Goal: Task Accomplishment & Management: Manage account settings

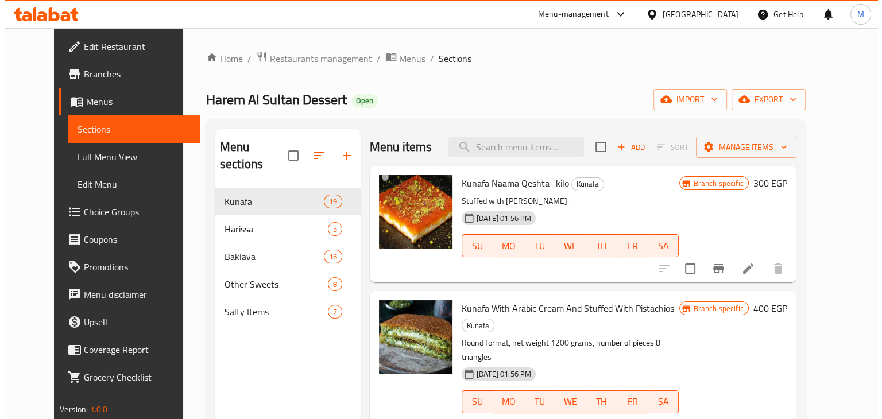
scroll to position [1335, 0]
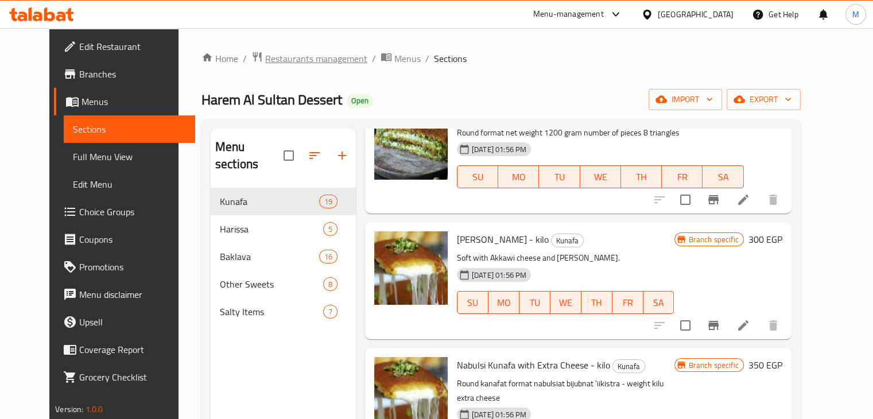
click at [278, 56] on span "Restaurants management" at bounding box center [316, 59] width 102 height 14
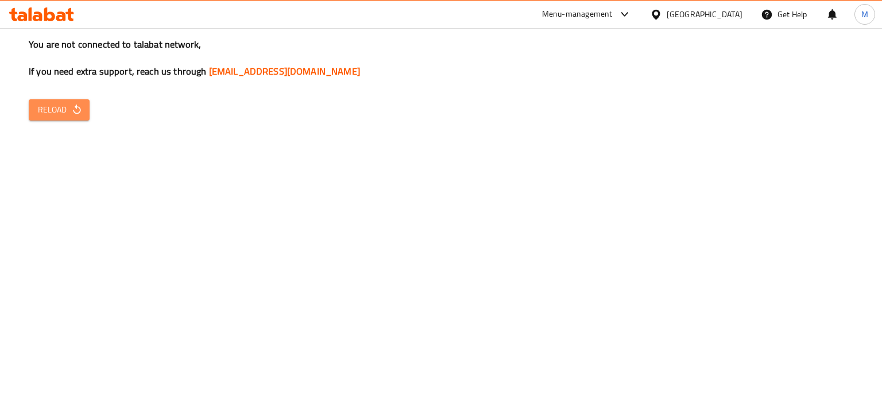
click at [52, 120] on button "Reload" at bounding box center [59, 109] width 61 height 21
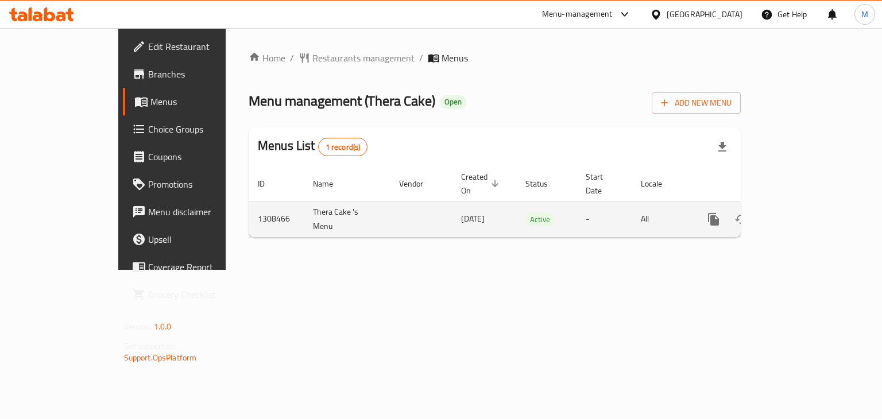
click at [810, 205] on link "enhanced table" at bounding box center [796, 219] width 28 height 28
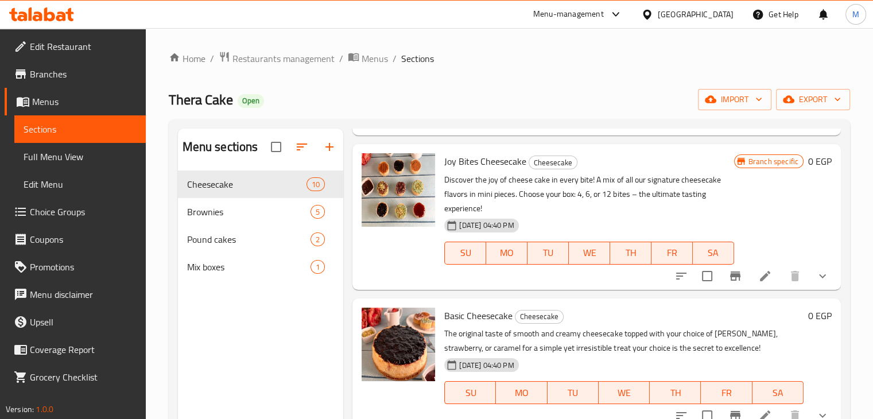
scroll to position [162, 0]
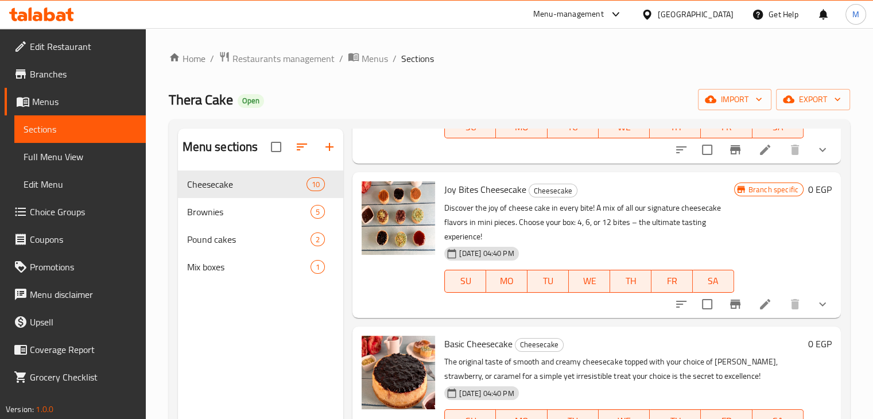
click at [809, 304] on button "show more" at bounding box center [823, 304] width 28 height 28
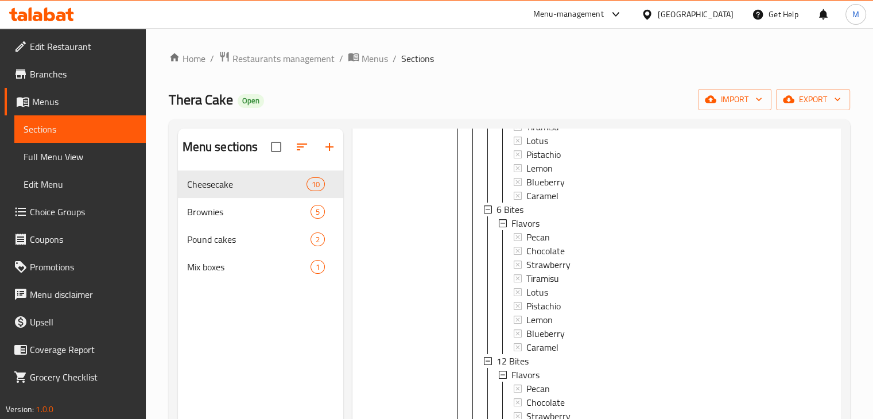
scroll to position [413, 0]
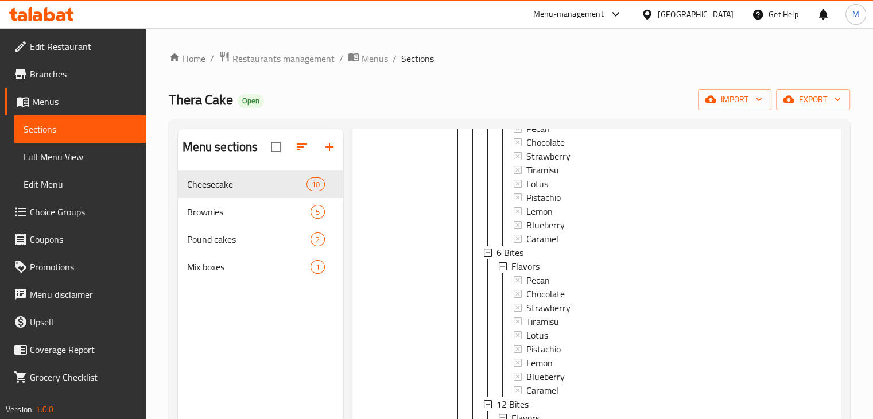
click at [96, 215] on span "Choice Groups" at bounding box center [83, 212] width 107 height 14
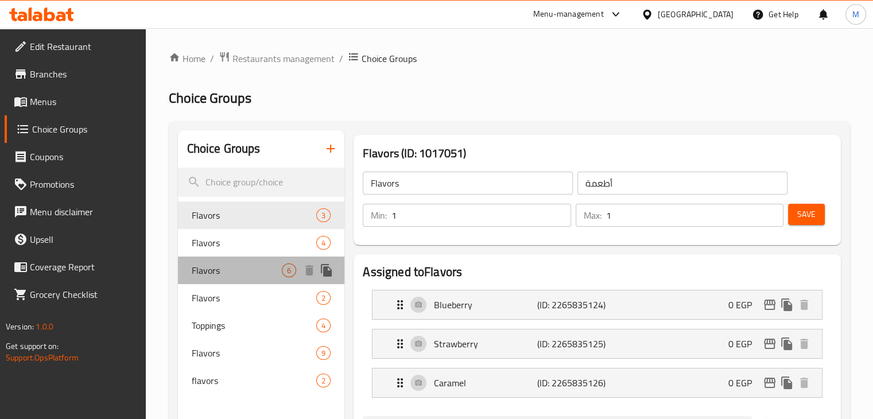
click at [264, 270] on span "Flavors" at bounding box center [237, 270] width 91 height 14
type input "2"
type input "6"
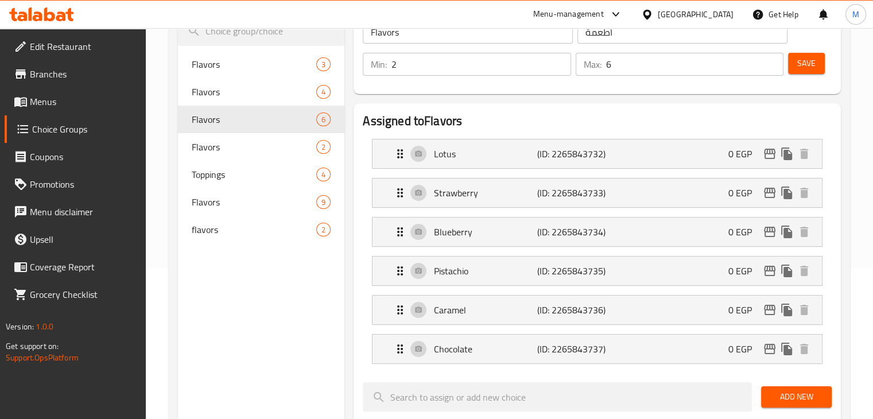
scroll to position [152, 0]
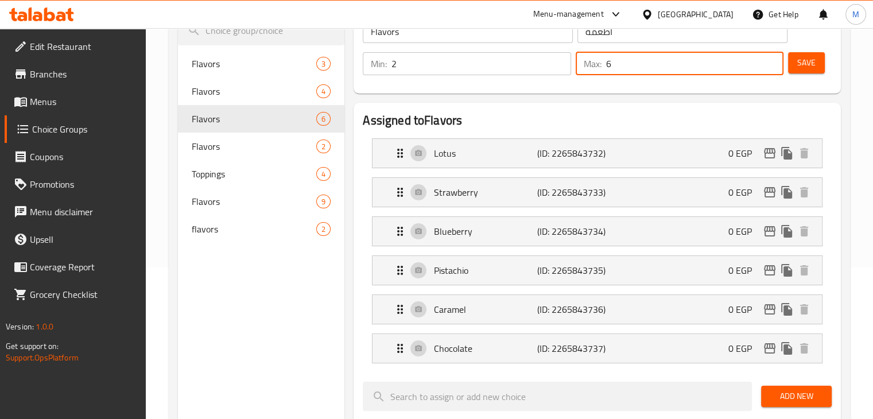
click at [630, 67] on input "6" at bounding box center [694, 63] width 177 height 23
click at [630, 67] on input "4" at bounding box center [694, 63] width 177 height 23
type input "4"
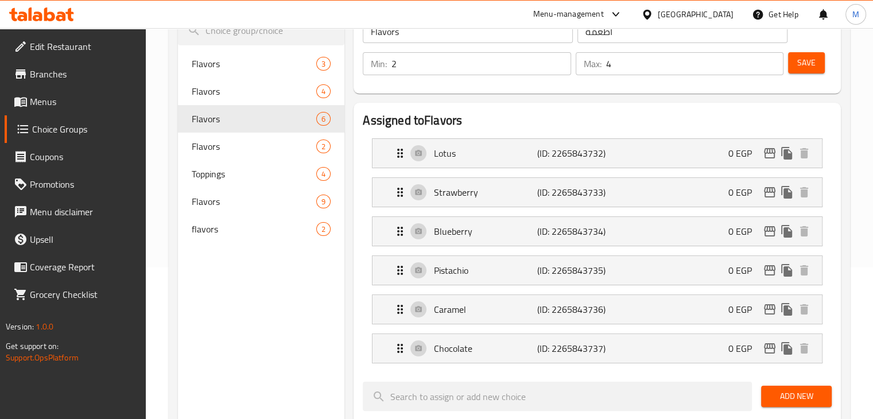
click at [695, 109] on div "Assigned to Flavors Lotus (ID: 2265843732) 0 EGP Name (En) Lotus Name (En) Name…" at bounding box center [597, 412] width 487 height 618
click at [804, 51] on div "Save" at bounding box center [805, 64] width 39 height 28
click at [804, 67] on span "Save" at bounding box center [806, 63] width 18 height 14
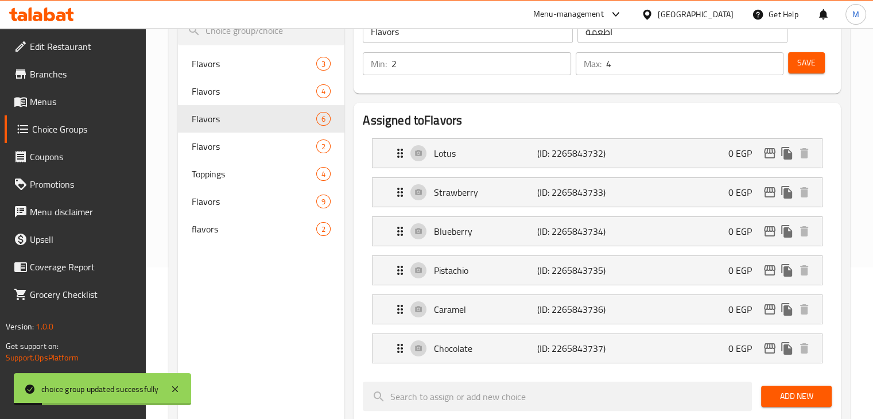
click at [61, 107] on span "Menus" at bounding box center [83, 102] width 107 height 14
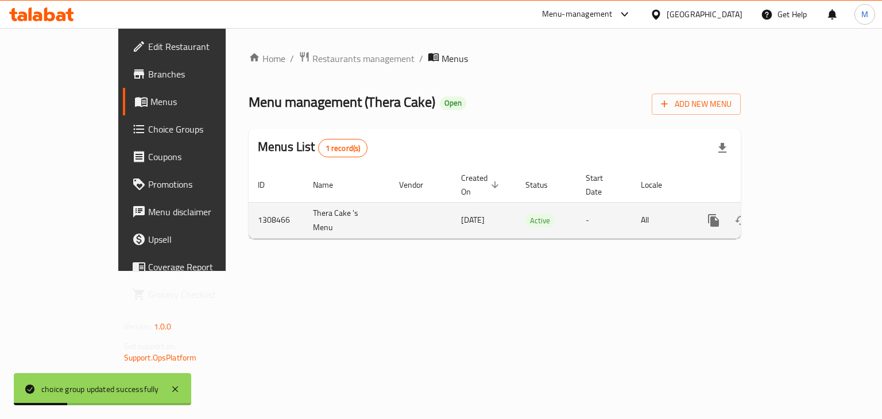
click at [803, 214] on icon "enhanced table" at bounding box center [796, 221] width 14 height 14
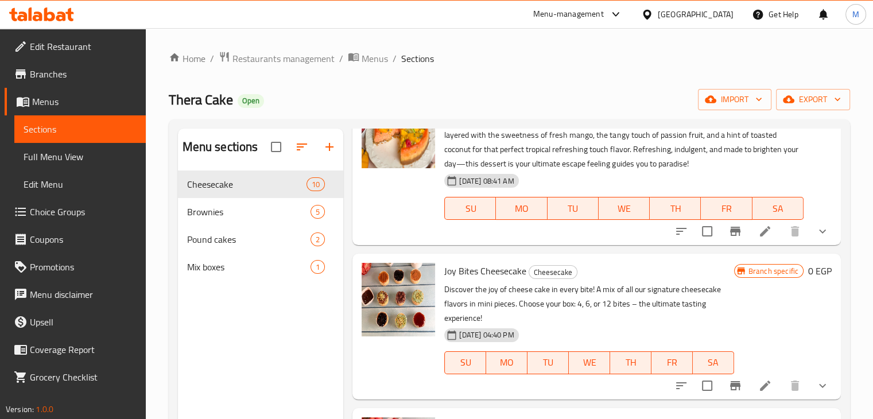
scroll to position [100, 0]
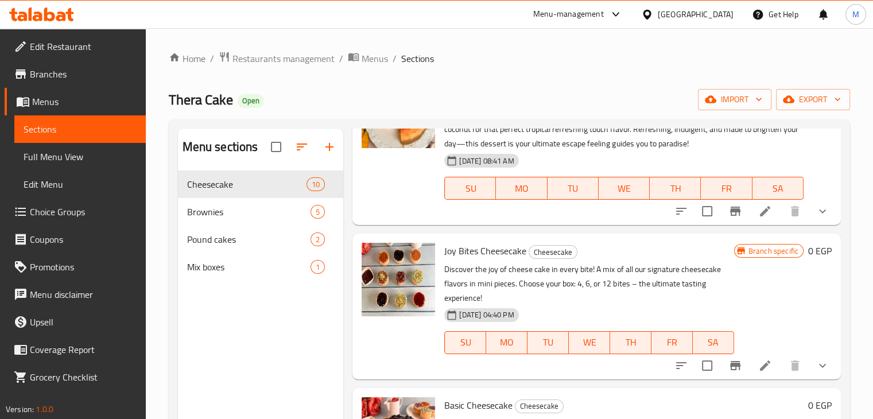
click at [816, 369] on icon "show more" at bounding box center [823, 366] width 14 height 14
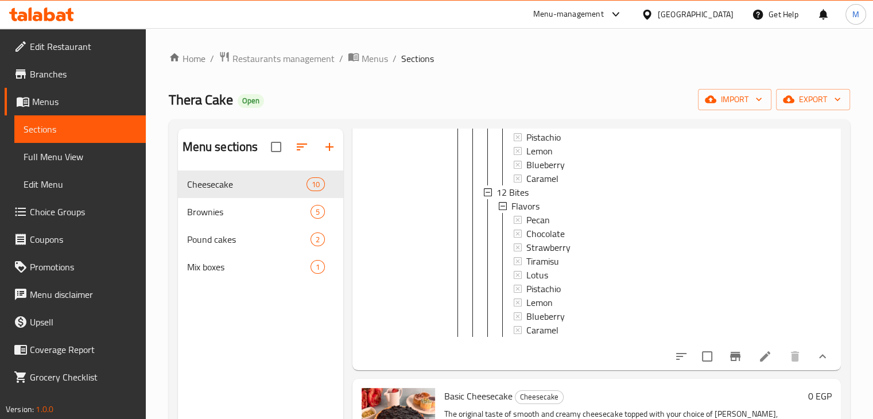
scroll to position [635, 0]
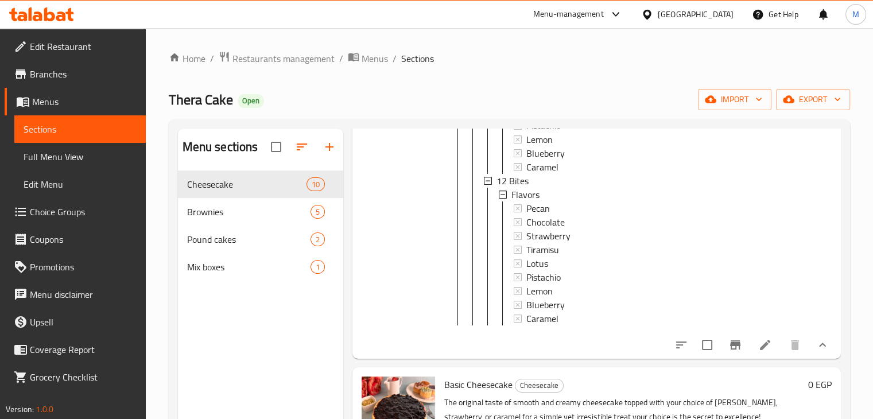
click at [76, 211] on span "Choice Groups" at bounding box center [83, 212] width 107 height 14
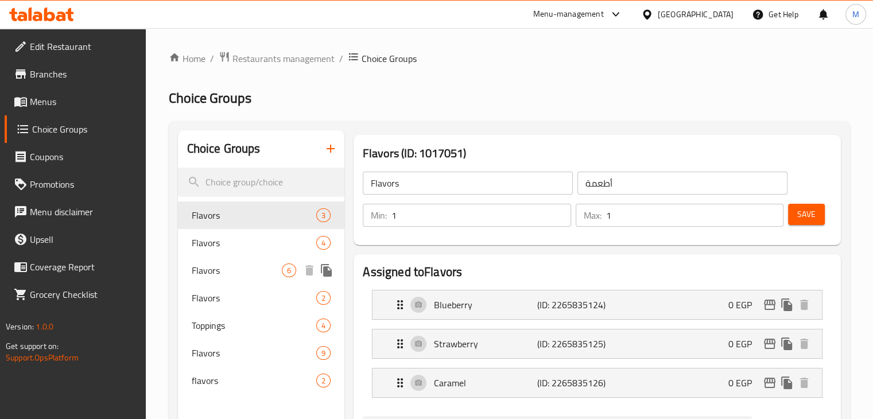
click at [239, 265] on span "Flavors" at bounding box center [237, 270] width 91 height 14
type input "2"
type input "4"
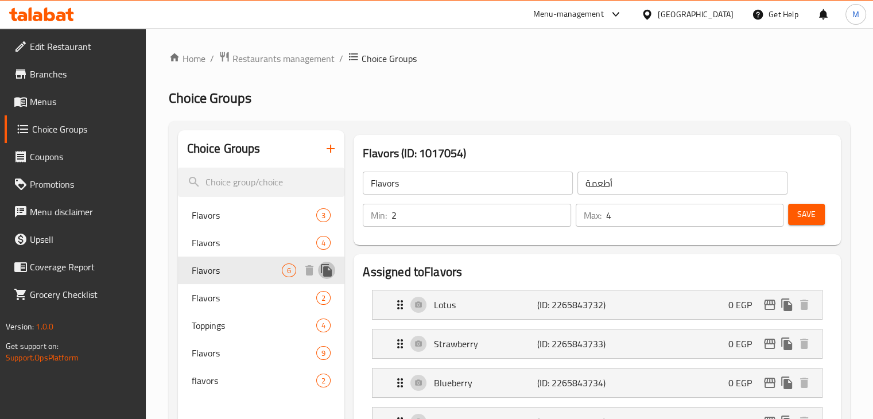
click at [324, 273] on icon "duplicate" at bounding box center [326, 270] width 11 height 13
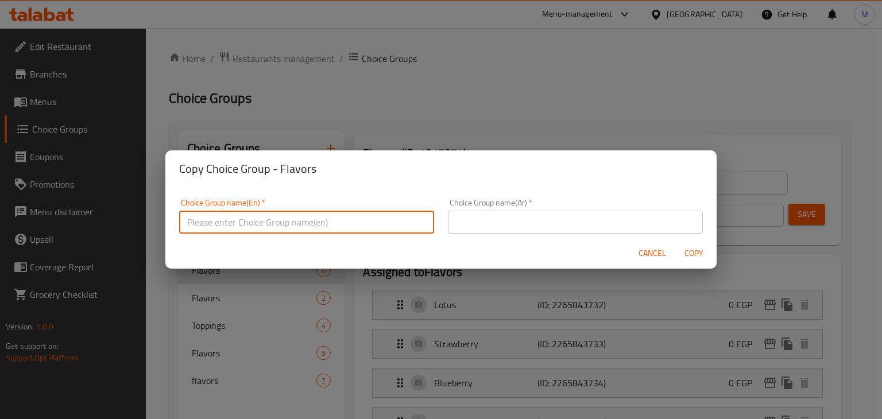
click at [317, 225] on input "text" at bounding box center [306, 222] width 255 height 23
type input "Flavors (4)"
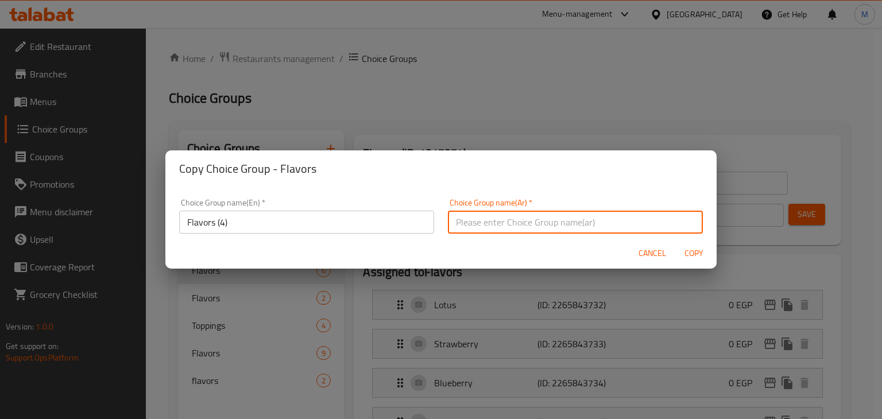
click at [472, 226] on input "text" at bounding box center [575, 222] width 255 height 23
type input "الطعم )4("
type input "الطعم (4):"
click at [691, 256] on span "Copy" at bounding box center [694, 253] width 28 height 14
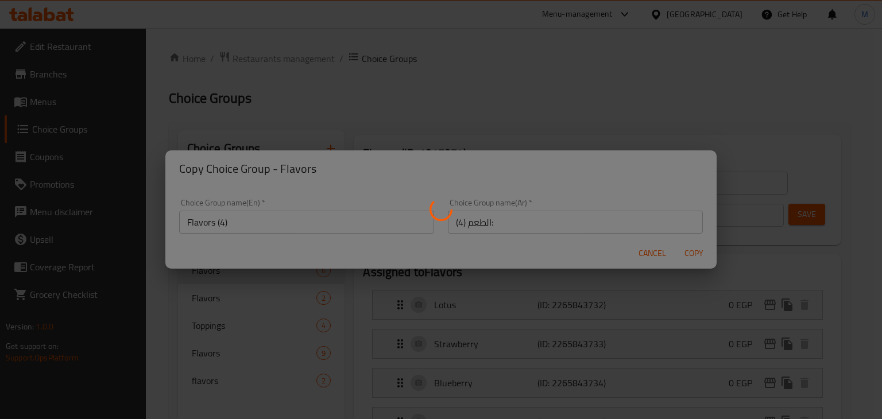
type input "Flavors (4)"
type input "الطعم (4):"
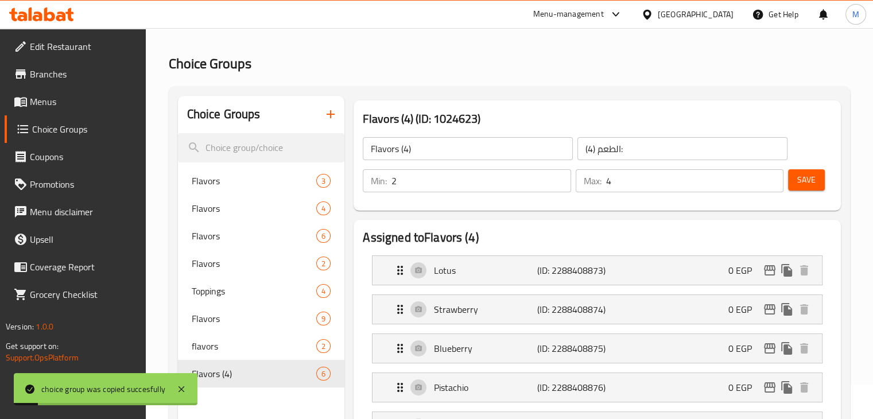
scroll to position [41, 0]
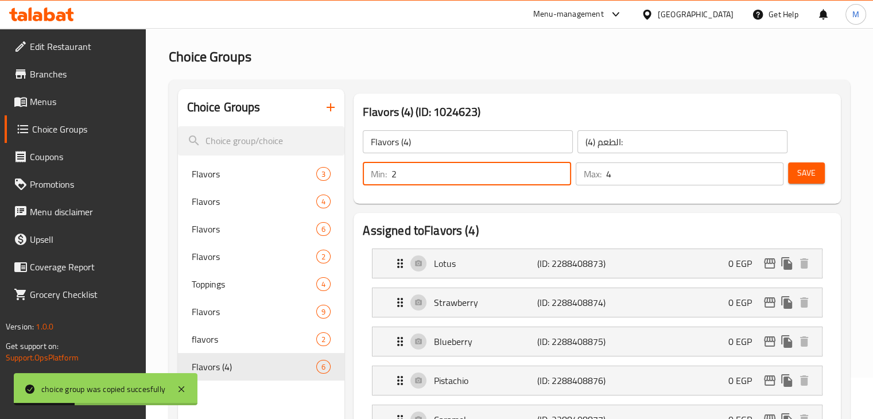
click at [490, 179] on input "2" at bounding box center [480, 173] width 179 height 23
type input "1"
click at [801, 173] on span "Save" at bounding box center [806, 173] width 18 height 14
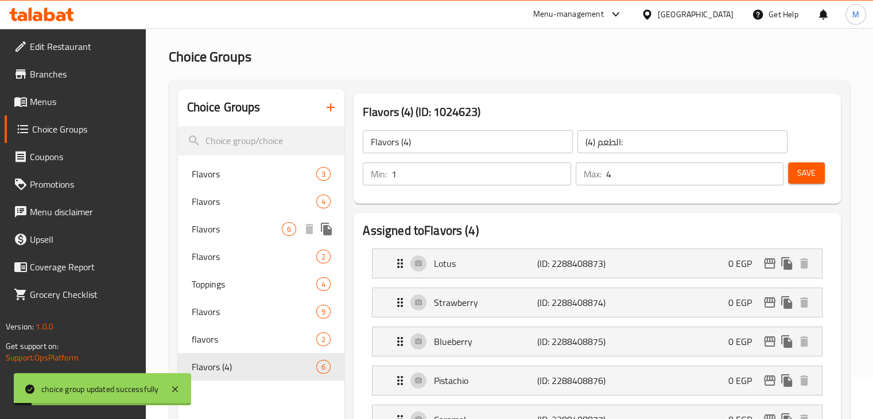
click at [271, 227] on span "Flavors" at bounding box center [237, 229] width 91 height 14
type input "Flavors"
type input "أطعمة"
type input "2"
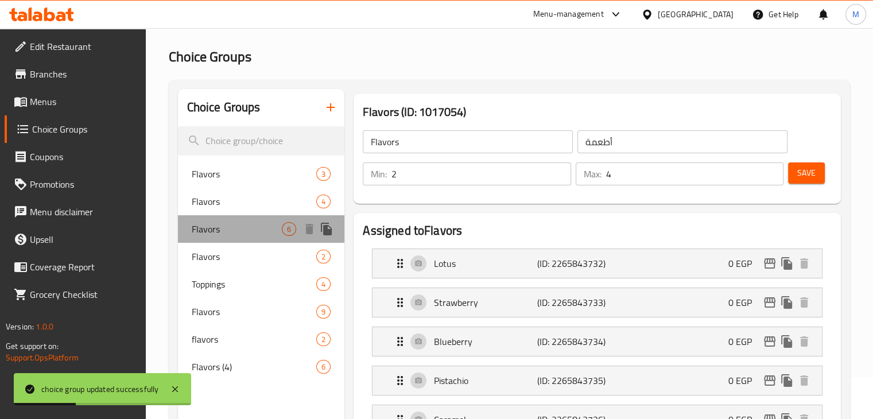
click at [269, 230] on span "Flavors" at bounding box center [237, 229] width 91 height 14
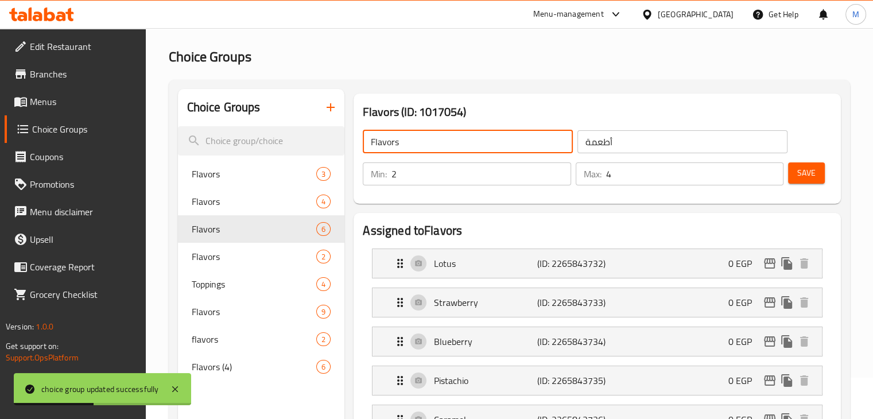
click at [406, 149] on input "Flavors" at bounding box center [468, 141] width 210 height 23
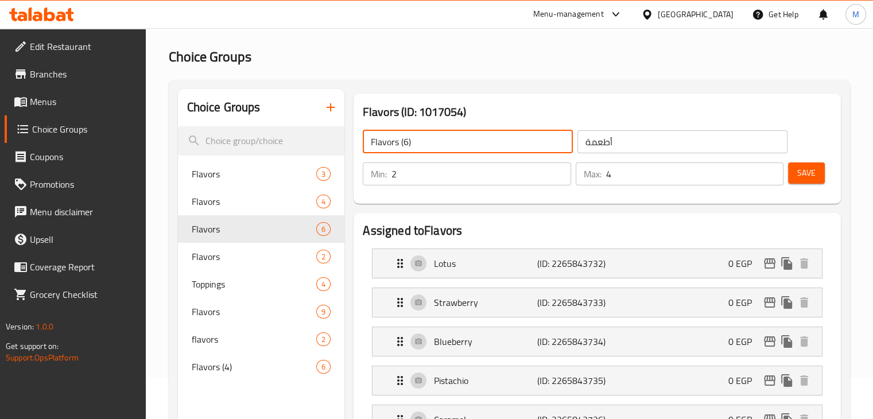
type input "Flavors (6)"
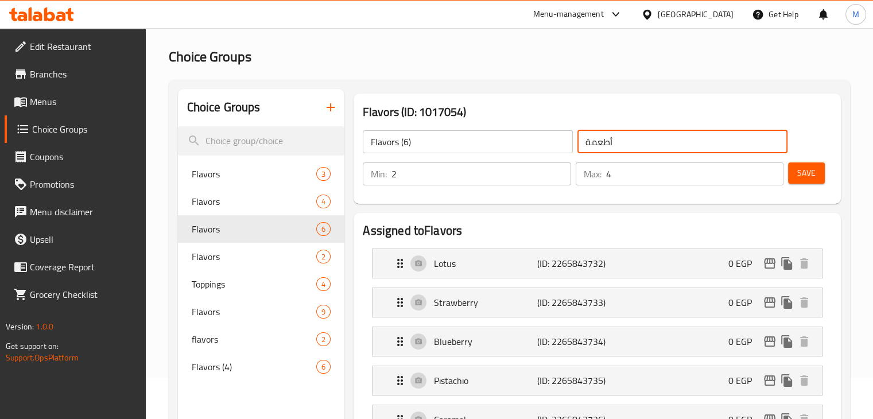
click at [587, 141] on input "أطعمة" at bounding box center [682, 141] width 210 height 23
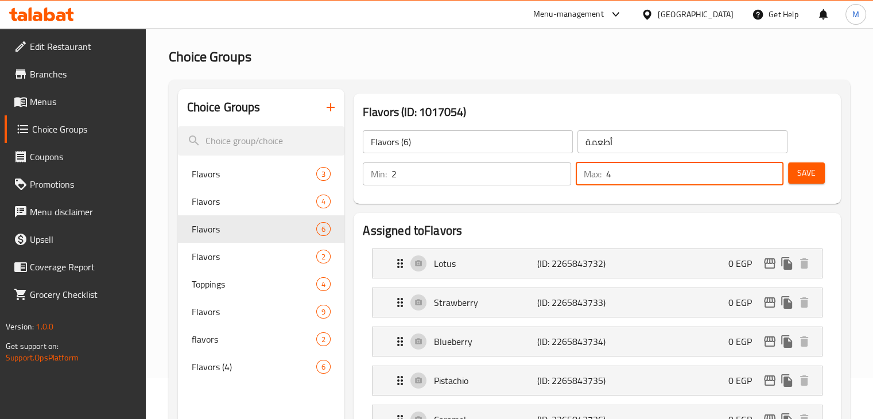
click at [631, 171] on input "4" at bounding box center [694, 173] width 177 height 23
type input "6"
click at [806, 171] on span "Save" at bounding box center [806, 173] width 18 height 14
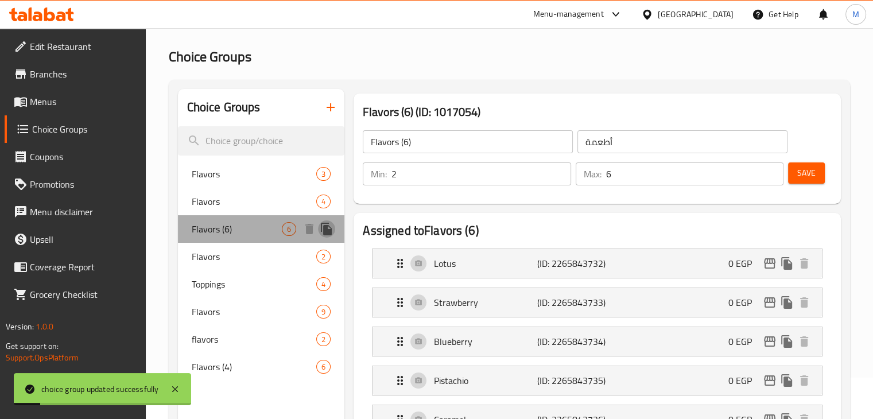
click at [328, 230] on icon "duplicate" at bounding box center [326, 229] width 11 height 13
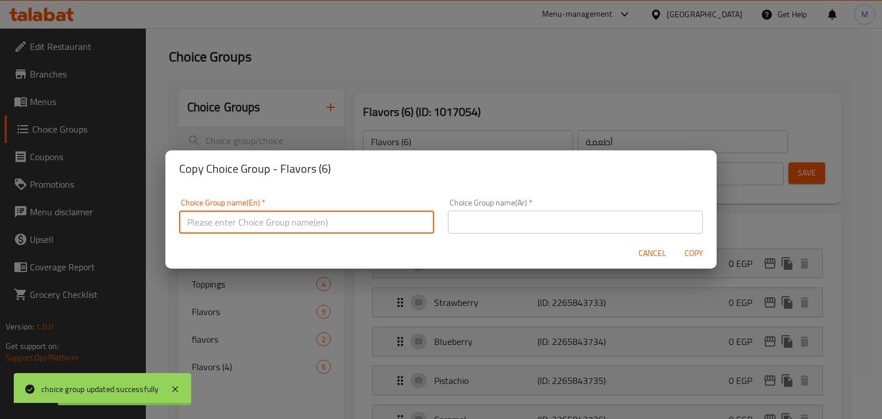
click at [342, 221] on input "text" at bounding box center [306, 222] width 255 height 23
type input "Flavors (12):"
click at [472, 234] on div "Choice Group name(Ar)   * Choice Group name(Ar) *" at bounding box center [575, 216] width 269 height 49
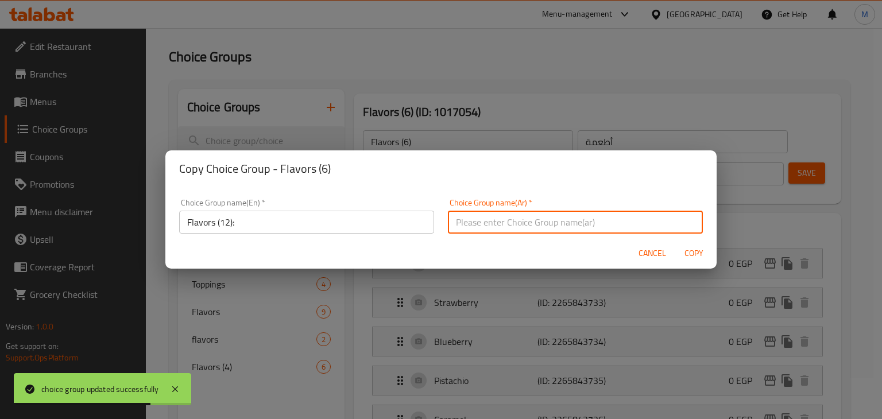
click at [484, 222] on input "text" at bounding box center [575, 222] width 255 height 23
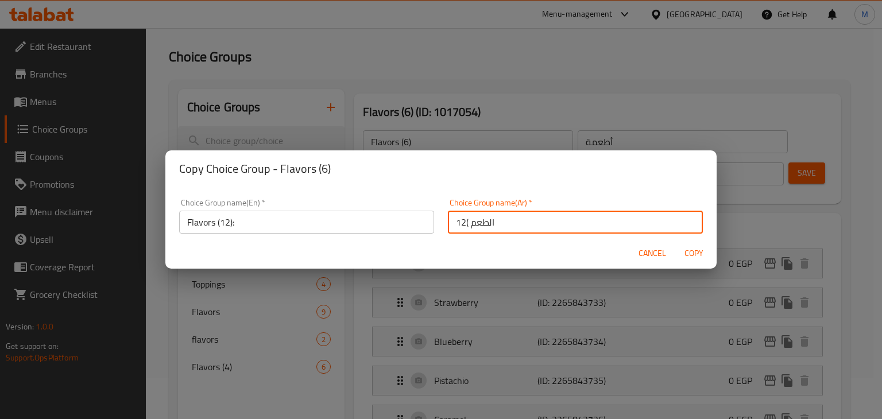
type input "الطعم )12("
type input "الطعم (12):"
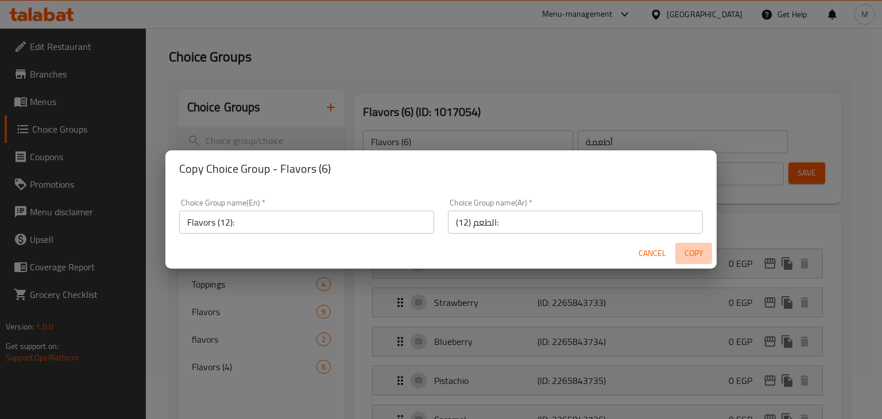
click at [686, 250] on span "Copy" at bounding box center [694, 253] width 28 height 14
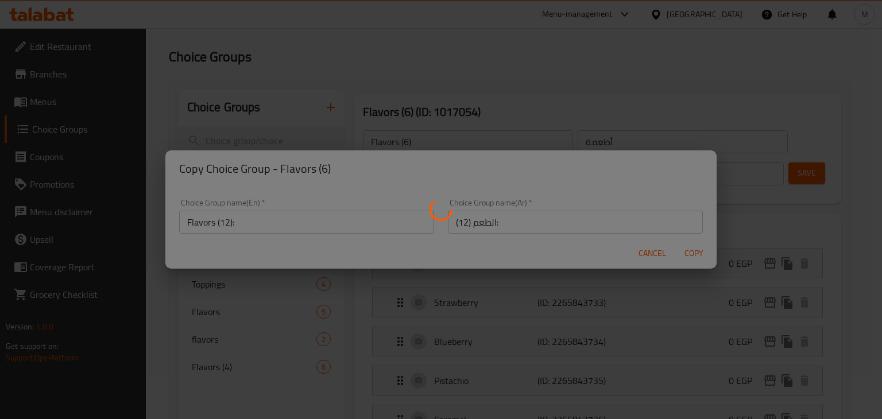
type input "Flavors (12):"
type input "الطعم (12):"
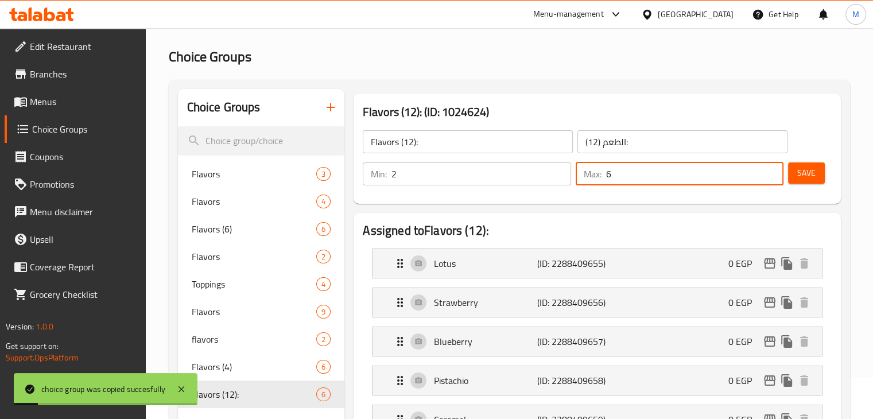
click at [620, 179] on input "6" at bounding box center [694, 173] width 177 height 23
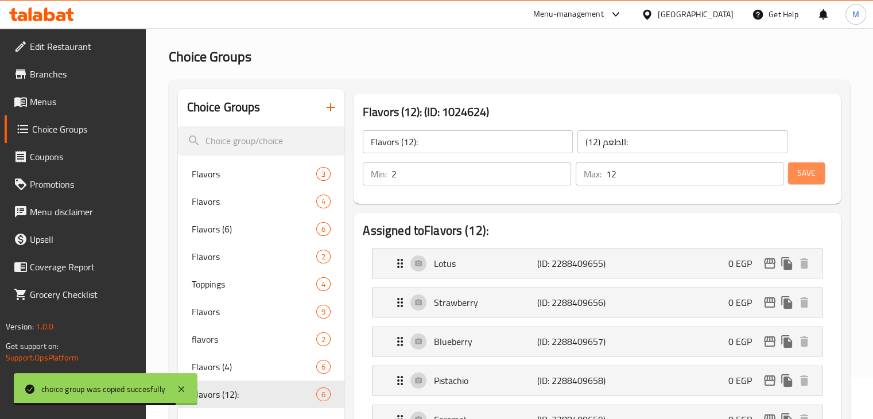
click at [801, 173] on span "Save" at bounding box center [806, 173] width 18 height 14
click at [673, 172] on input "12" at bounding box center [694, 173] width 177 height 23
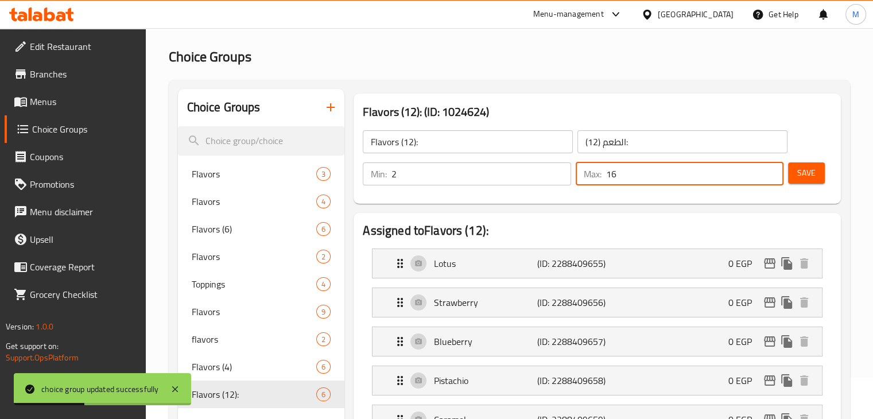
type input "1"
type input "6"
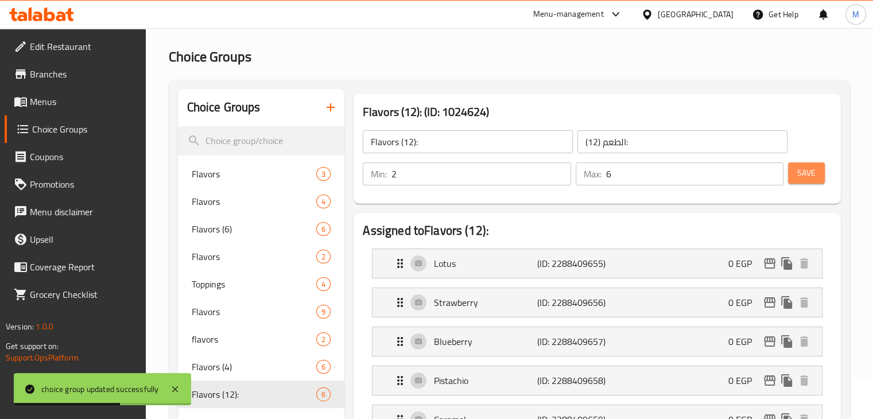
click at [818, 168] on button "Save" at bounding box center [806, 172] width 37 height 21
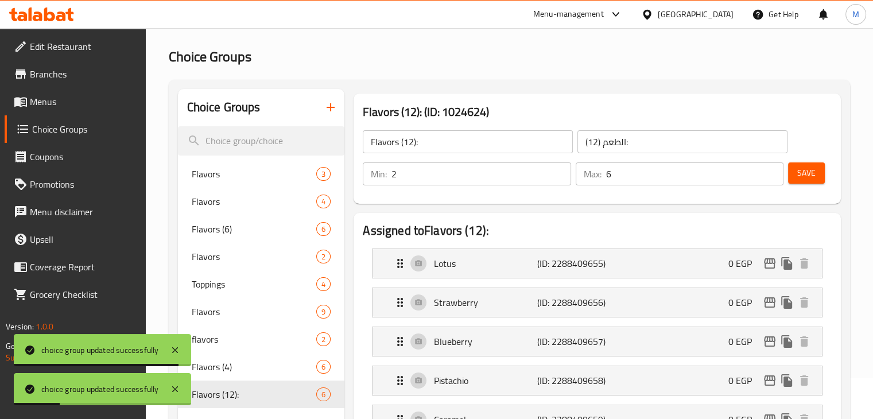
click at [62, 103] on span "Menus" at bounding box center [83, 102] width 107 height 14
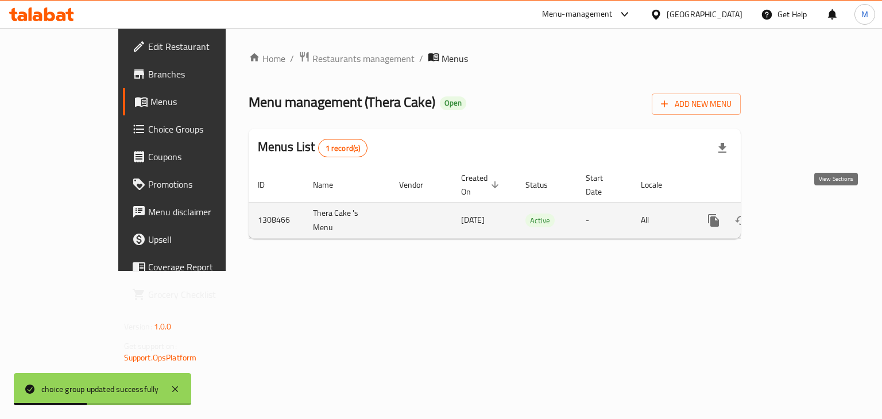
click at [803, 214] on icon "enhanced table" at bounding box center [796, 221] width 14 height 14
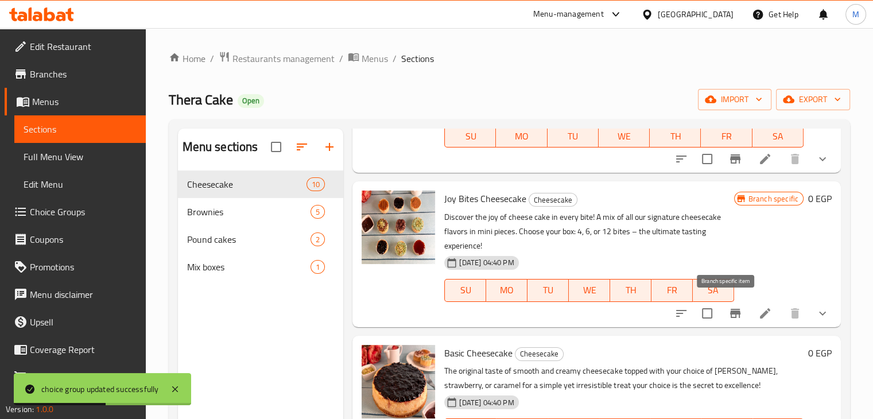
scroll to position [156, 0]
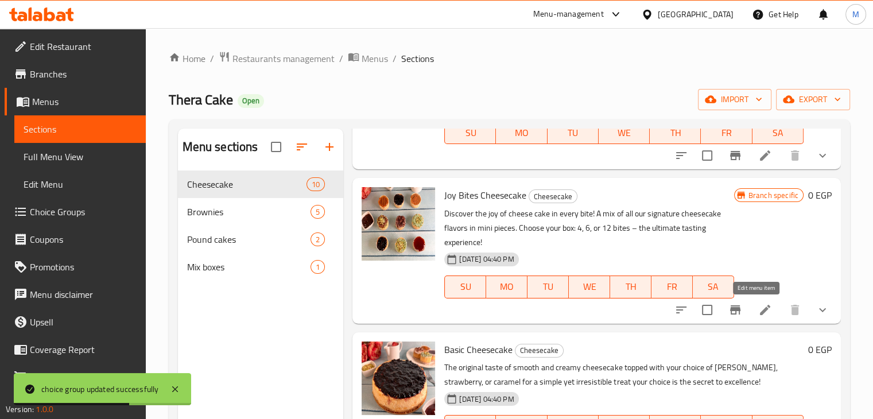
click at [760, 313] on icon at bounding box center [765, 310] width 10 height 10
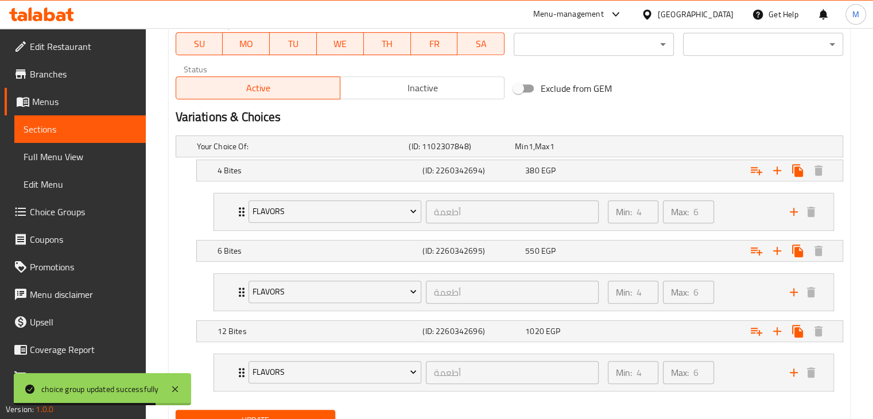
scroll to position [560, 0]
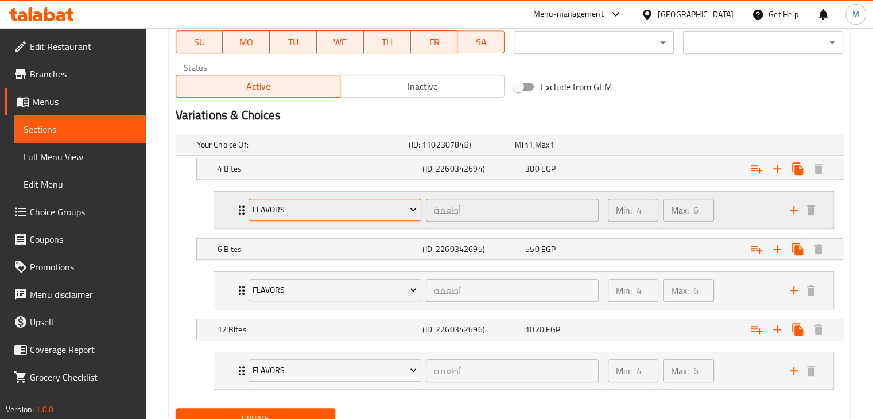
click at [381, 211] on span "Flavors" at bounding box center [335, 210] width 164 height 14
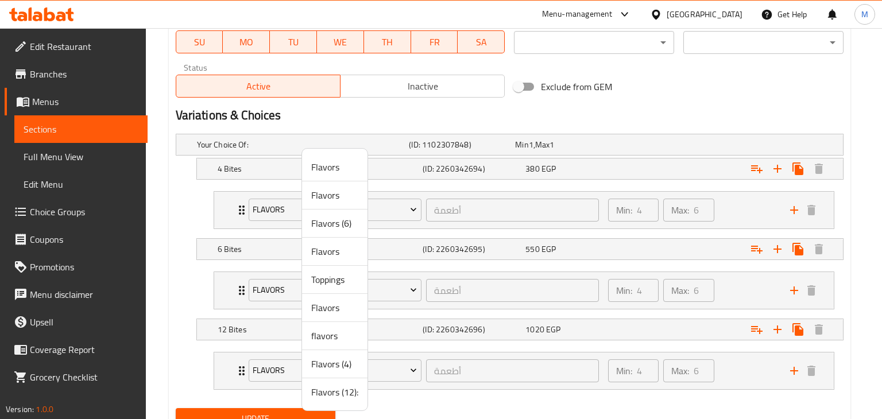
click at [338, 357] on span "Flavors (4)" at bounding box center [334, 364] width 47 height 14
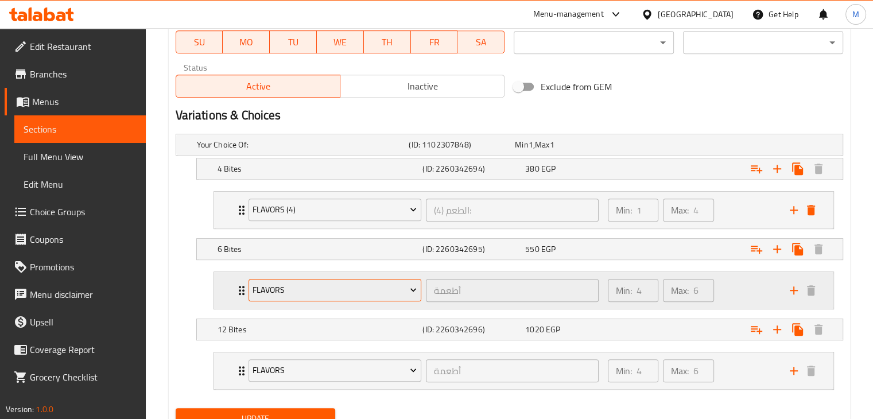
click at [365, 285] on span "Flavors" at bounding box center [335, 290] width 164 height 14
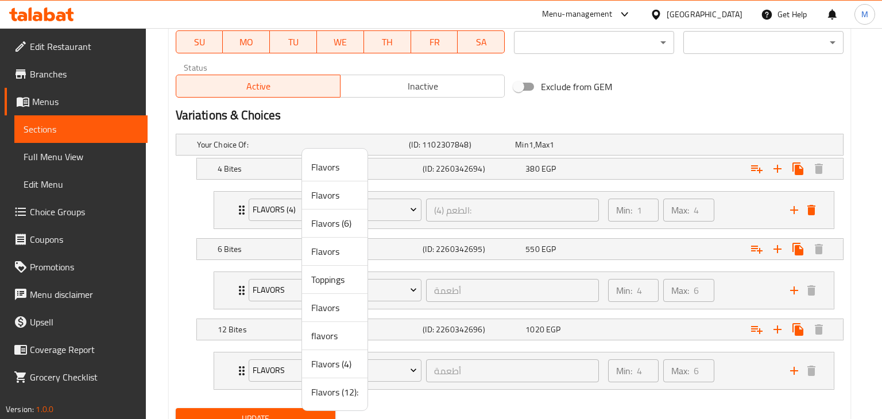
click at [321, 227] on span "Flavors (6)" at bounding box center [334, 223] width 47 height 14
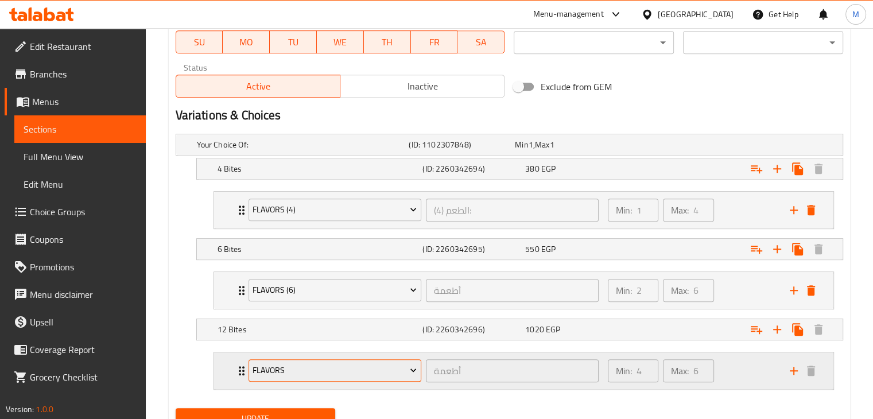
click at [356, 365] on span "Flavors" at bounding box center [335, 370] width 164 height 14
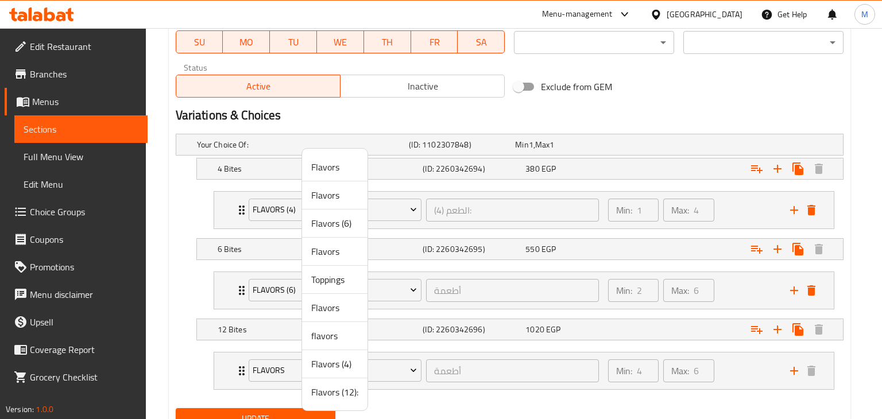
click at [347, 393] on span "Flavors (12):" at bounding box center [334, 392] width 47 height 14
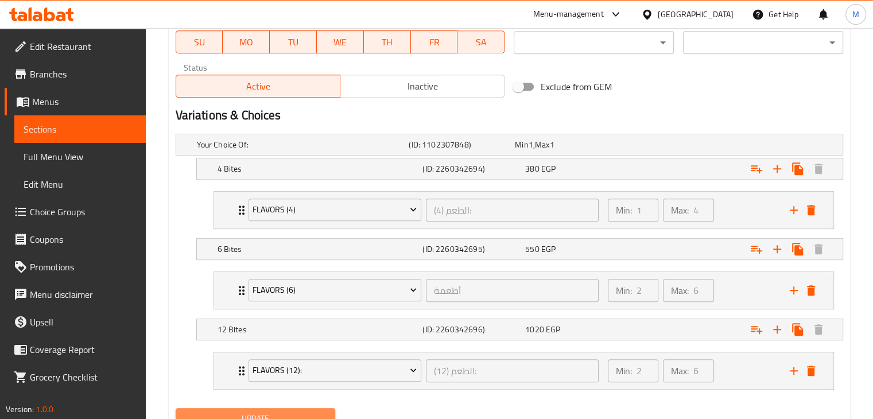
click at [310, 412] on span "Update" at bounding box center [256, 419] width 142 height 14
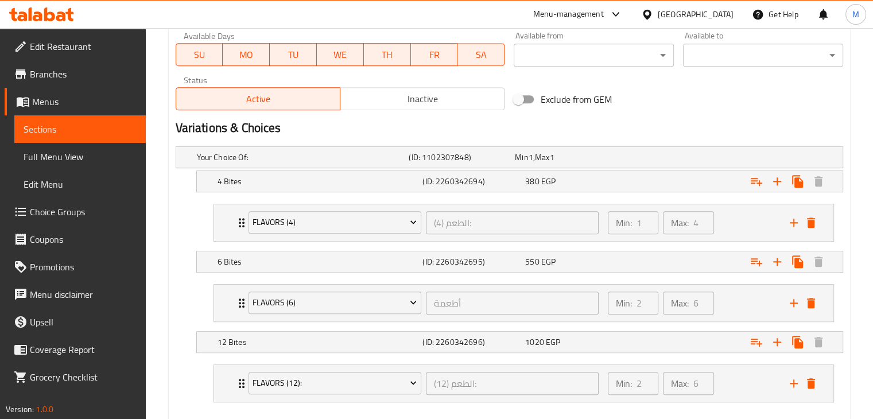
scroll to position [146, 0]
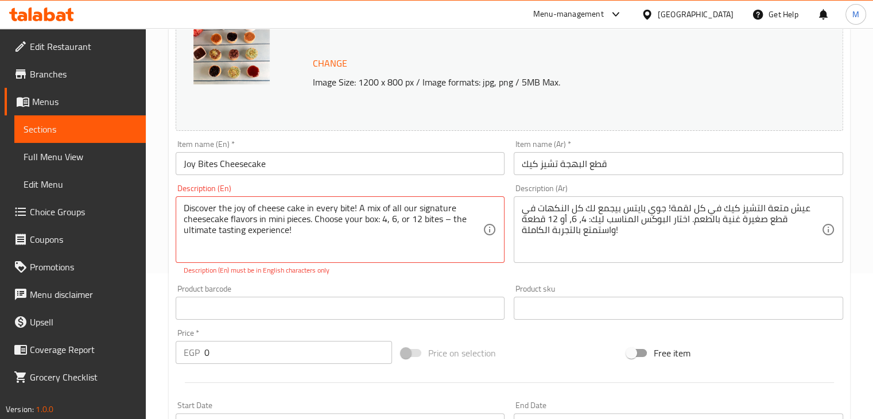
click at [358, 281] on div "Product barcode Product barcode" at bounding box center [340, 302] width 339 height 44
click at [450, 220] on textarea "Discover the joy of cheese cake in every bite, A mix of all our signature chees…" at bounding box center [334, 230] width 300 height 55
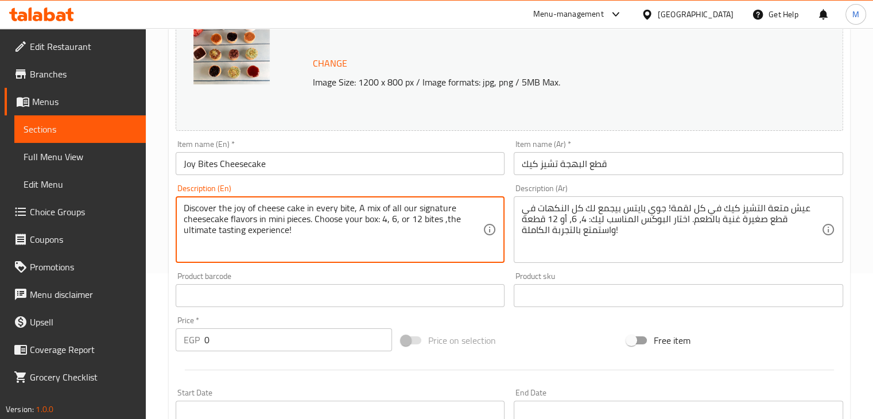
type textarea "Discover the joy of cheese cake in every bite, A mix of all our signature chees…"
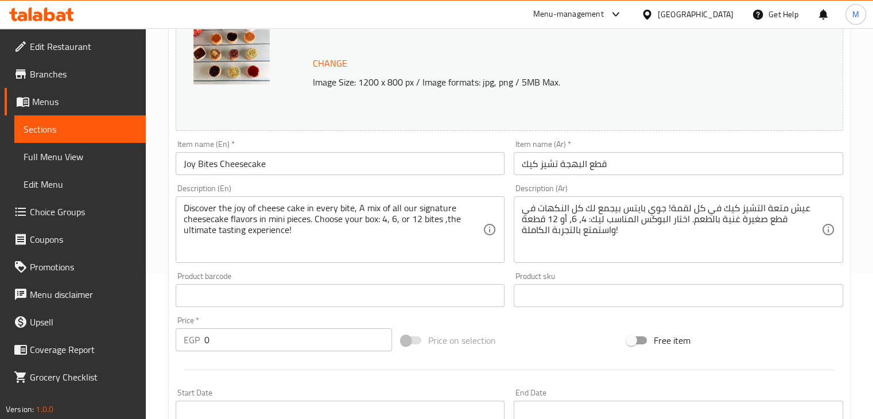
click at [401, 274] on div "Product barcode Product barcode" at bounding box center [340, 289] width 329 height 35
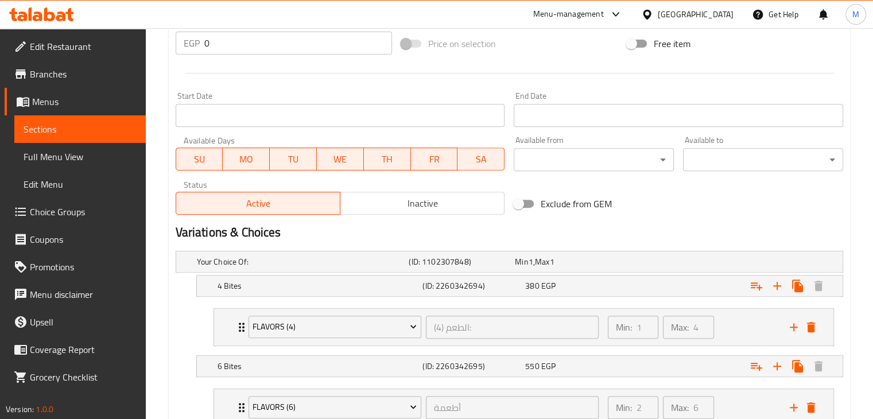
scroll to position [607, 0]
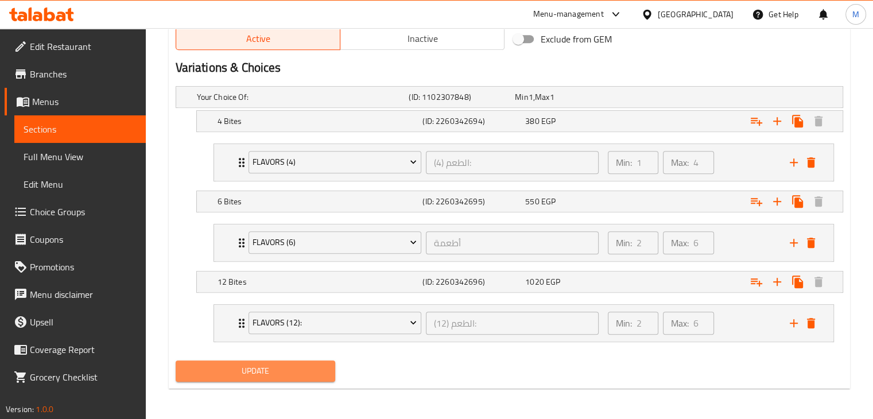
click at [302, 360] on button "Update" at bounding box center [256, 370] width 160 height 21
click at [40, 18] on icon at bounding box center [38, 16] width 10 height 10
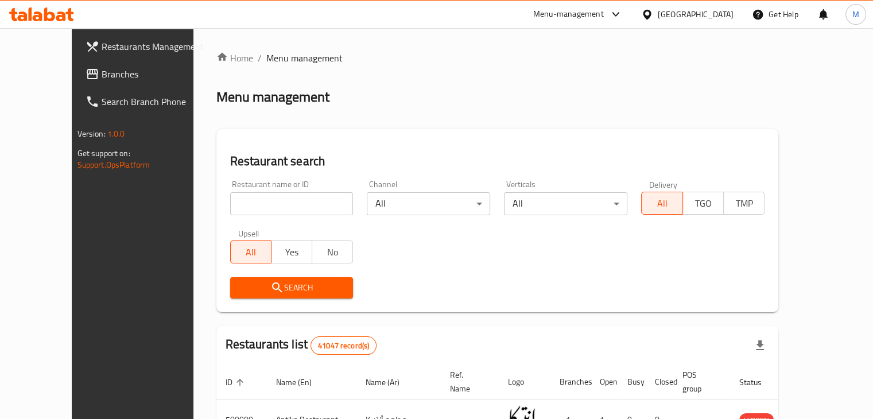
click at [232, 206] on input "search" at bounding box center [291, 203] width 123 height 23
type input "kingdom sushi"
click button "Search" at bounding box center [291, 287] width 123 height 21
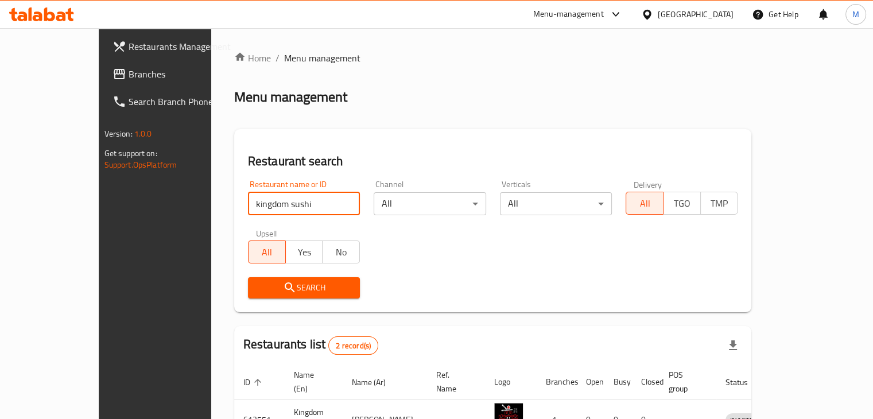
scroll to position [110, 0]
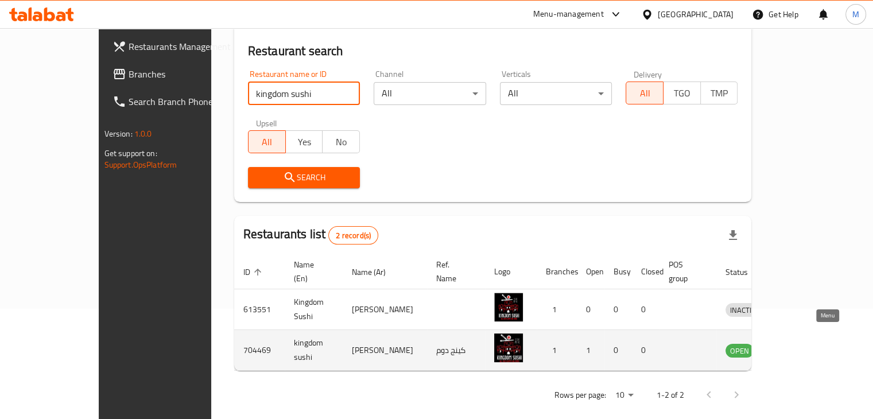
click at [801, 346] on icon "enhanced table" at bounding box center [794, 351] width 13 height 10
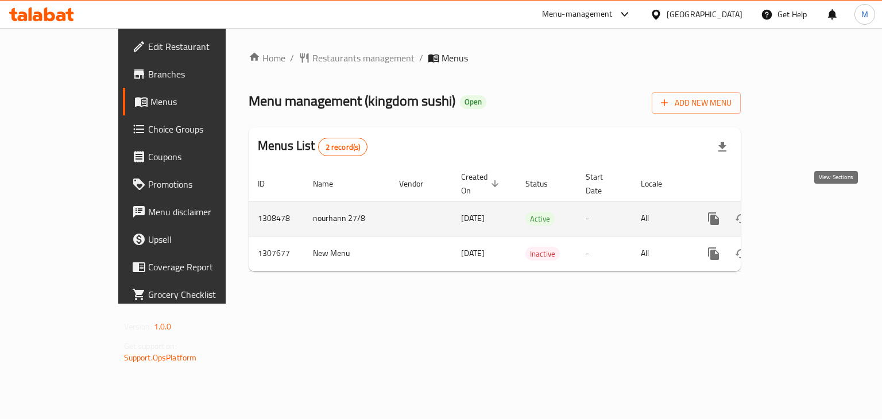
click at [801, 214] on icon "enhanced table" at bounding box center [796, 219] width 10 height 10
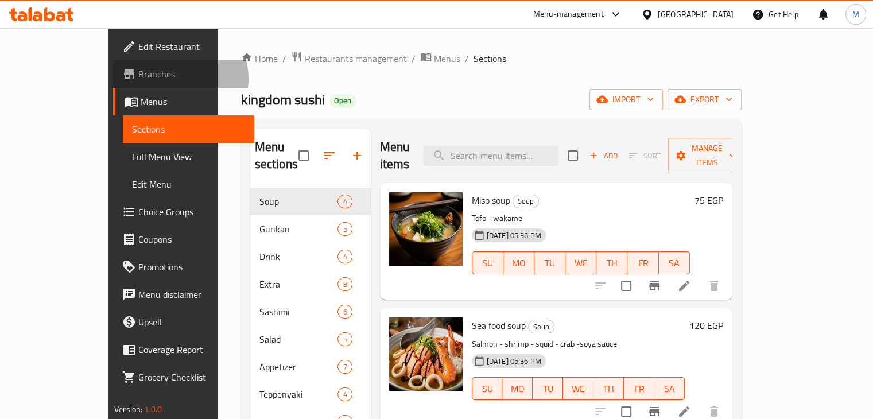
click at [138, 79] on span "Branches" at bounding box center [191, 74] width 107 height 14
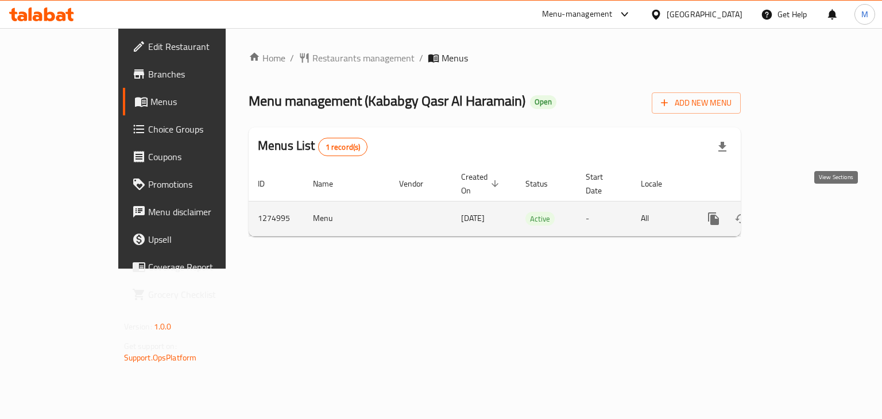
click at [803, 212] on icon "enhanced table" at bounding box center [796, 219] width 14 height 14
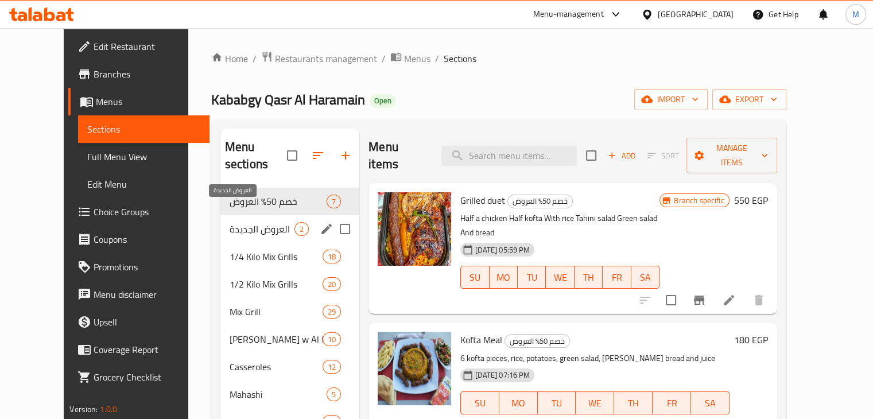
click at [250, 222] on span "العروض الجديدة" at bounding box center [262, 229] width 65 height 14
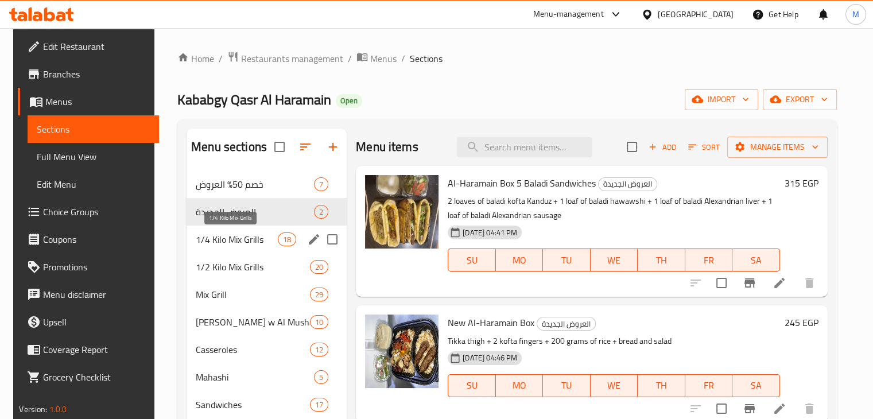
click at [262, 241] on span "1/4 Kilo Mix Grills" at bounding box center [237, 239] width 82 height 14
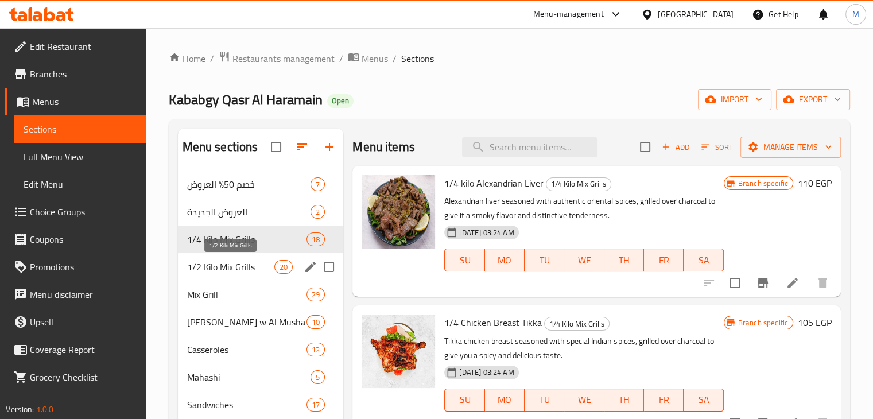
click at [247, 276] on div "1/2 Kilo Mix Grills 20" at bounding box center [261, 267] width 166 height 28
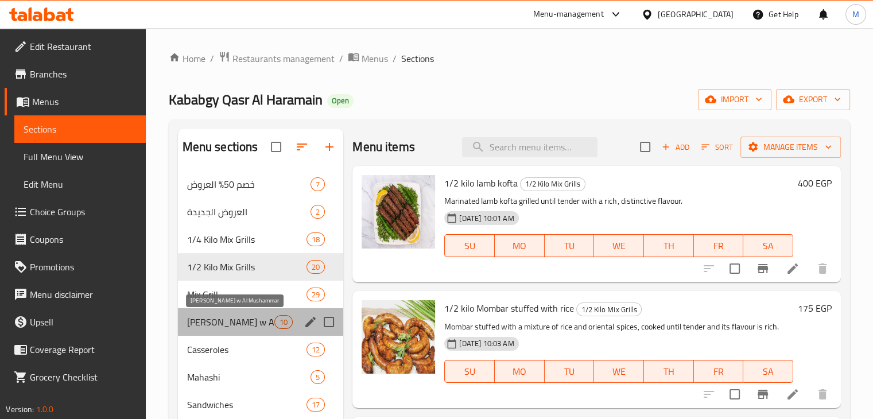
click at [243, 321] on span "[PERSON_NAME] w Al Mushammar" at bounding box center [231, 322] width 88 height 14
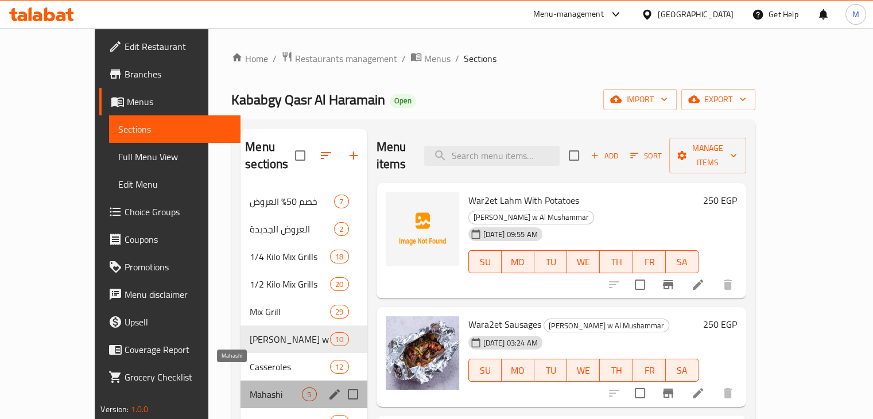
click at [250, 387] on span "Mahashi" at bounding box center [276, 394] width 52 height 14
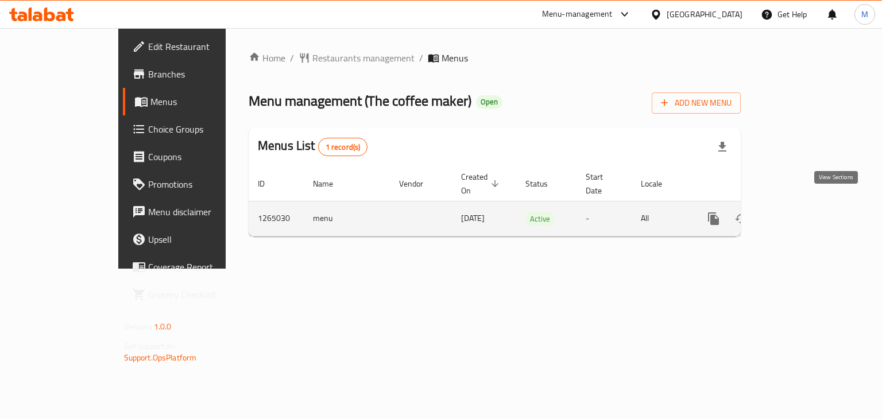
click at [803, 212] on icon "enhanced table" at bounding box center [796, 219] width 14 height 14
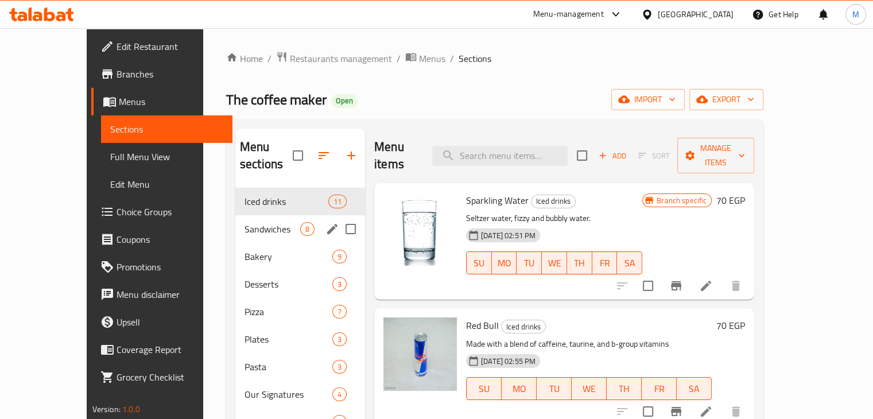
click at [277, 215] on div "Sandwiches 8" at bounding box center [300, 229] width 130 height 28
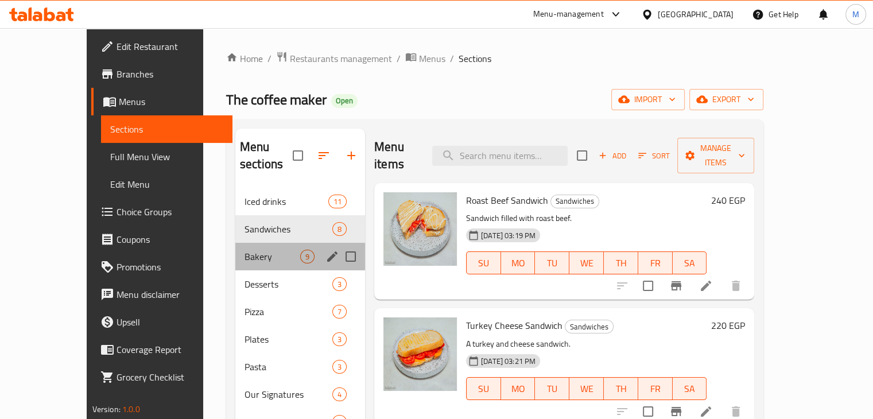
click at [272, 243] on div "Bakery 9" at bounding box center [300, 257] width 130 height 28
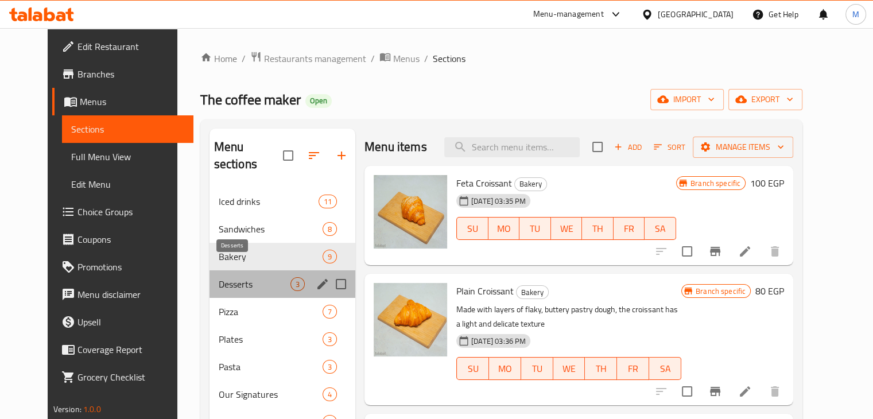
click at [266, 277] on span "Desserts" at bounding box center [255, 284] width 72 height 14
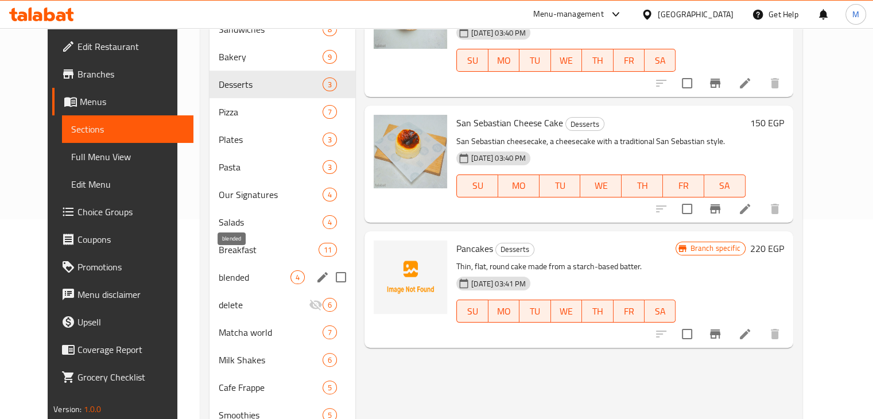
scroll to position [201, 0]
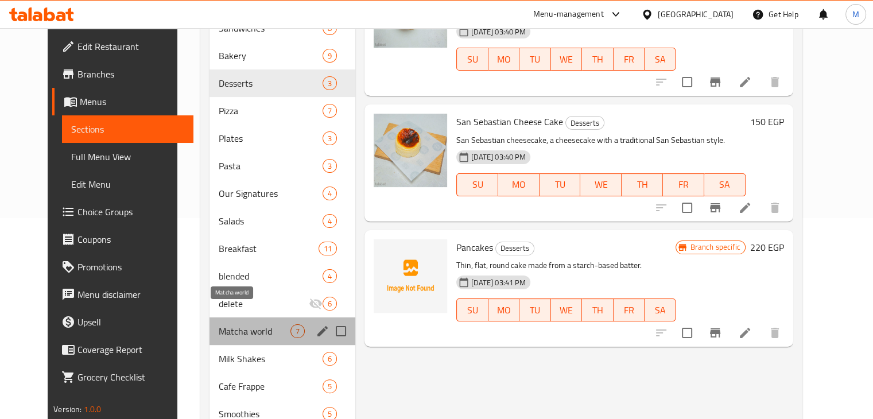
click at [257, 324] on span "Matcha world" at bounding box center [255, 331] width 72 height 14
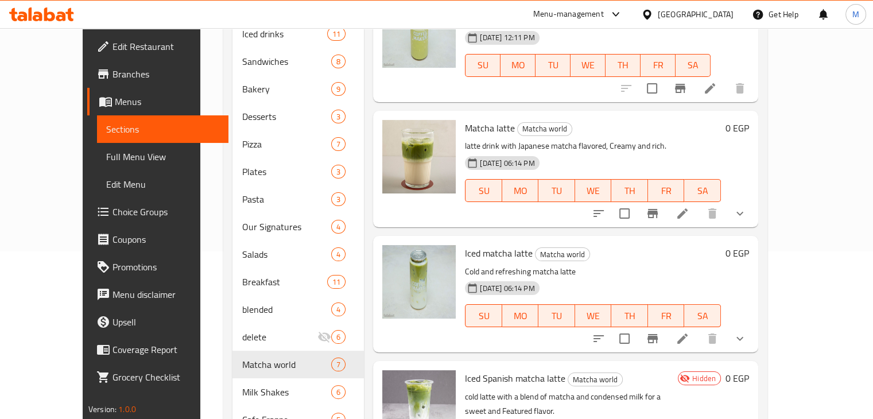
scroll to position [367, 0]
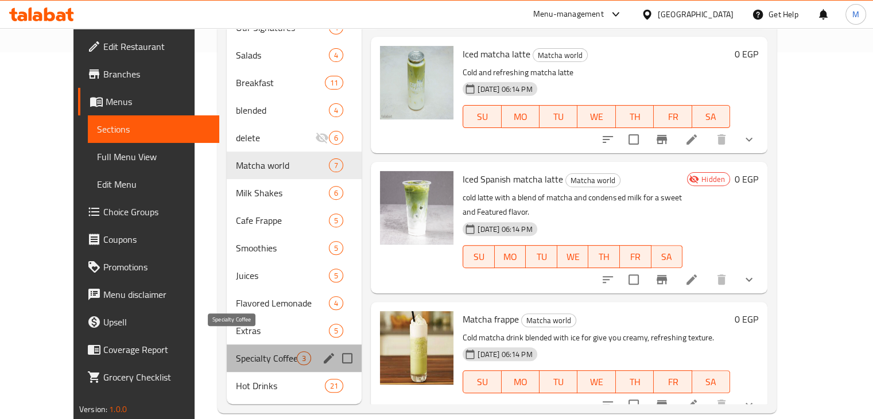
click at [236, 351] on span "Specialty Coffee" at bounding box center [266, 358] width 61 height 14
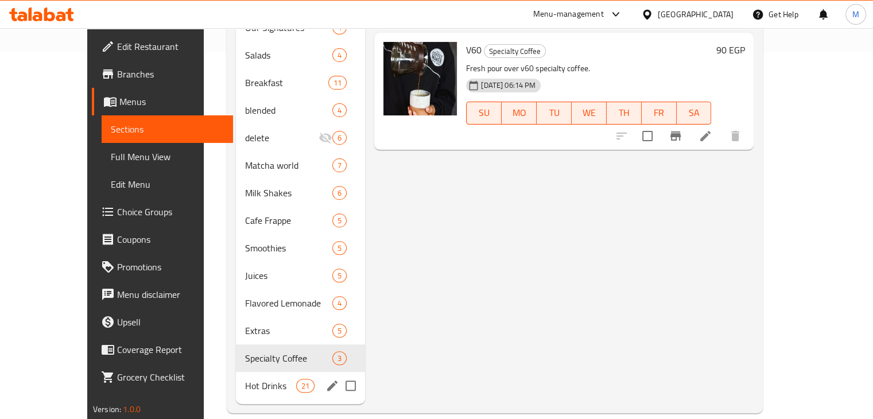
click at [257, 379] on span "Hot Drinks" at bounding box center [270, 386] width 51 height 14
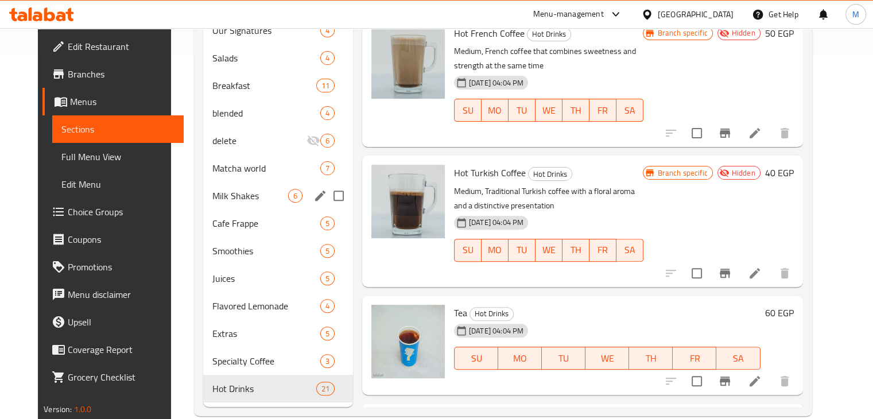
scroll to position [367, 0]
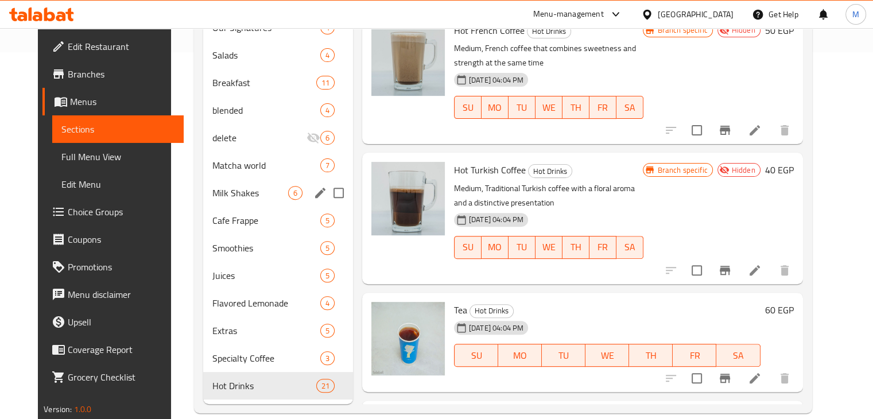
click at [259, 186] on span "Milk Shakes" at bounding box center [250, 193] width 76 height 14
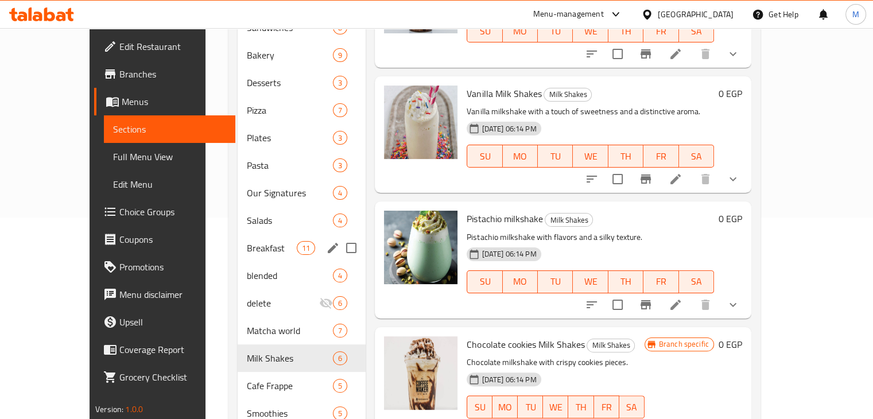
scroll to position [203, 0]
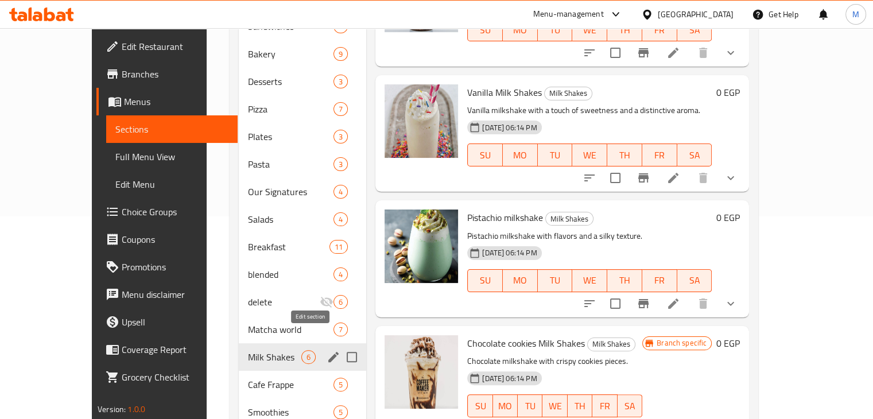
click at [328, 352] on icon "edit" at bounding box center [333, 357] width 10 height 10
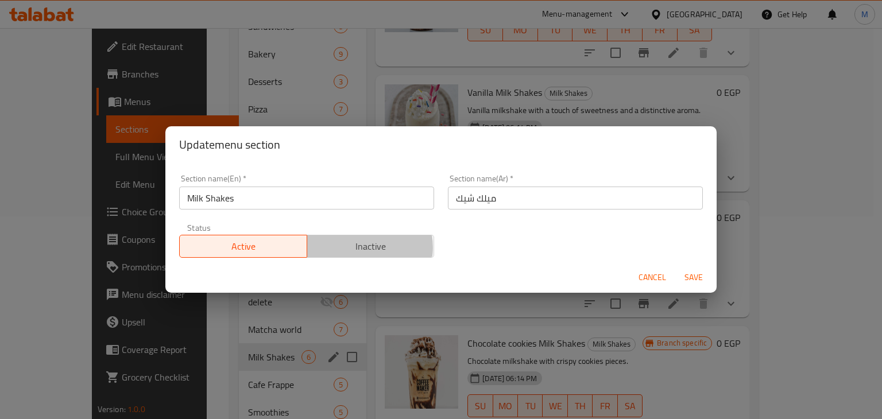
click at [358, 247] on span "Inactive" at bounding box center [371, 246] width 118 height 17
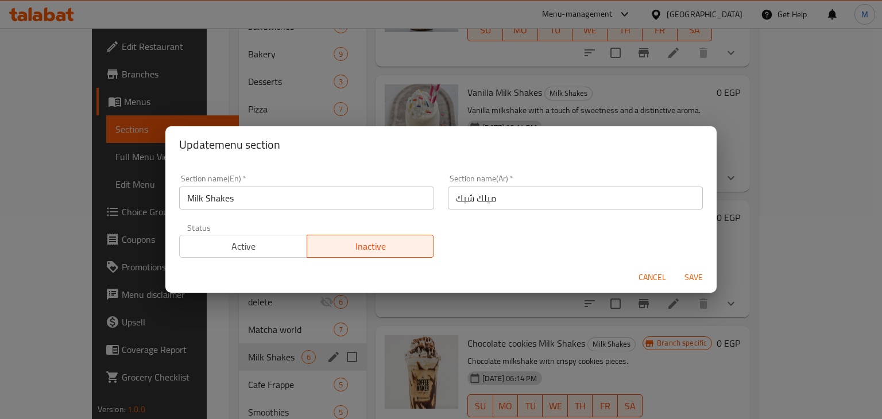
click at [696, 276] on span "Save" at bounding box center [694, 277] width 28 height 14
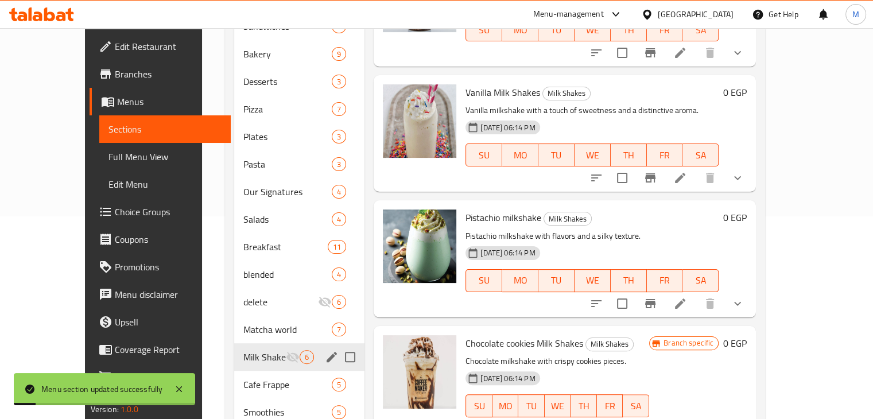
click at [364, 354] on div "Menu items Add Sort Manage items Strawberry Milk Shakes Milk Shakes Strawberry …" at bounding box center [559, 247] width 391 height 642
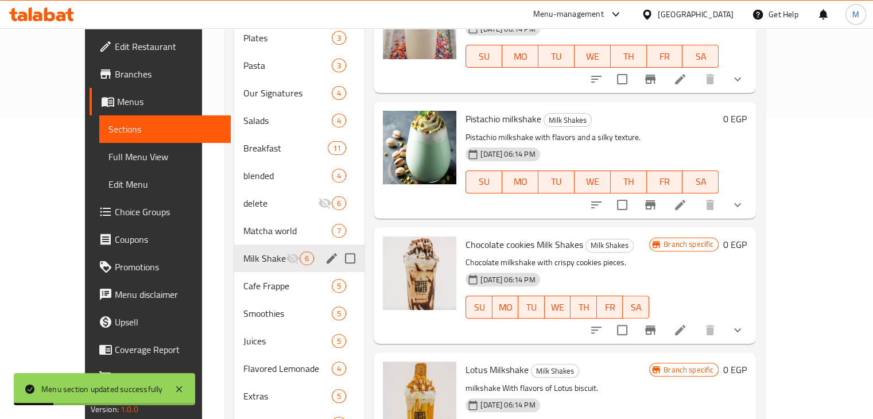
scroll to position [367, 0]
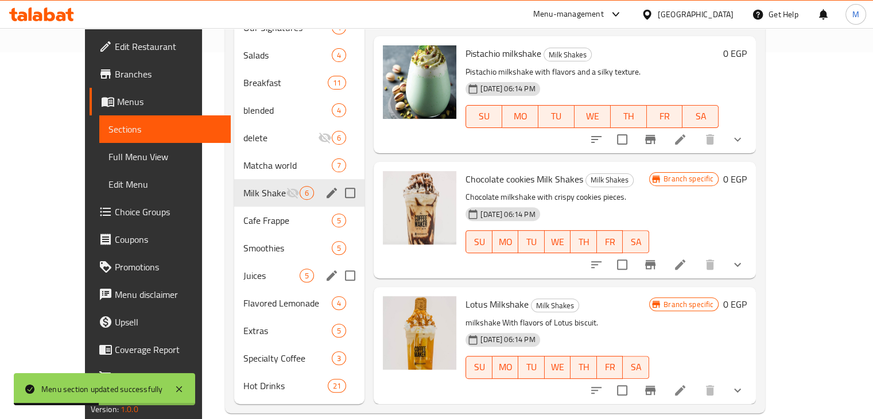
click at [262, 242] on div "Smoothies 5" at bounding box center [299, 248] width 130 height 28
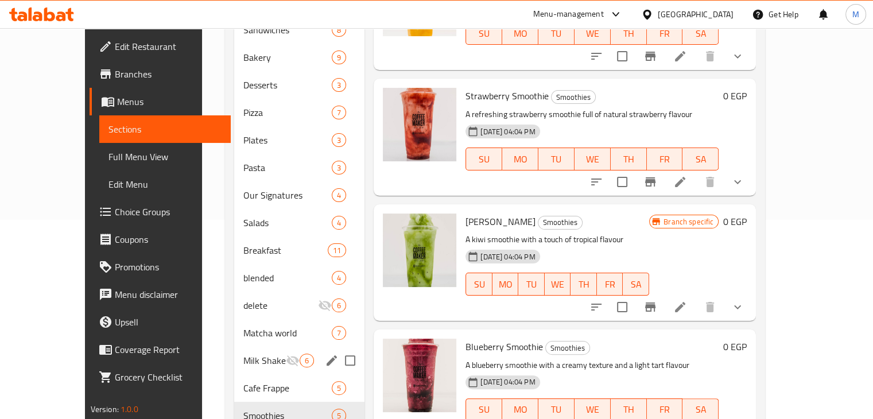
scroll to position [367, 0]
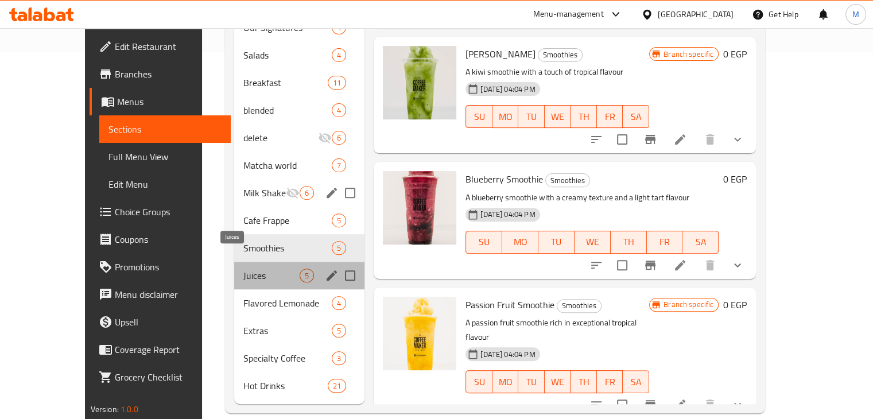
click at [277, 269] on span "Juices" at bounding box center [271, 276] width 56 height 14
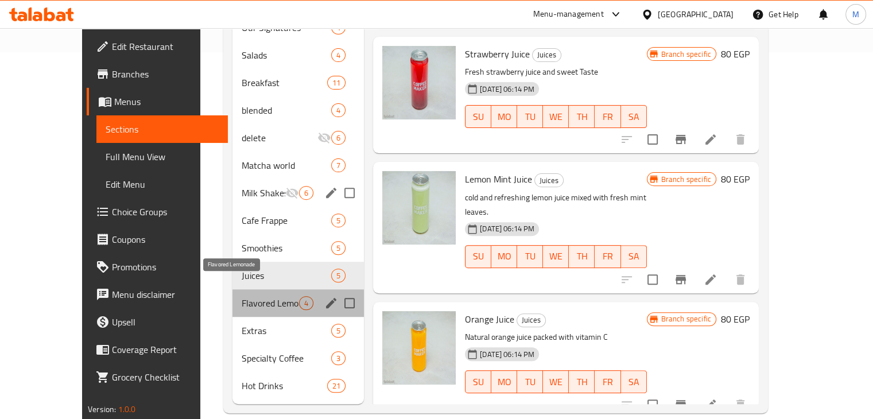
click at [255, 296] on span "Flavored Lemonade" at bounding box center [270, 303] width 57 height 14
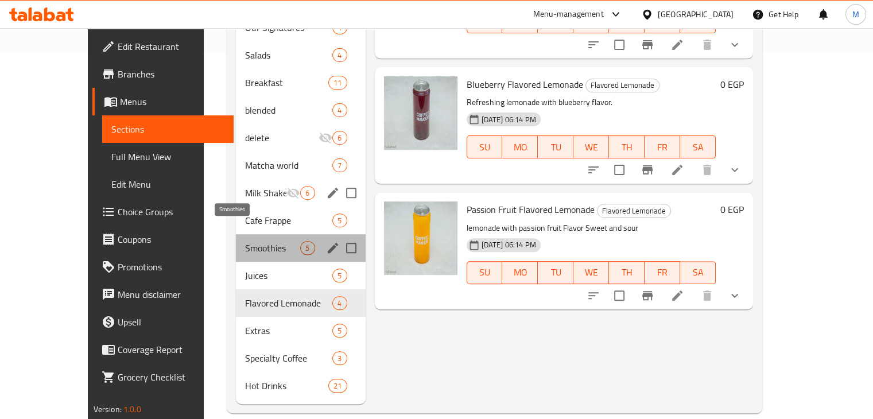
click at [278, 241] on span "Smoothies" at bounding box center [272, 248] width 55 height 14
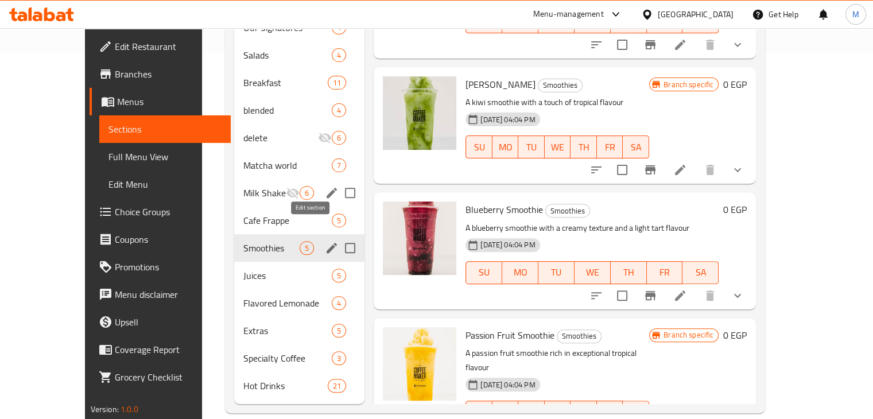
click at [327, 243] on icon "edit" at bounding box center [332, 248] width 10 height 10
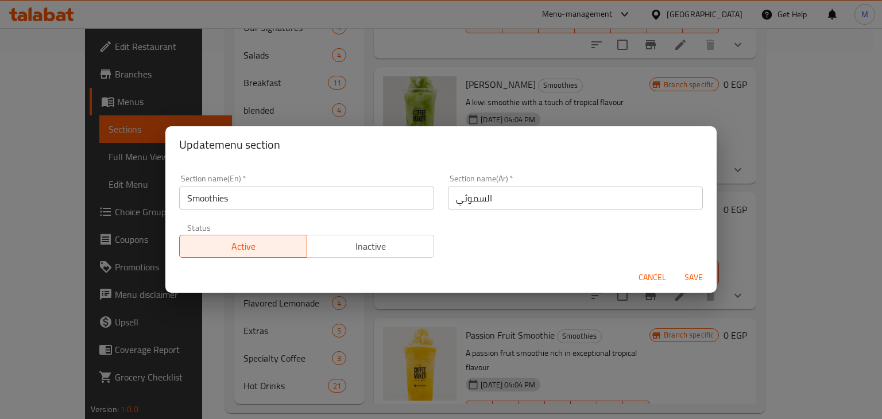
click at [373, 231] on div "Active Inactive" at bounding box center [306, 240] width 255 height 34
click at [389, 239] on span "Inactive" at bounding box center [371, 246] width 118 height 17
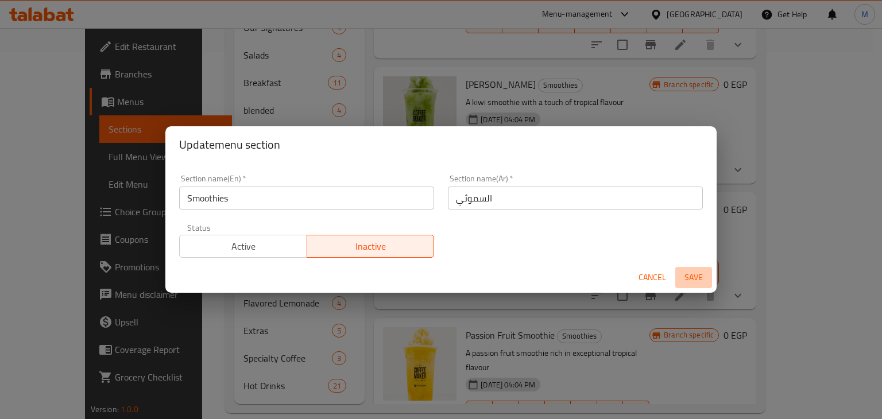
click at [692, 276] on span "Save" at bounding box center [694, 277] width 28 height 14
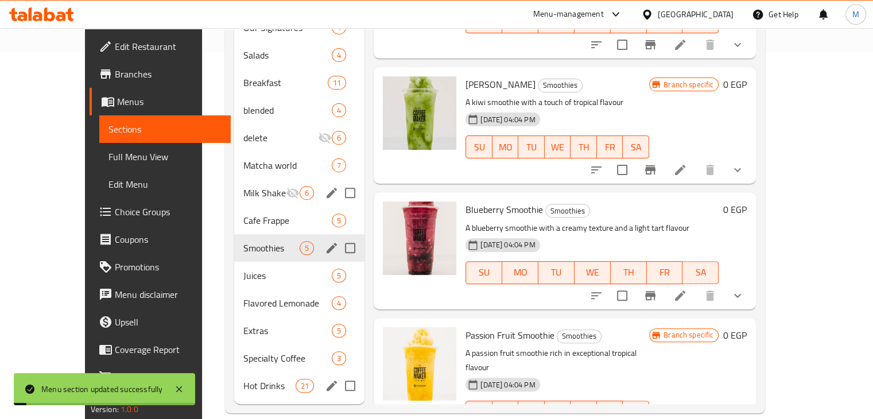
click at [243, 351] on span "Specialty Coffee" at bounding box center [287, 358] width 88 height 14
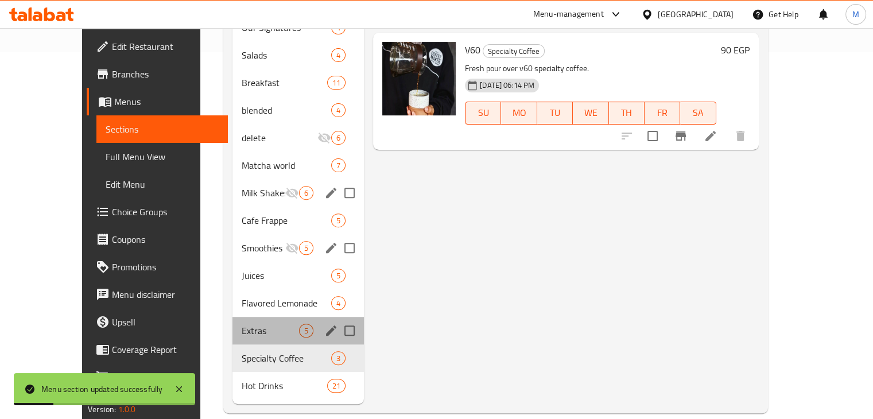
click at [259, 317] on div "Extras 5" at bounding box center [297, 331] width 131 height 28
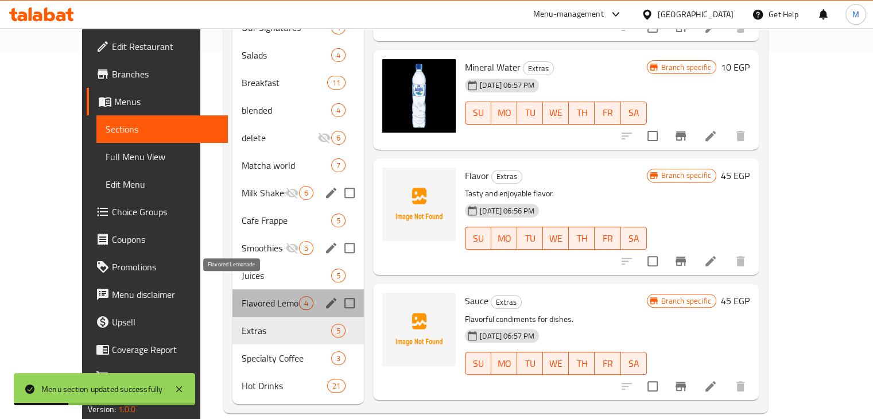
click at [271, 296] on span "Flavored Lemonade" at bounding box center [270, 303] width 57 height 14
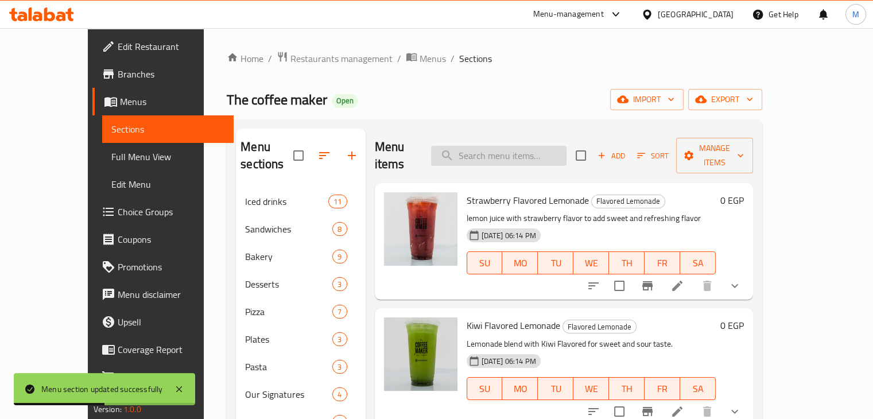
click at [534, 157] on input "search" at bounding box center [498, 156] width 135 height 20
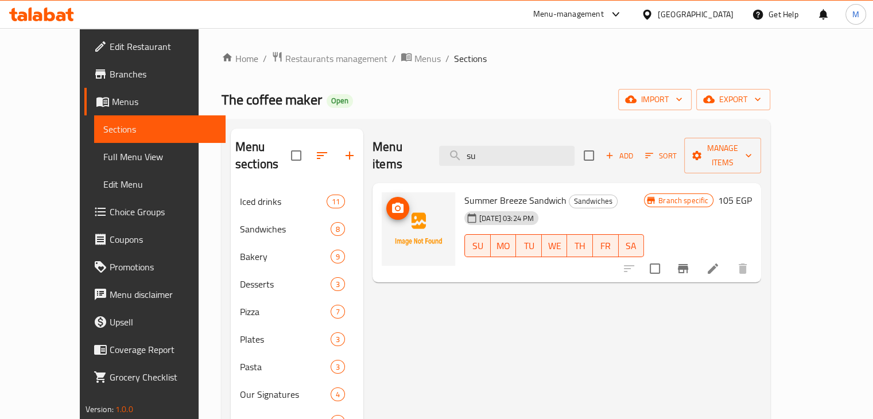
type input "s"
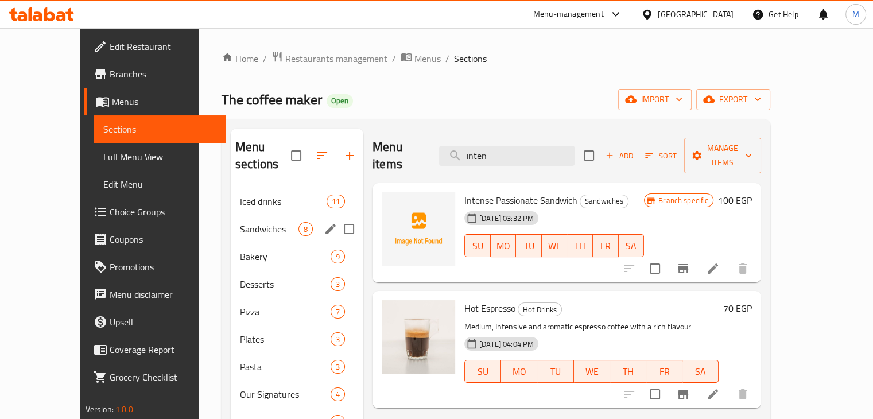
click at [276, 220] on div "Sandwiches 8" at bounding box center [297, 229] width 133 height 28
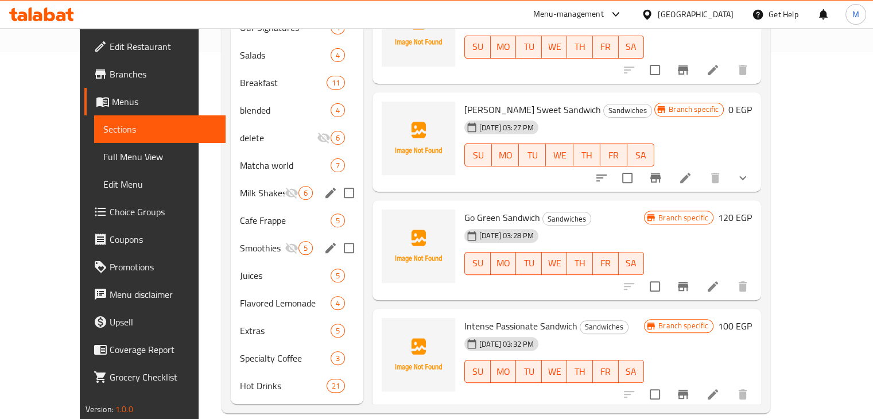
scroll to position [304, 0]
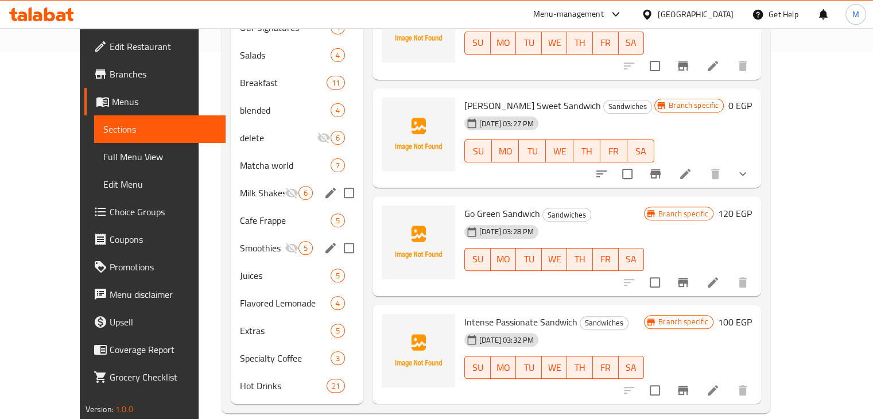
click at [363, 269] on div "Menu items inten Add Sort Manage items Roast Beef Sandwich Sandwiches Sandwich …" at bounding box center [562, 83] width 398 height 642
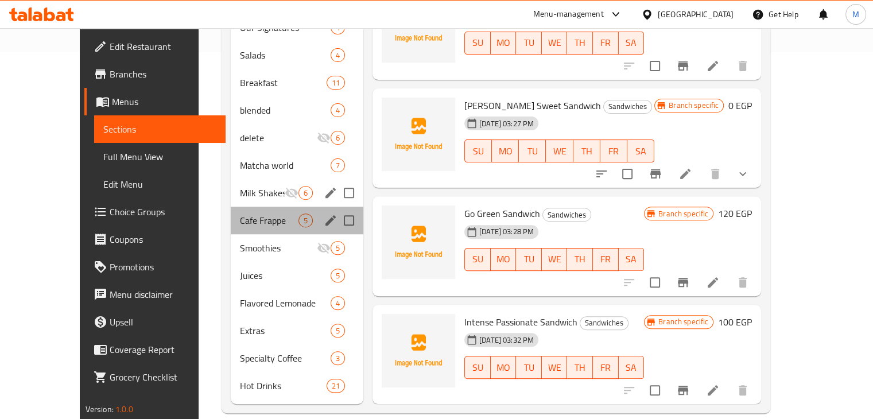
click at [234, 207] on div "Cafe Frappe 5" at bounding box center [297, 221] width 133 height 28
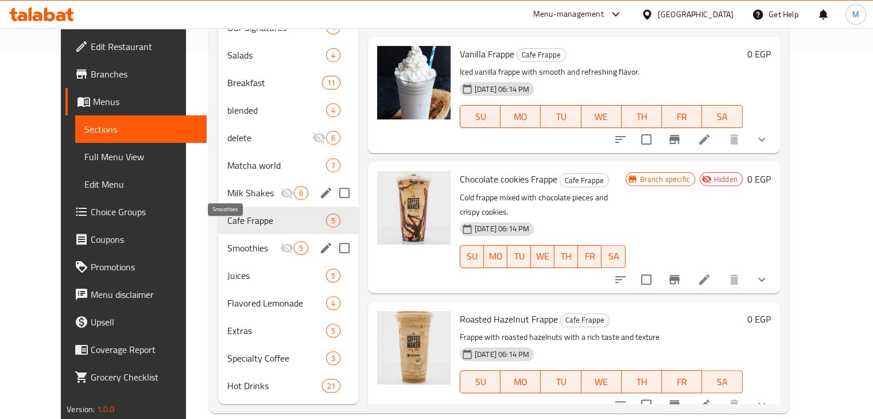
click at [235, 241] on span "Smoothies" at bounding box center [253, 248] width 52 height 14
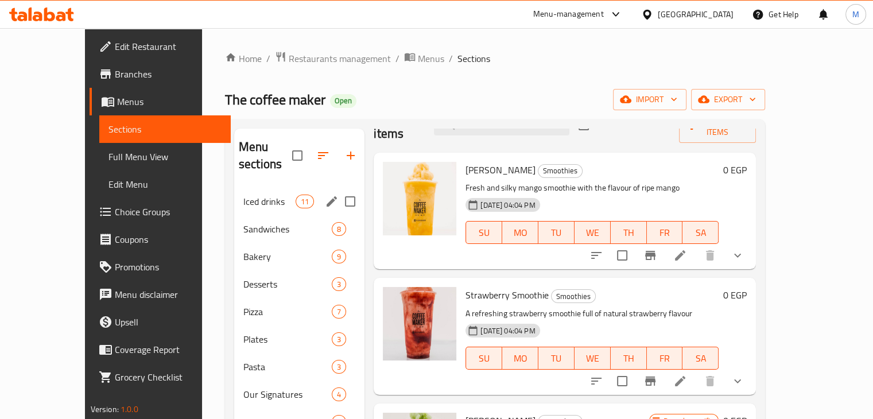
click at [243, 222] on span "Sandwiches" at bounding box center [287, 229] width 88 height 14
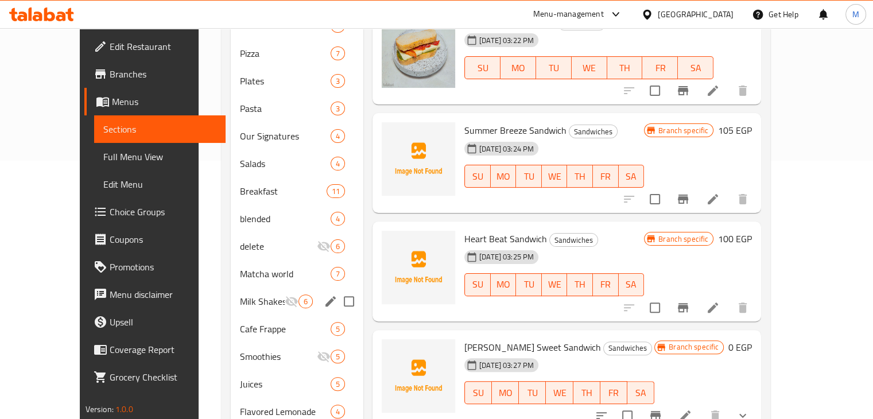
scroll to position [168, 0]
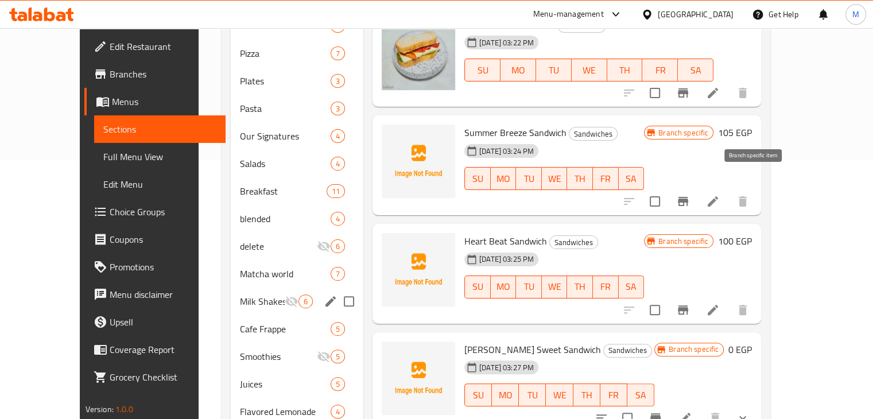
click at [690, 195] on icon "Branch-specific-item" at bounding box center [683, 202] width 14 height 14
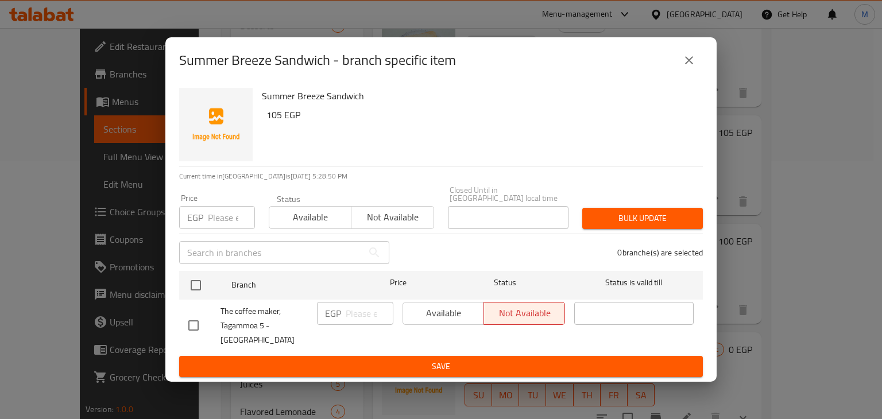
click at [690, 74] on button "close" at bounding box center [689, 60] width 28 height 28
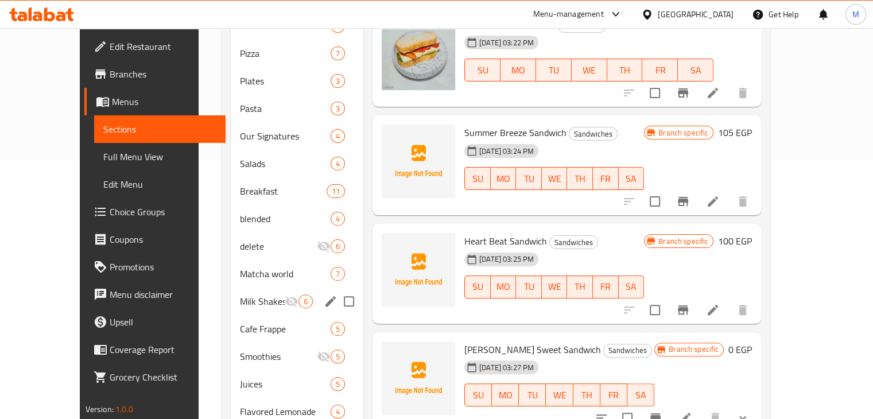
click at [688, 305] on icon "Branch-specific-item" at bounding box center [683, 309] width 10 height 9
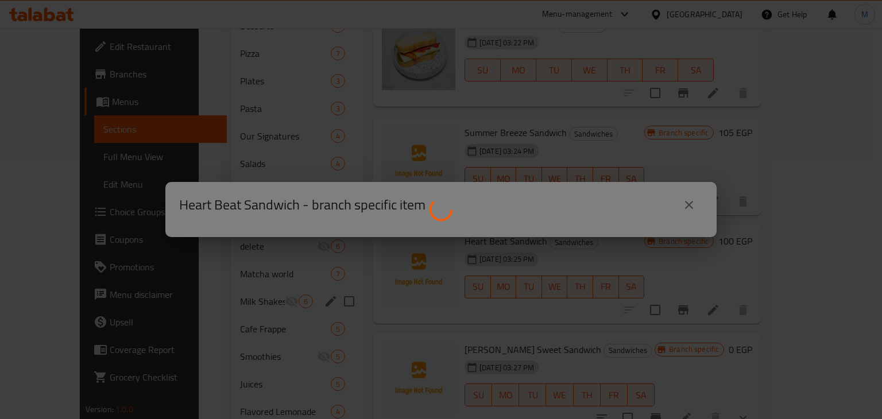
click at [685, 146] on div at bounding box center [441, 209] width 882 height 419
click at [618, 160] on div at bounding box center [441, 209] width 882 height 419
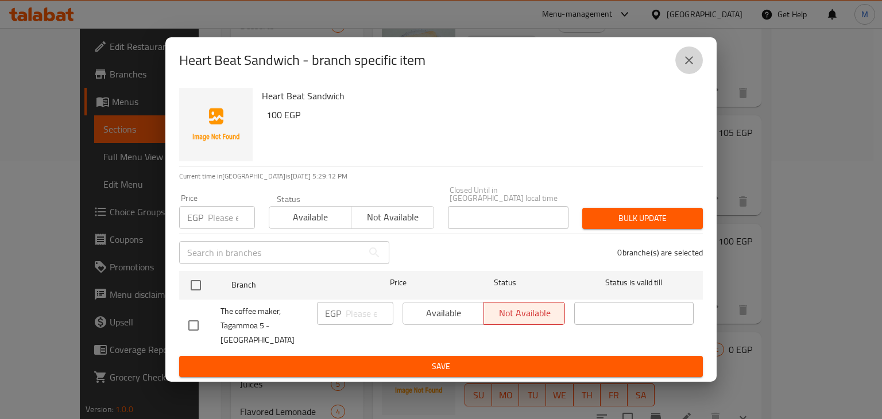
click at [695, 67] on icon "close" at bounding box center [689, 60] width 14 height 14
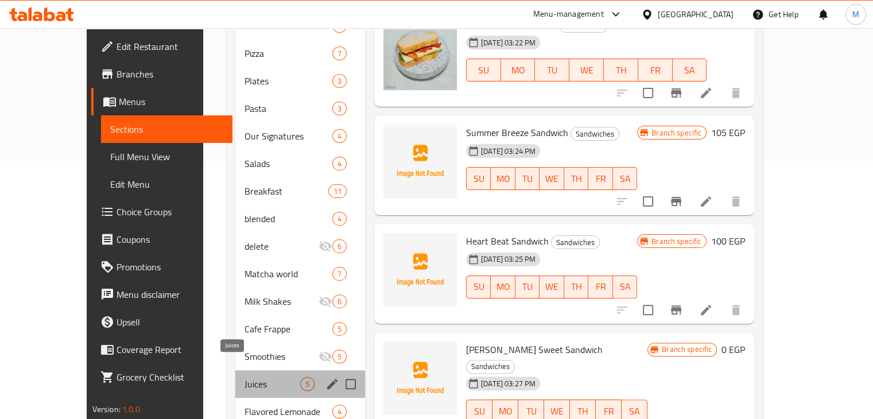
click at [245, 377] on span "Juices" at bounding box center [273, 384] width 56 height 14
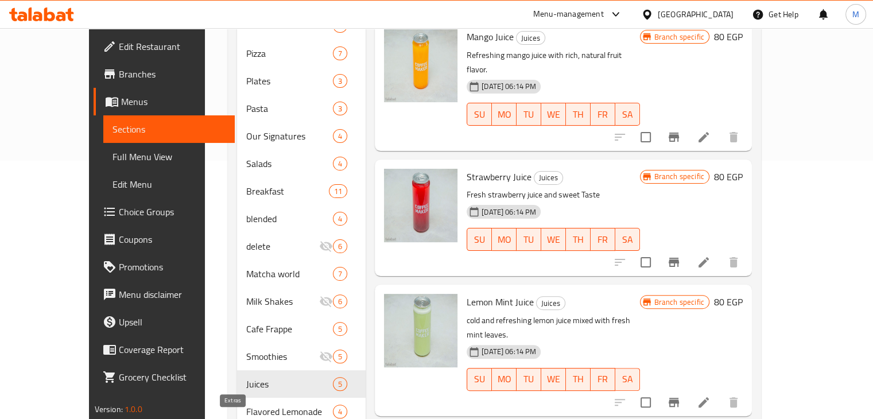
scroll to position [346, 0]
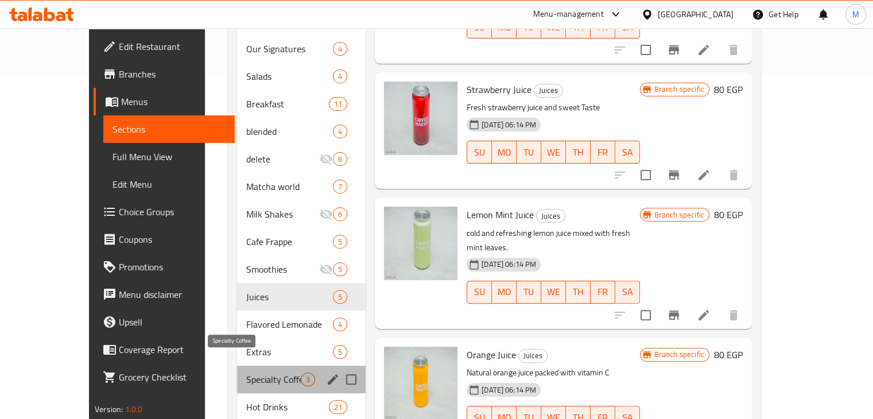
click at [246, 373] on span "Specialty Coffee" at bounding box center [273, 380] width 55 height 14
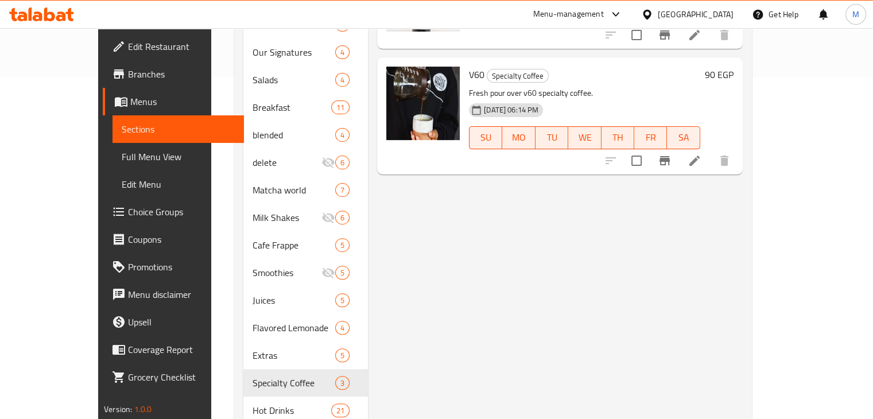
scroll to position [358, 0]
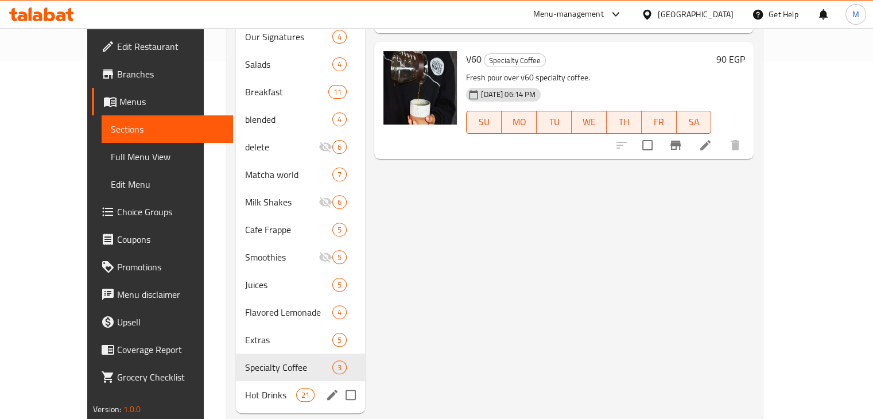
click at [245, 388] on span "Hot Drinks" at bounding box center [270, 395] width 51 height 14
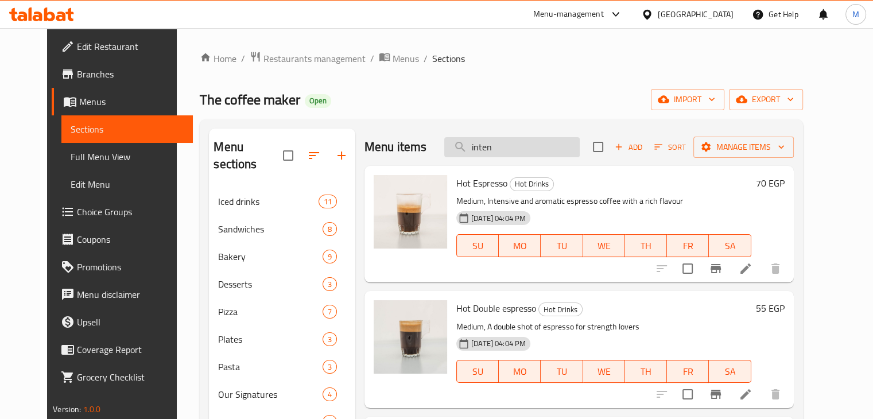
click at [543, 146] on input "inten" at bounding box center [511, 147] width 135 height 20
type input "]"
click at [266, 195] on span "Iced drinks" at bounding box center [268, 202] width 100 height 14
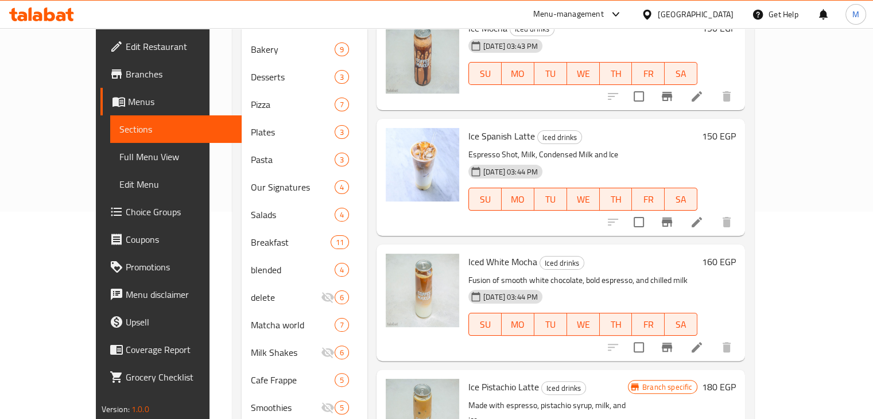
scroll to position [461, 0]
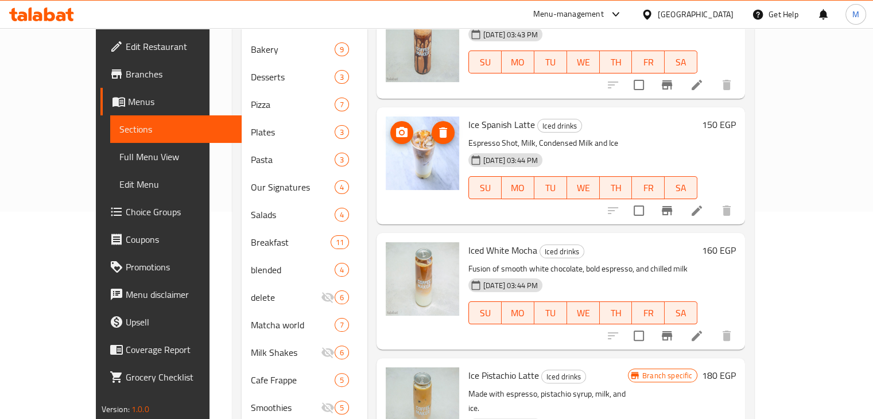
click at [395, 126] on icon "upload picture" at bounding box center [402, 133] width 14 height 14
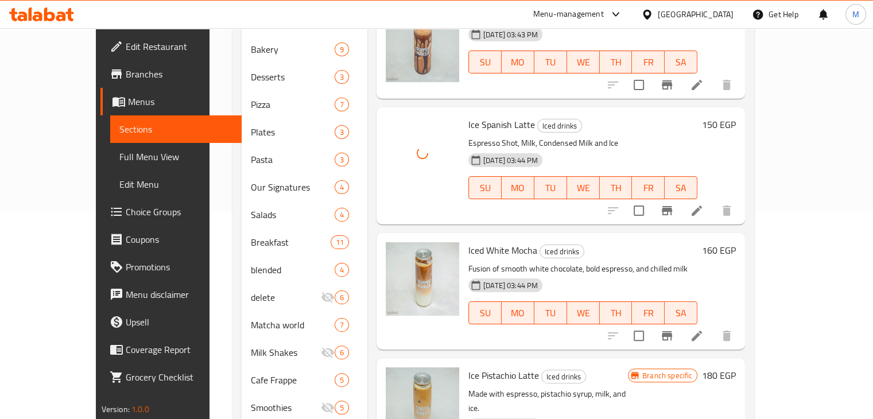
click at [613, 136] on p "Espresso Shot, Milk, Condensed Milk and Ice" at bounding box center [582, 143] width 229 height 14
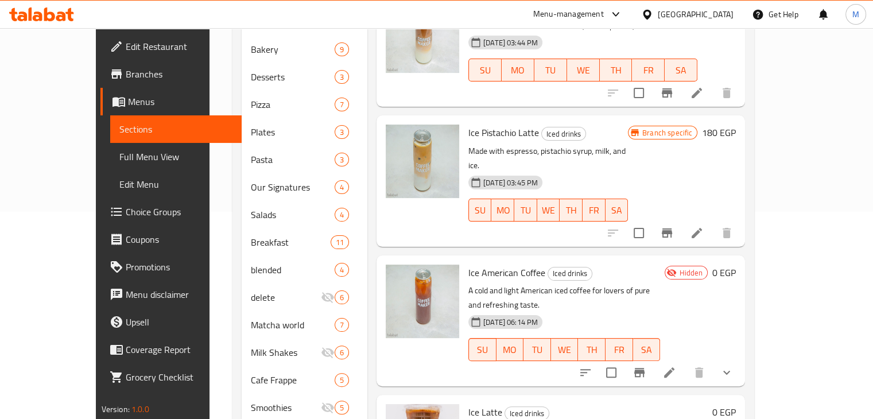
scroll to position [749, 0]
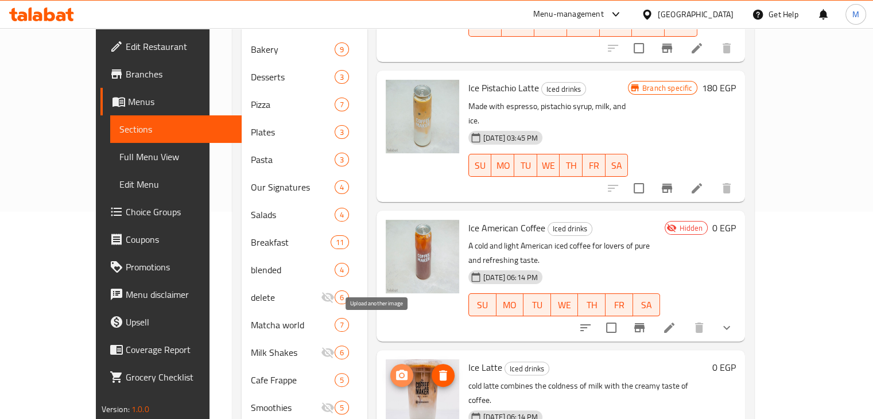
click at [395, 369] on icon "upload picture" at bounding box center [402, 376] width 14 height 14
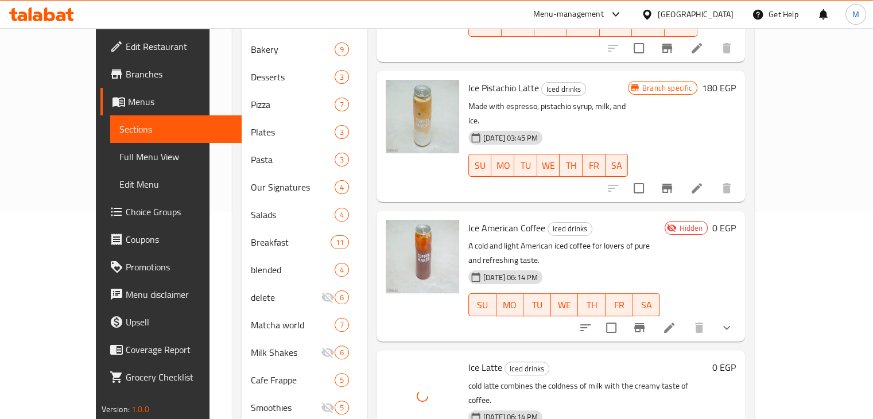
click at [625, 359] on h6 "Ice Latte Iced drinks" at bounding box center [587, 367] width 239 height 16
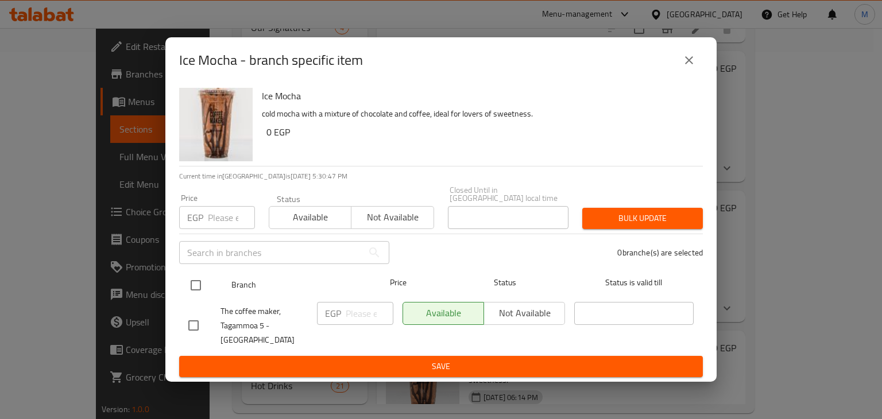
click at [196, 290] on input "checkbox" at bounding box center [196, 285] width 24 height 24
checkbox input "true"
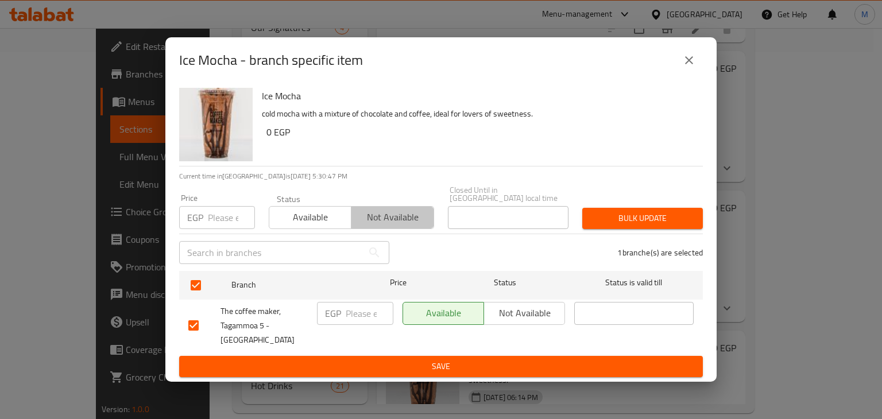
click at [408, 218] on span "Not available" at bounding box center [392, 217] width 73 height 17
click at [626, 216] on span "Bulk update" at bounding box center [642, 218] width 102 height 14
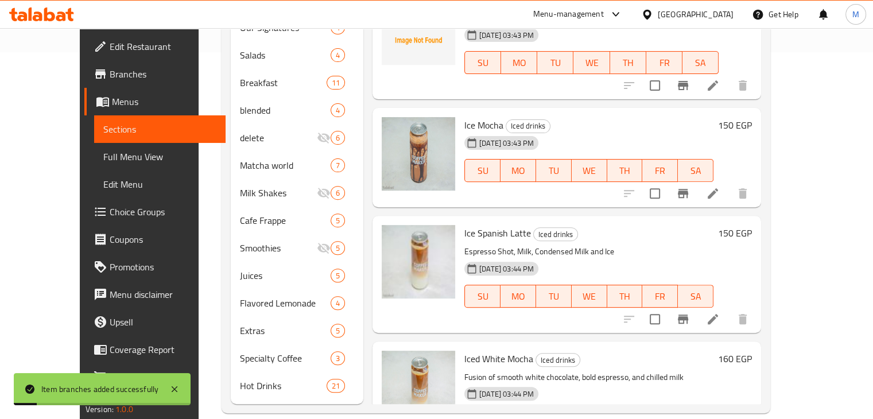
scroll to position [163, 0]
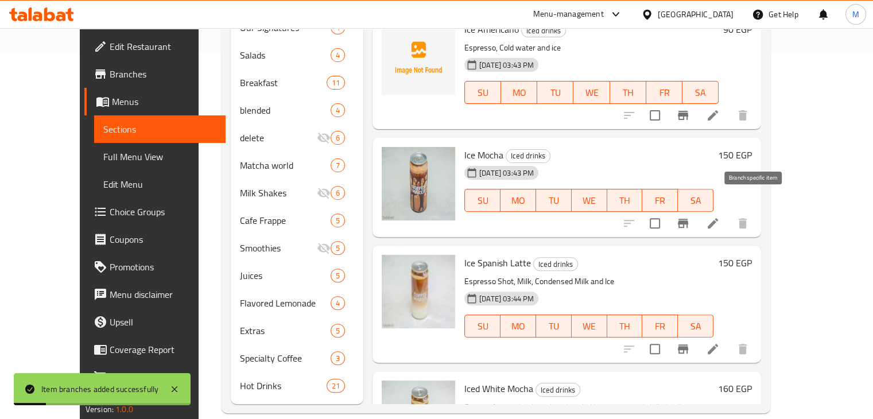
click at [690, 216] on icon "Branch-specific-item" at bounding box center [683, 223] width 14 height 14
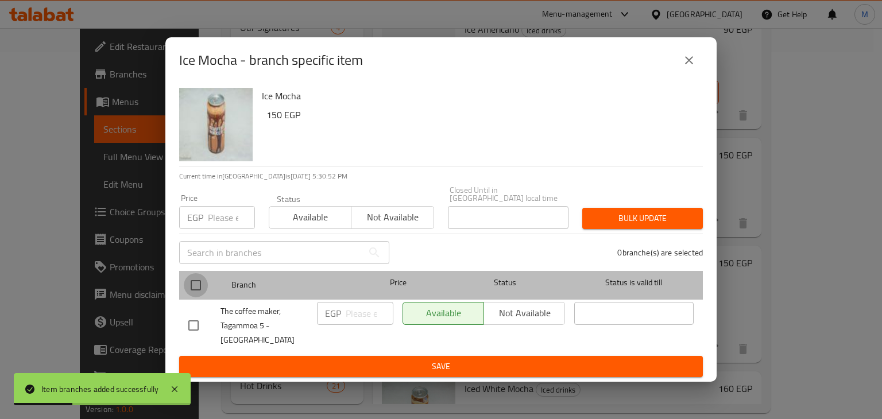
click at [189, 293] on input "checkbox" at bounding box center [196, 285] width 24 height 24
checkbox input "true"
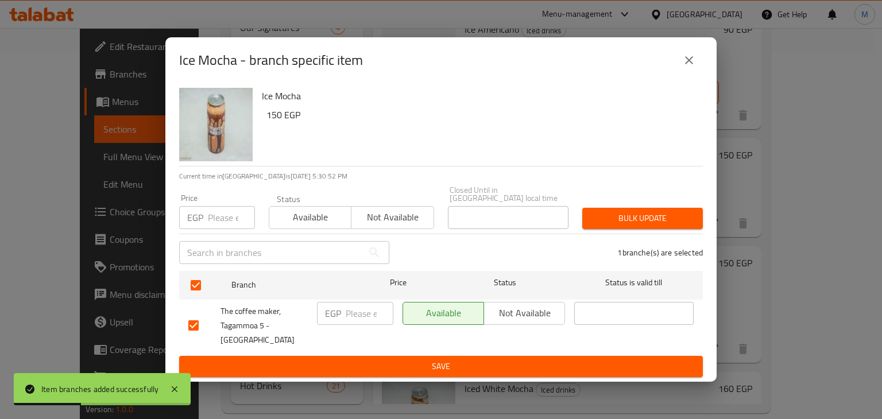
click at [214, 242] on div "​" at bounding box center [284, 252] width 224 height 37
click at [218, 234] on div "Price EGP Price" at bounding box center [217, 211] width 90 height 49
click at [223, 228] on input "number" at bounding box center [231, 217] width 47 height 23
type input "150"
click at [298, 212] on span "Available" at bounding box center [310, 217] width 73 height 17
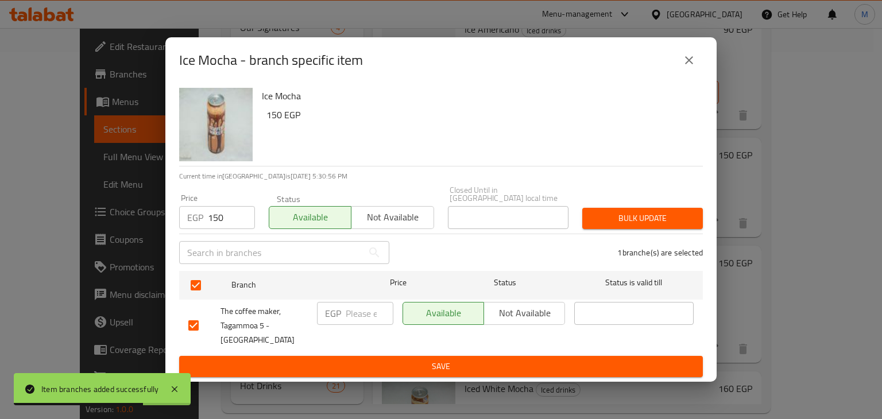
click at [616, 218] on span "Bulk update" at bounding box center [642, 218] width 102 height 14
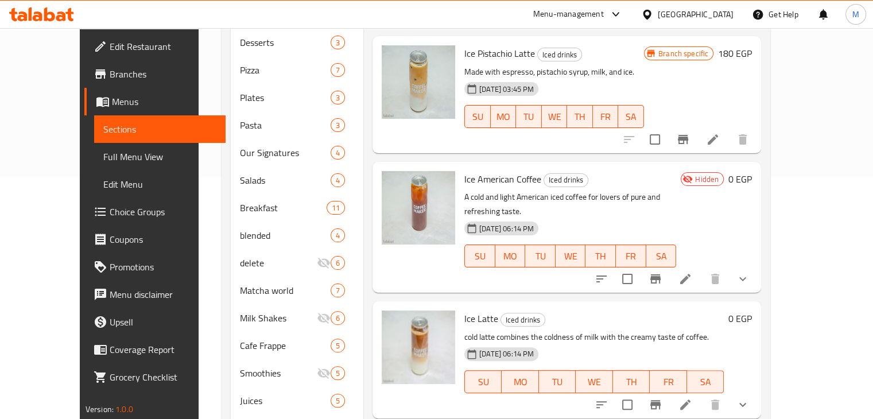
scroll to position [749, 0]
click at [661, 400] on icon "Branch-specific-item" at bounding box center [655, 404] width 10 height 9
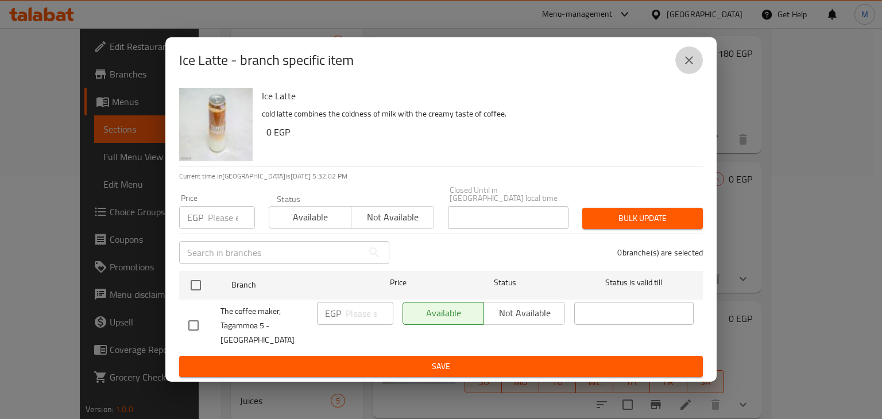
click at [687, 64] on icon "close" at bounding box center [689, 60] width 14 height 14
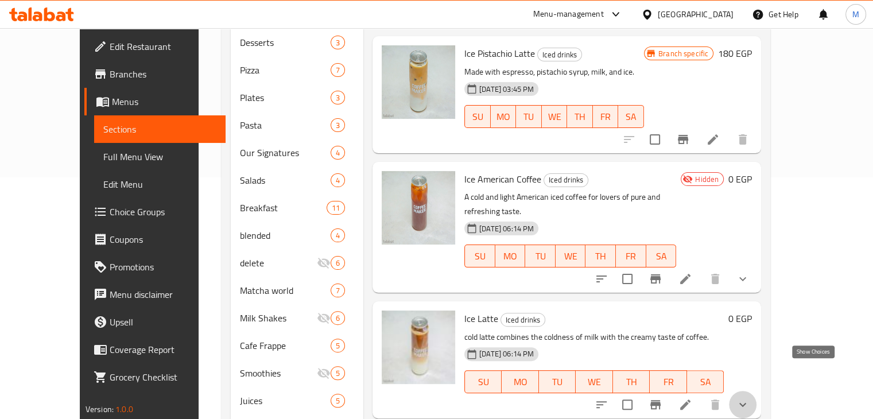
click at [750, 398] on icon "show more" at bounding box center [743, 405] width 14 height 14
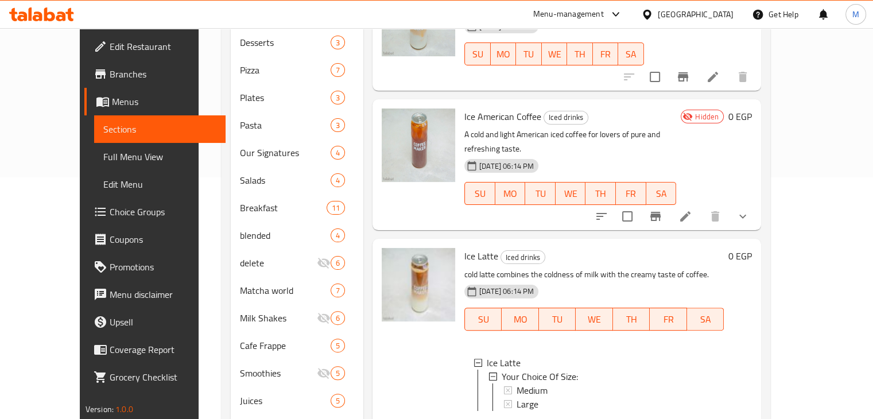
scroll to position [820, 0]
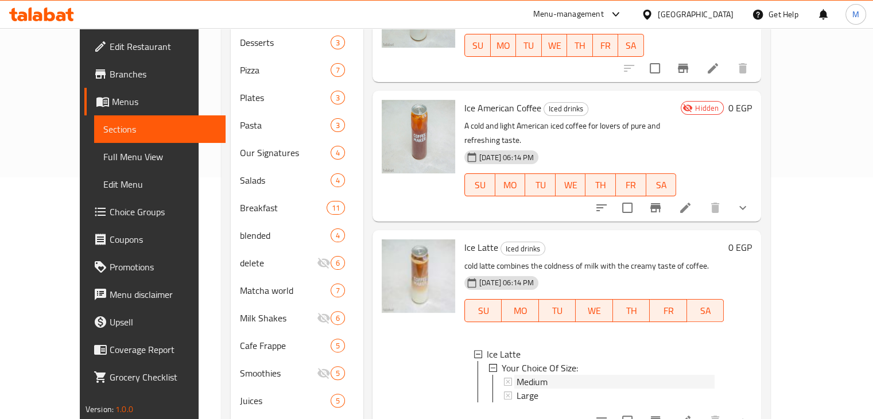
click at [518, 375] on span "Medium" at bounding box center [532, 382] width 31 height 14
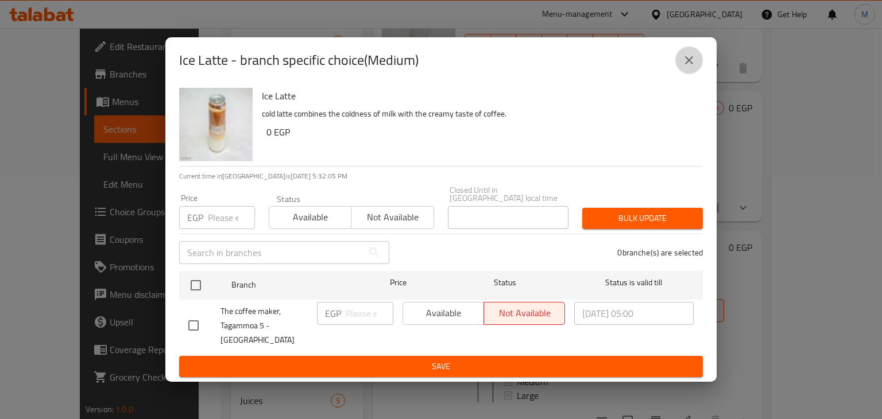
click at [684, 67] on icon "close" at bounding box center [689, 60] width 14 height 14
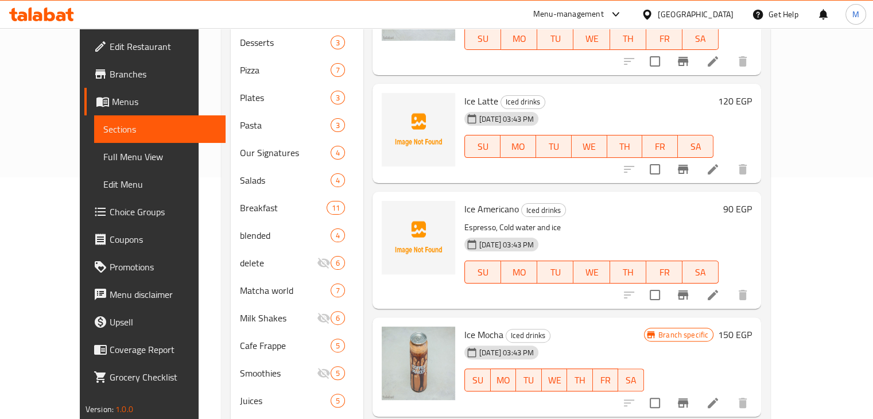
scroll to position [98, 0]
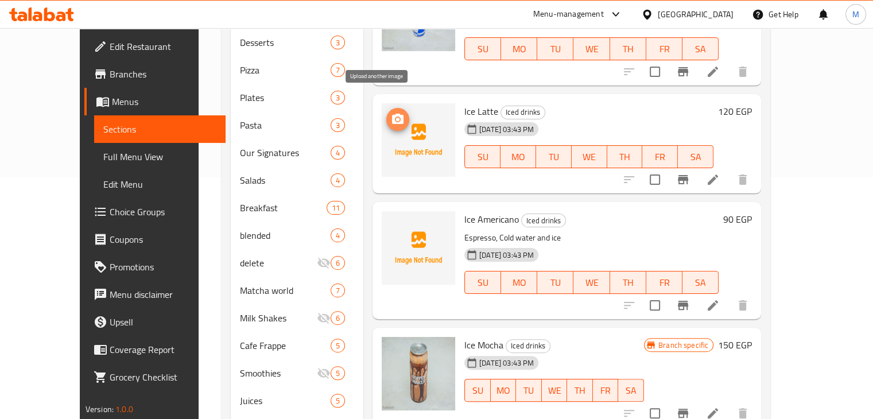
click at [391, 113] on icon "upload picture" at bounding box center [398, 120] width 14 height 14
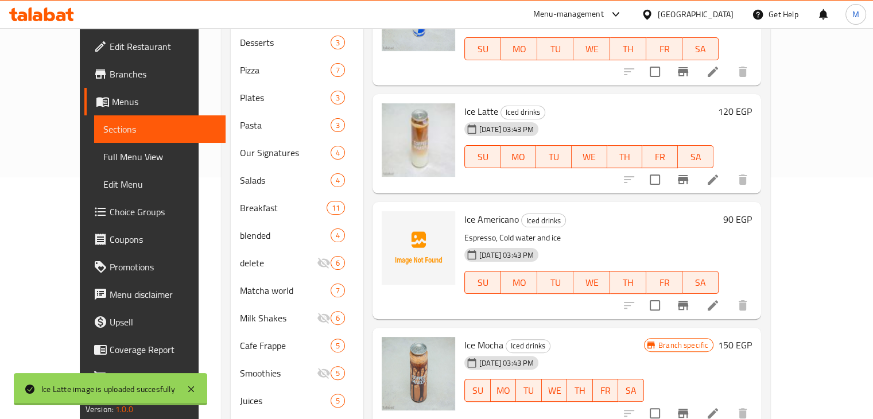
click at [583, 231] on p "Espresso, Cold water and ice" at bounding box center [591, 238] width 254 height 14
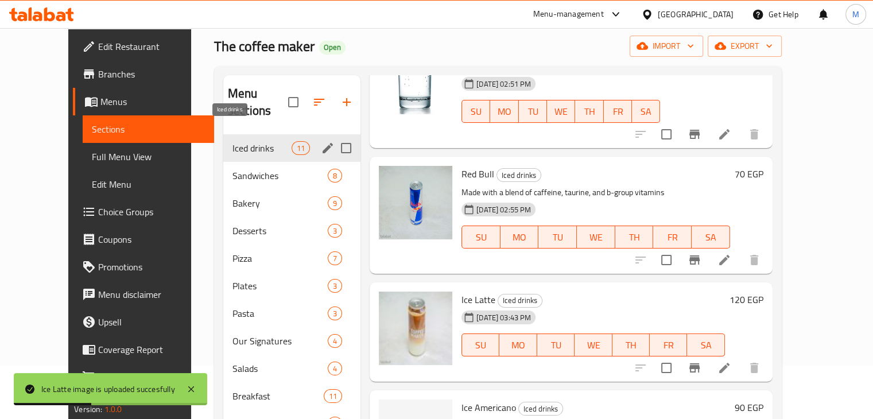
scroll to position [53, 0]
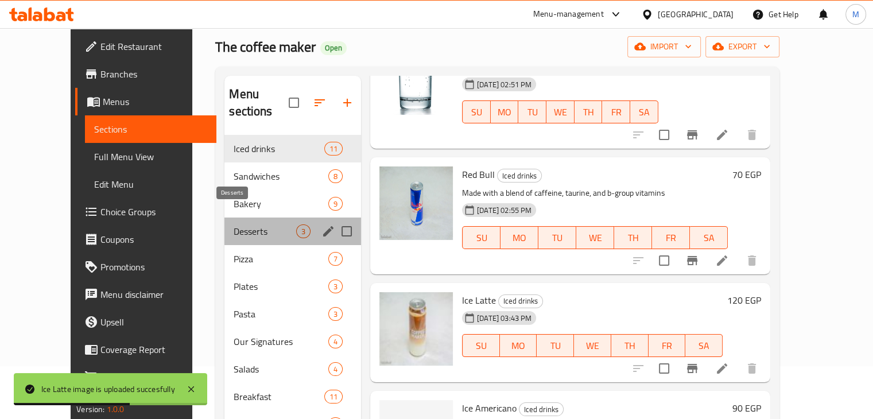
click at [234, 224] on span "Desserts" at bounding box center [265, 231] width 63 height 14
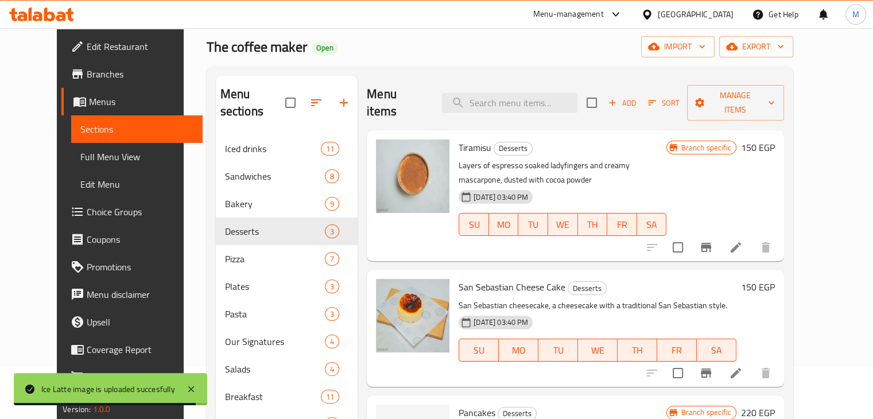
scroll to position [164, 0]
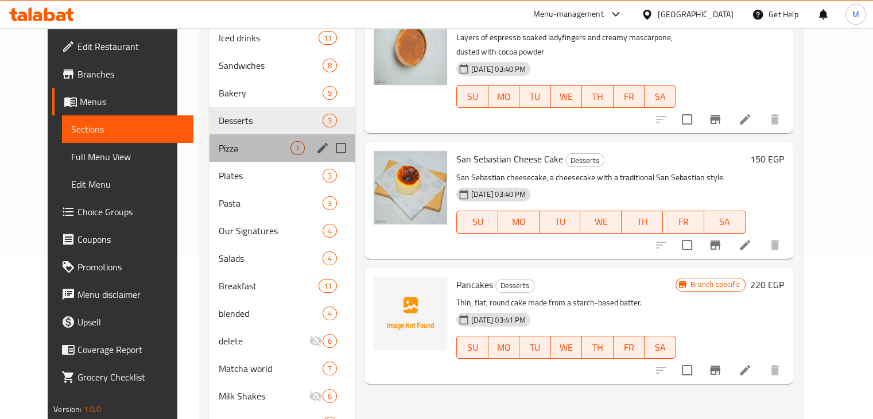
click at [273, 138] on div "Pizza 7" at bounding box center [283, 148] width 146 height 28
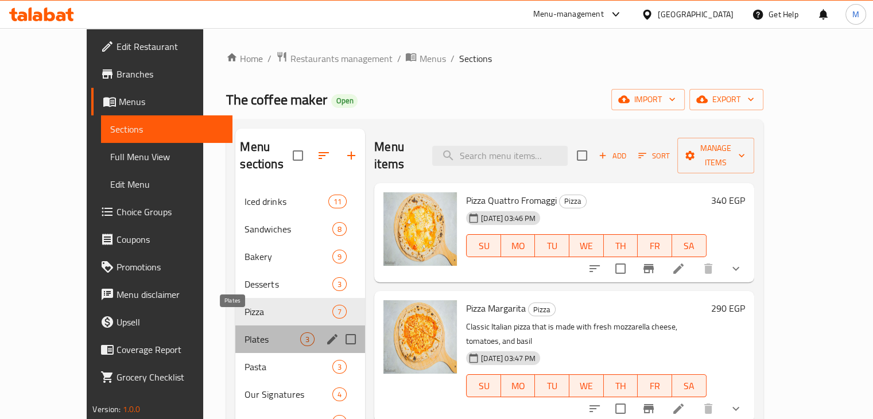
click at [245, 332] on span "Plates" at bounding box center [273, 339] width 56 height 14
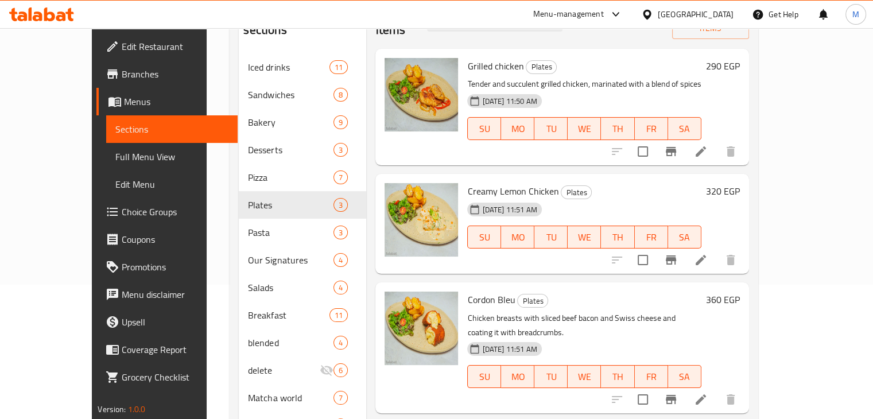
scroll to position [135, 0]
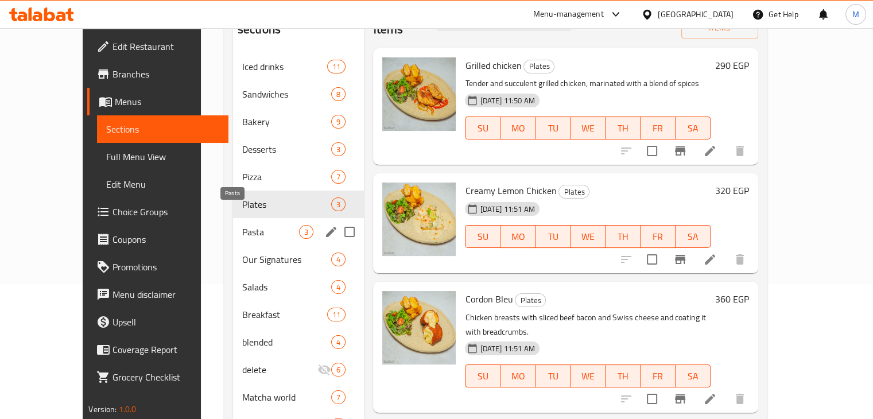
click at [267, 225] on span "Pasta" at bounding box center [270, 232] width 57 height 14
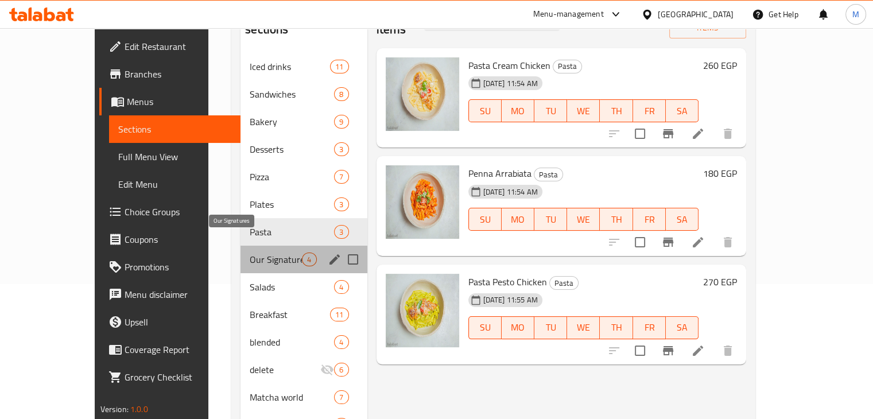
click at [250, 253] on span "Our Signatures" at bounding box center [276, 260] width 52 height 14
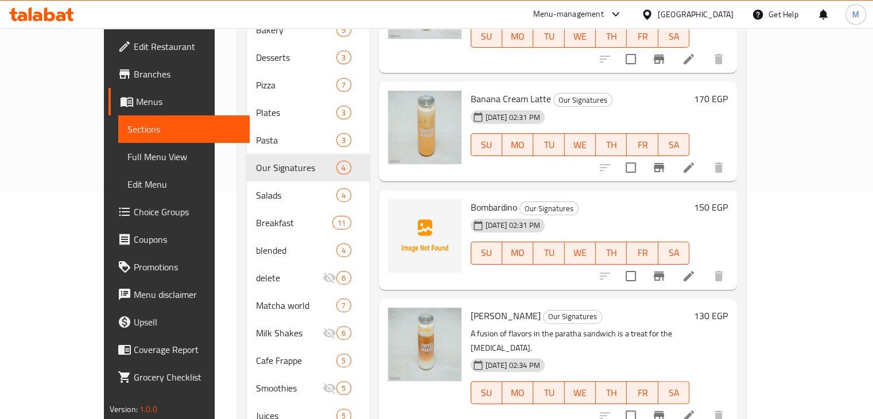
scroll to position [312, 0]
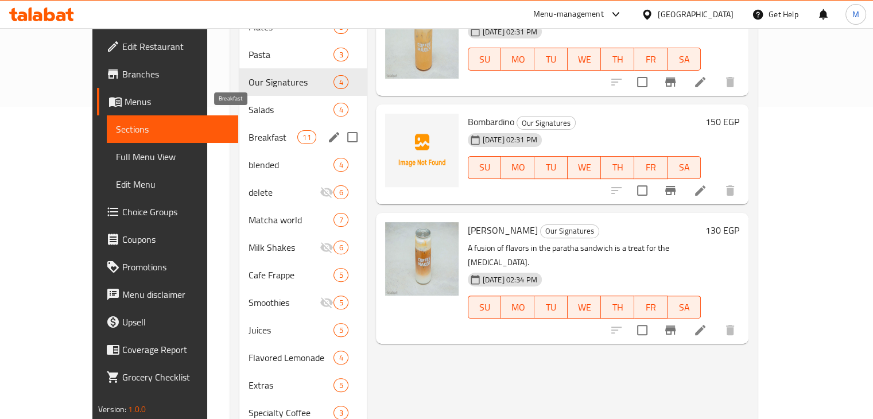
click at [249, 130] on span "Breakfast" at bounding box center [273, 137] width 49 height 14
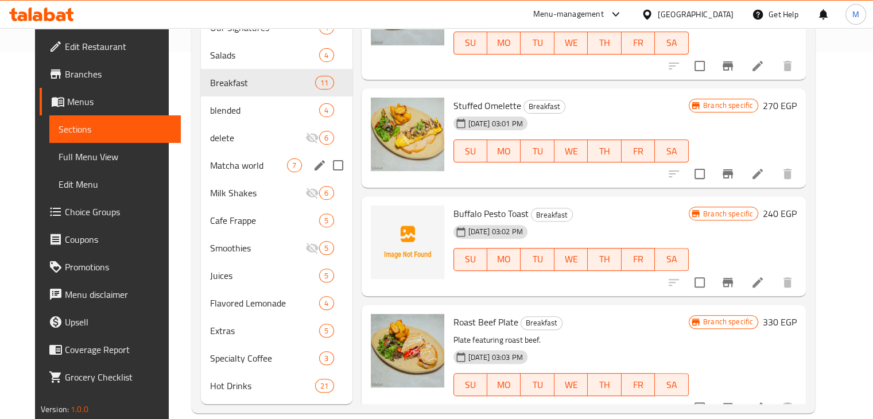
scroll to position [216, 0]
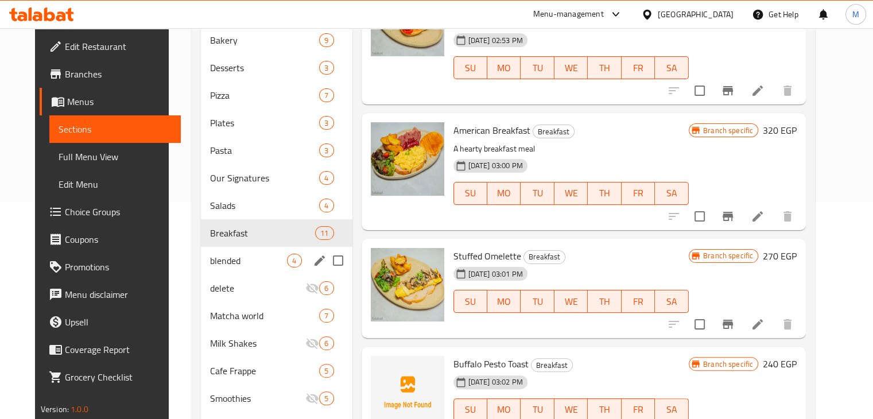
click at [255, 254] on span "blended" at bounding box center [248, 261] width 77 height 14
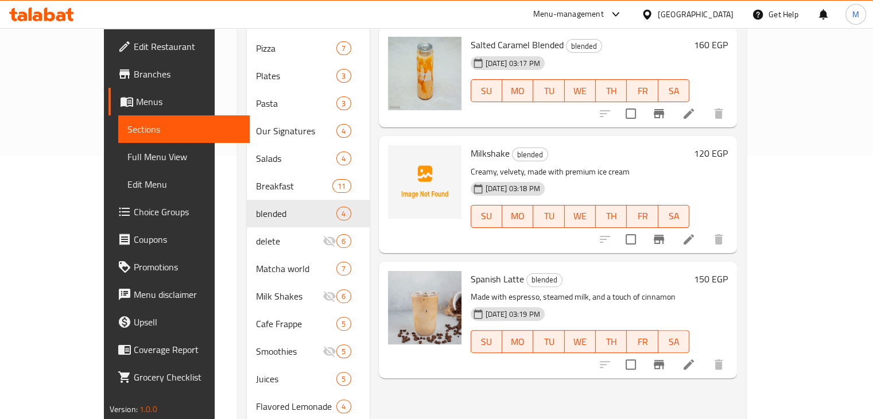
scroll to position [264, 0]
click at [398, 281] on icon "upload picture" at bounding box center [403, 286] width 11 height 10
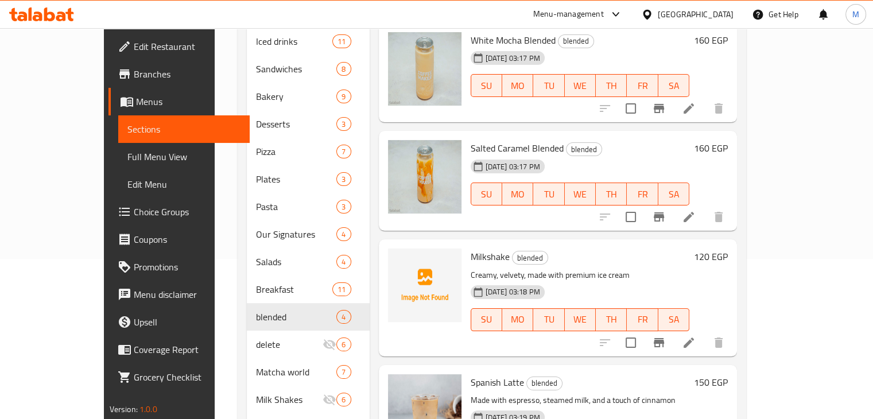
scroll to position [168, 0]
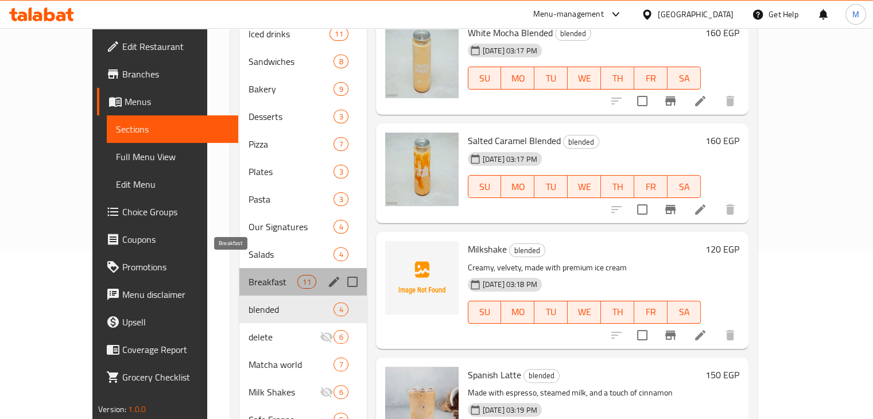
click at [249, 275] on span "Breakfast" at bounding box center [273, 282] width 49 height 14
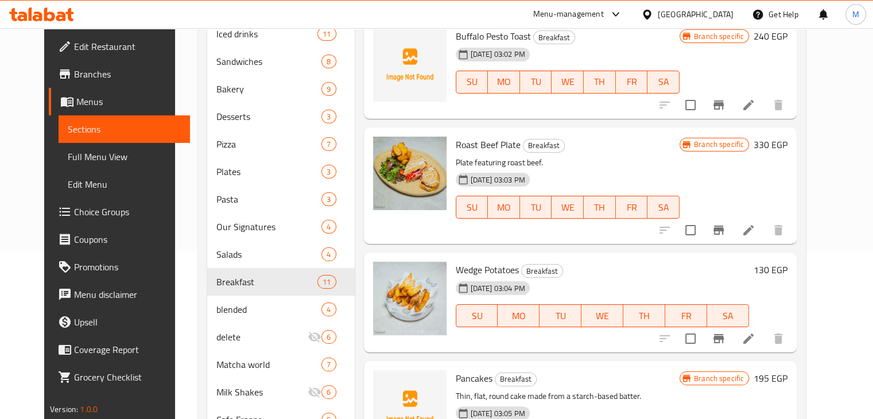
scroll to position [367, 0]
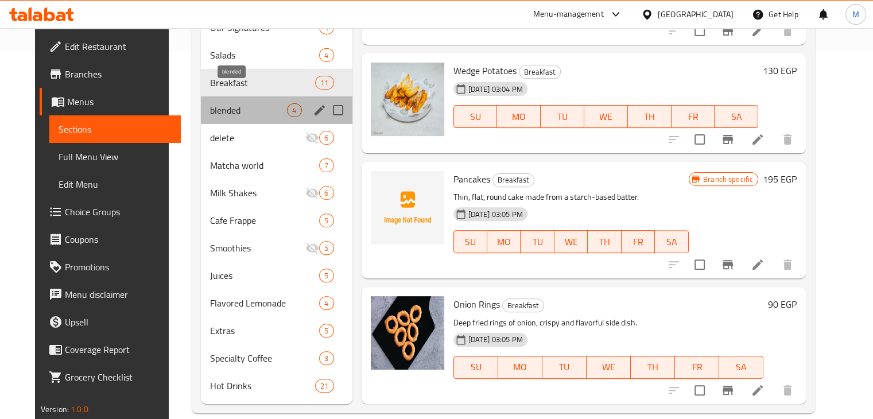
click at [216, 103] on span "blended" at bounding box center [248, 110] width 77 height 14
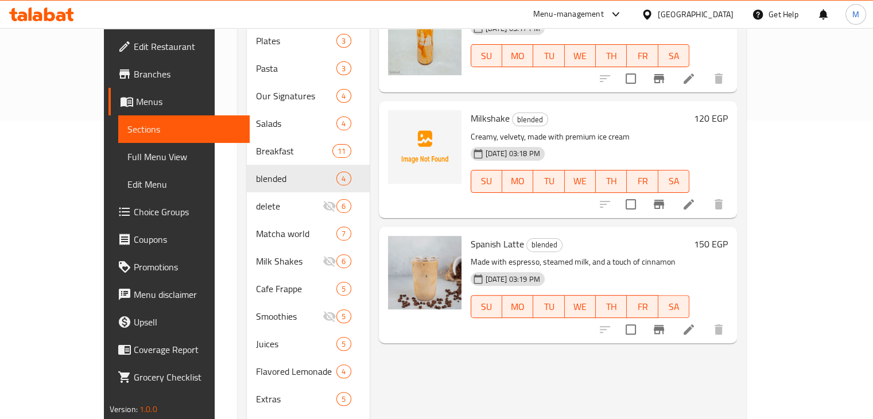
scroll to position [300, 0]
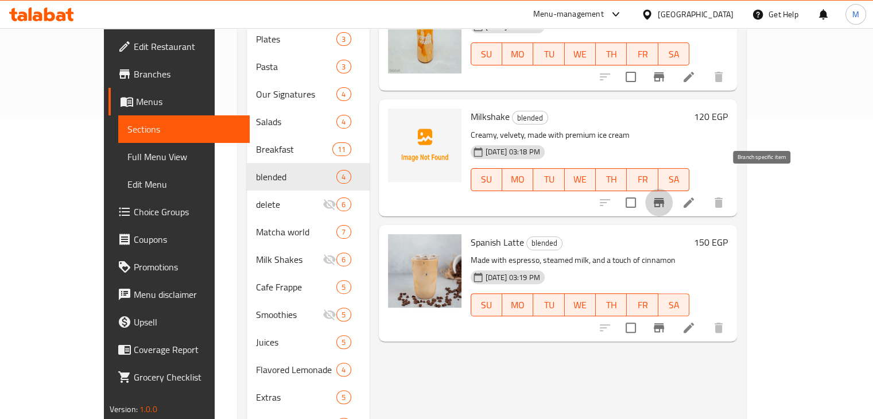
click at [666, 196] on icon "Branch-specific-item" at bounding box center [659, 203] width 14 height 14
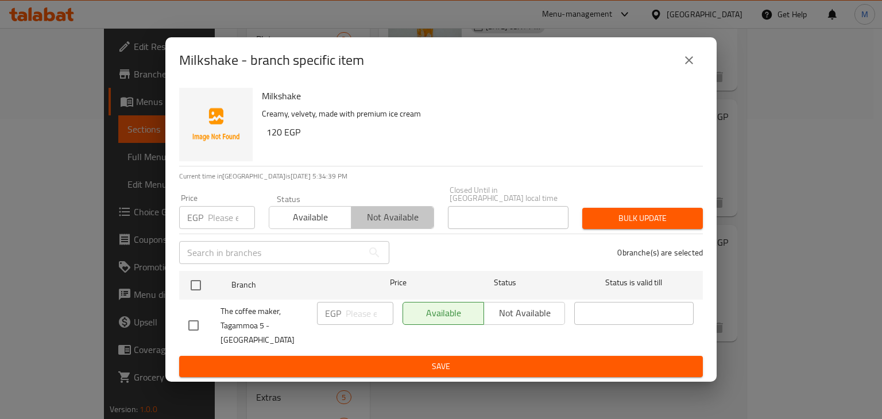
click at [413, 216] on span "Not available" at bounding box center [392, 217] width 73 height 17
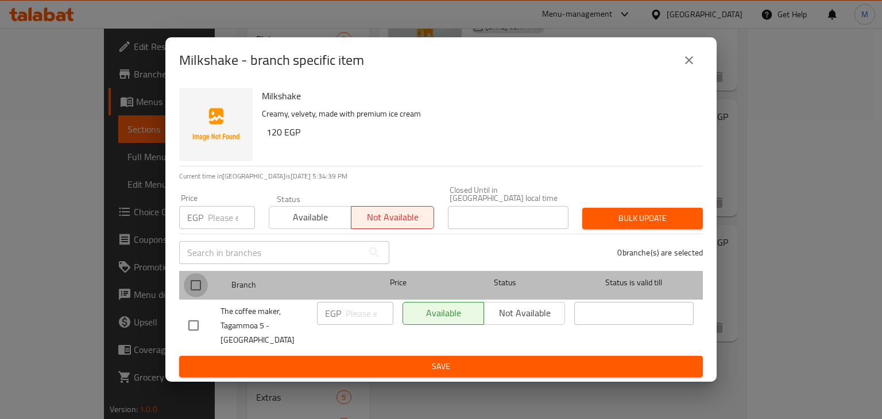
click at [184, 294] on input "checkbox" at bounding box center [196, 285] width 24 height 24
checkbox input "true"
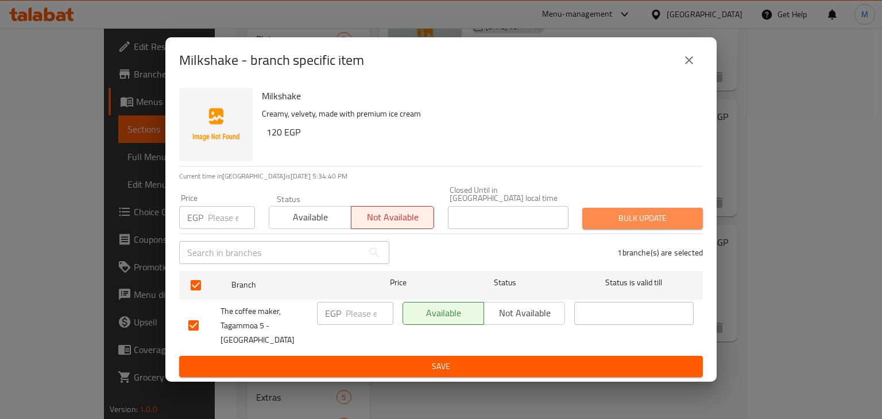
click at [641, 214] on span "Bulk update" at bounding box center [642, 218] width 102 height 14
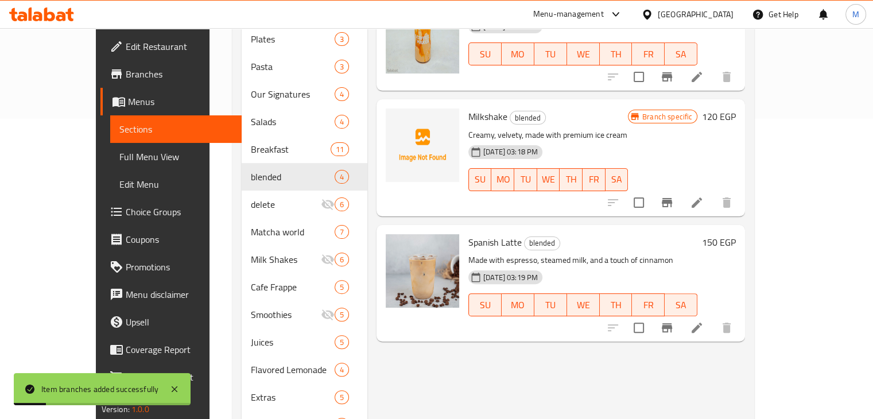
click at [602, 234] on h6 "Spanish Latte blended" at bounding box center [582, 242] width 229 height 16
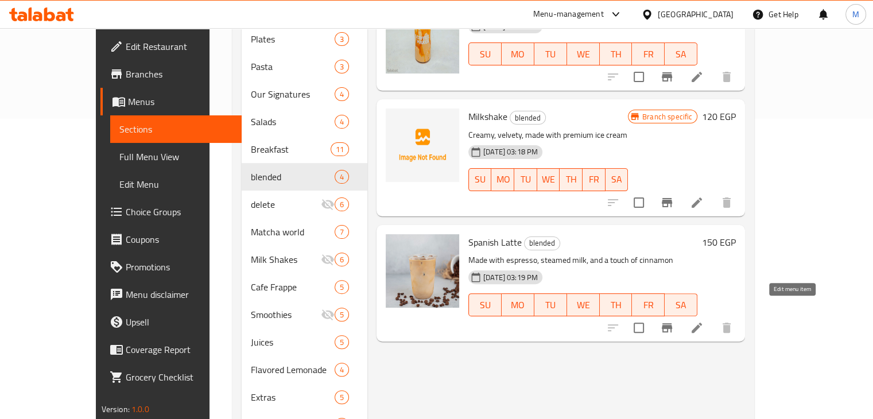
click at [704, 321] on icon at bounding box center [697, 328] width 14 height 14
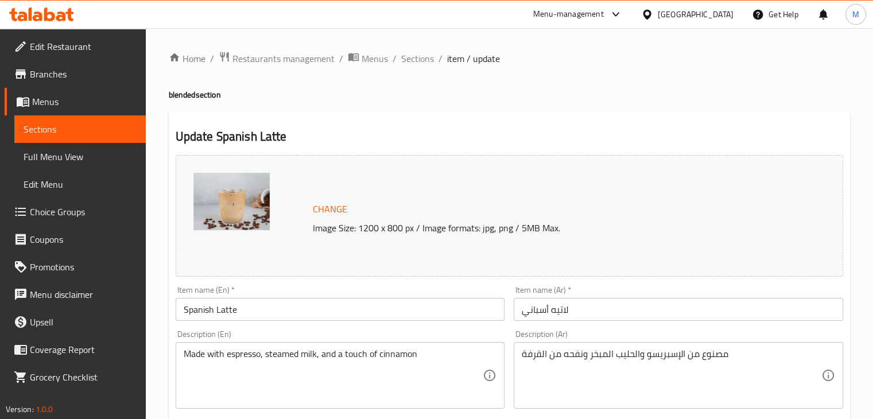
click at [246, 301] on input "Spanish Latte" at bounding box center [340, 309] width 329 height 23
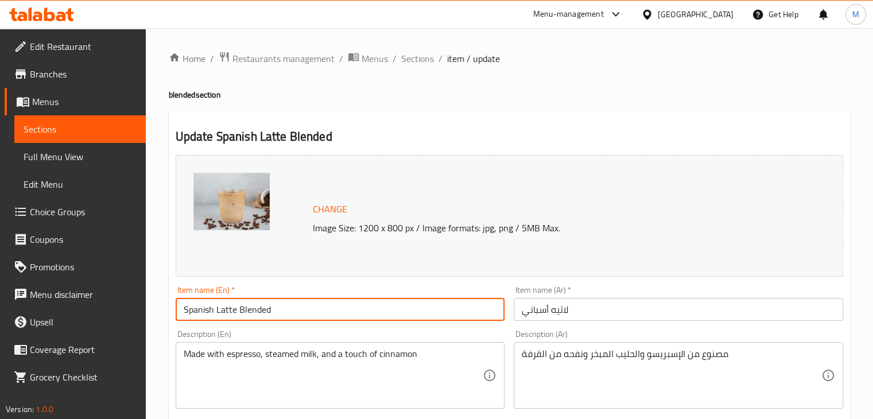
type input "Spanish Latte Blended"
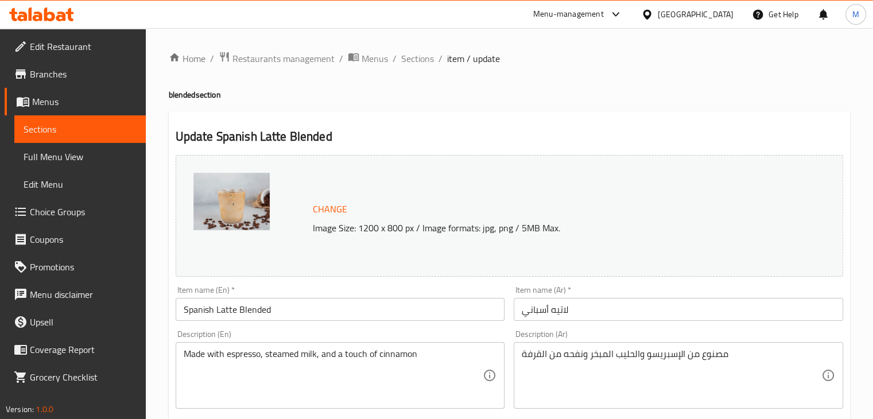
click at [448, 292] on div "Item name (En)   * Spanish Latte Blended Item name (En) *" at bounding box center [340, 303] width 329 height 35
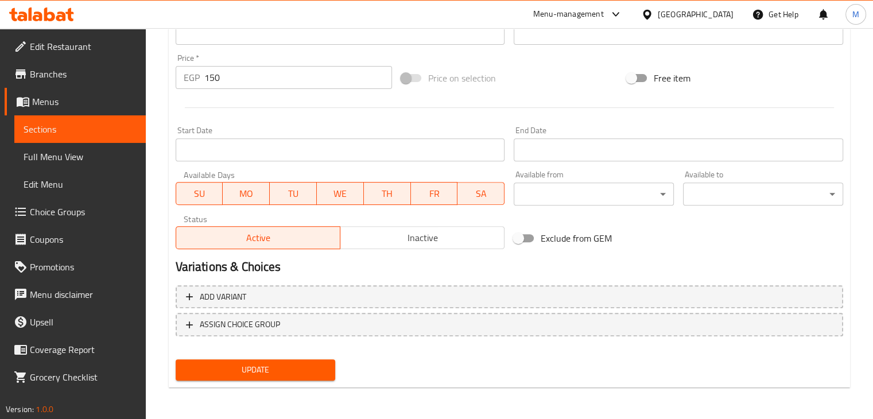
click at [308, 369] on span "Update" at bounding box center [256, 370] width 142 height 14
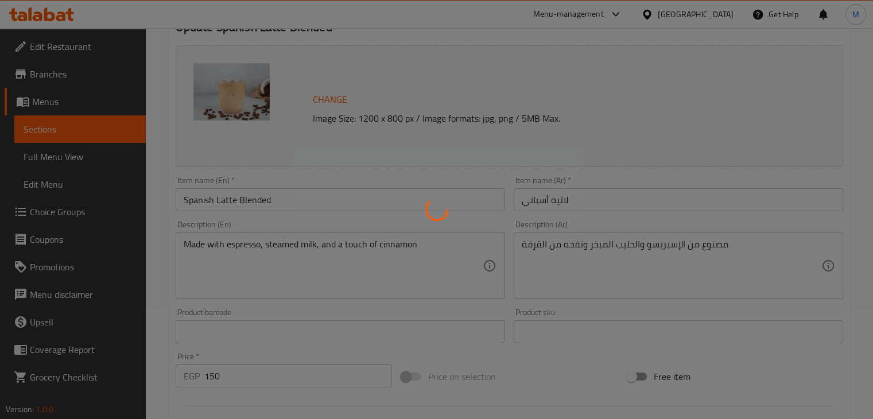
scroll to position [0, 0]
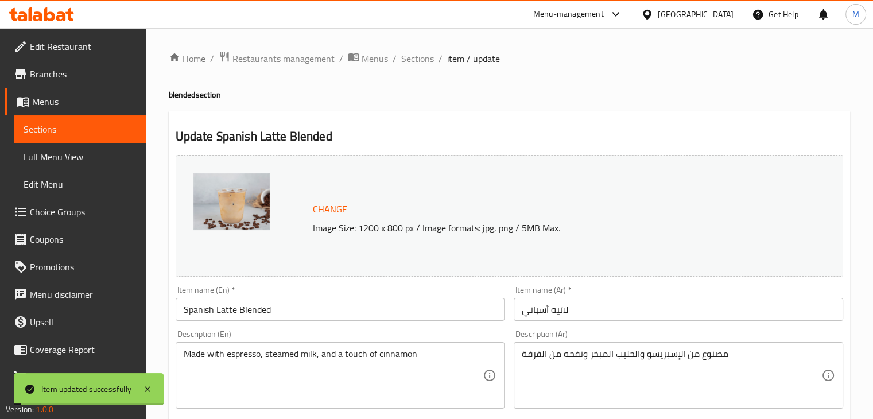
click at [420, 57] on span "Sections" at bounding box center [417, 59] width 33 height 14
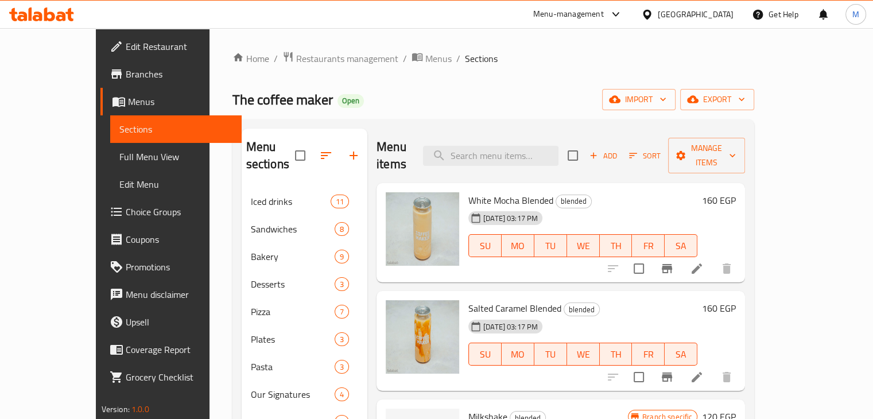
click at [569, 315] on div "16-08-2025 03:17 PM SU MO TU WE TH FR SA" at bounding box center [583, 346] width 238 height 62
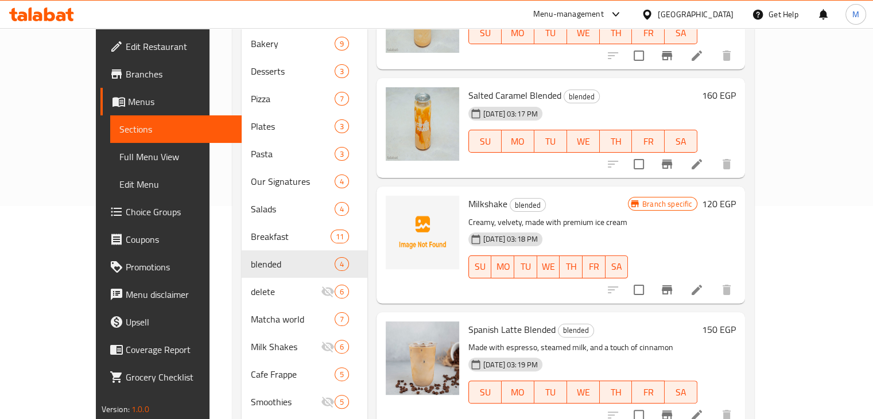
scroll to position [367, 0]
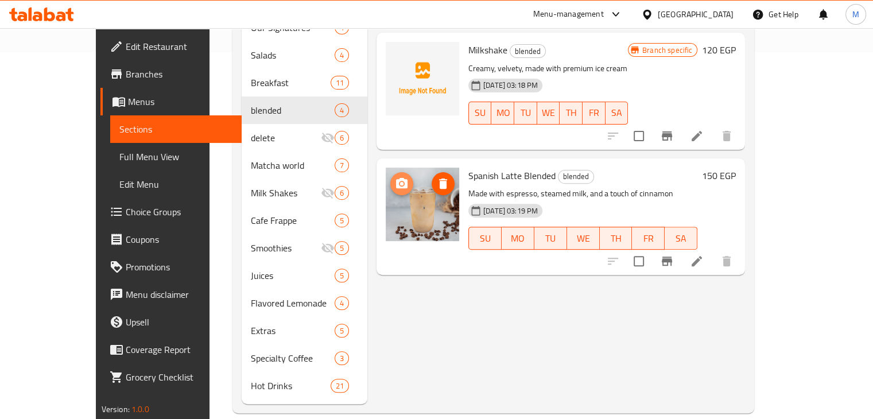
click at [396, 178] on icon "upload picture" at bounding box center [401, 183] width 11 height 10
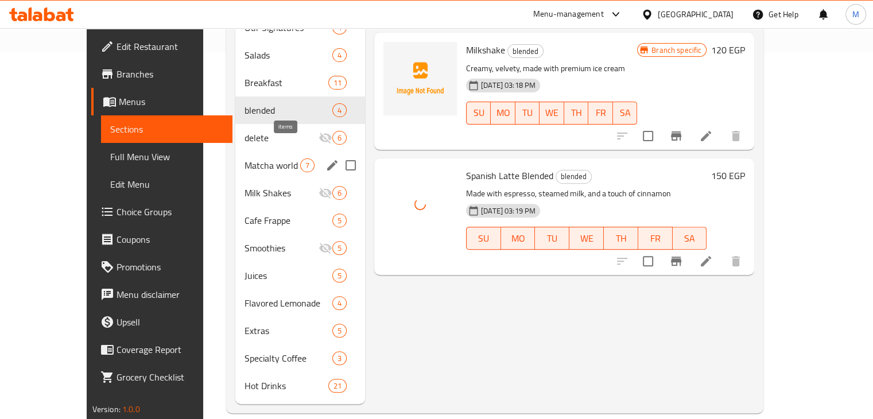
click at [301, 160] on span "7" at bounding box center [307, 165] width 13 height 11
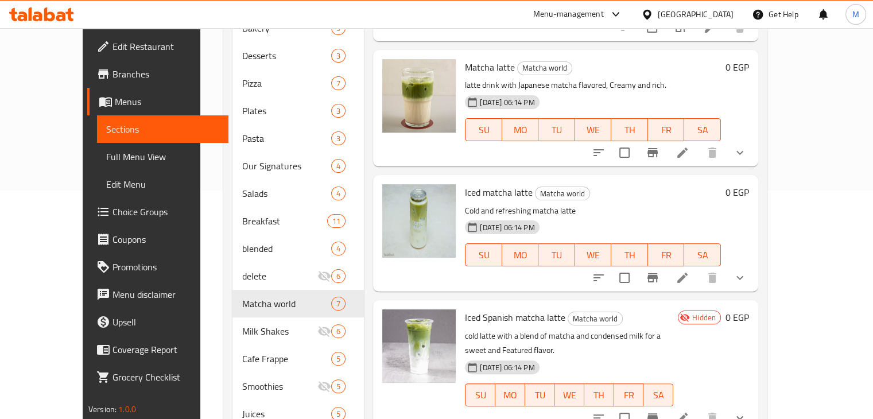
scroll to position [230, 0]
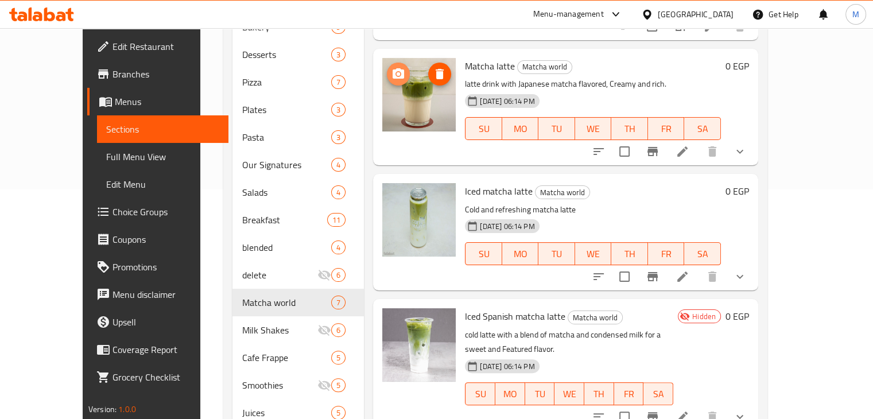
click at [391, 67] on icon "upload picture" at bounding box center [398, 74] width 14 height 14
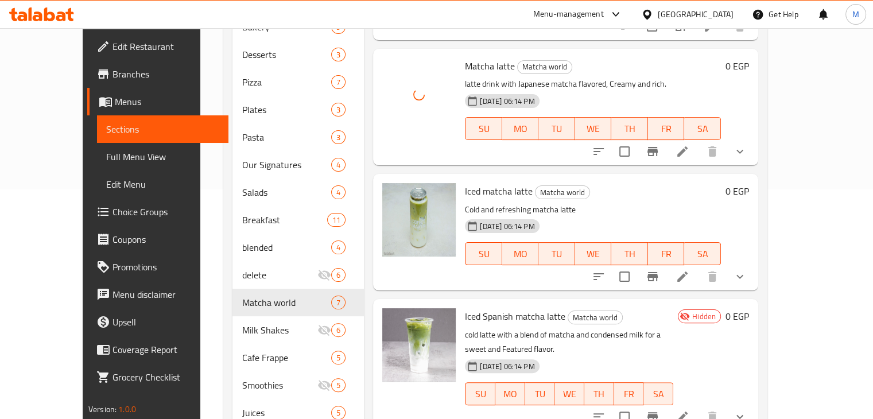
click at [574, 203] on p "Cold and refreshing matcha latte" at bounding box center [593, 210] width 256 height 14
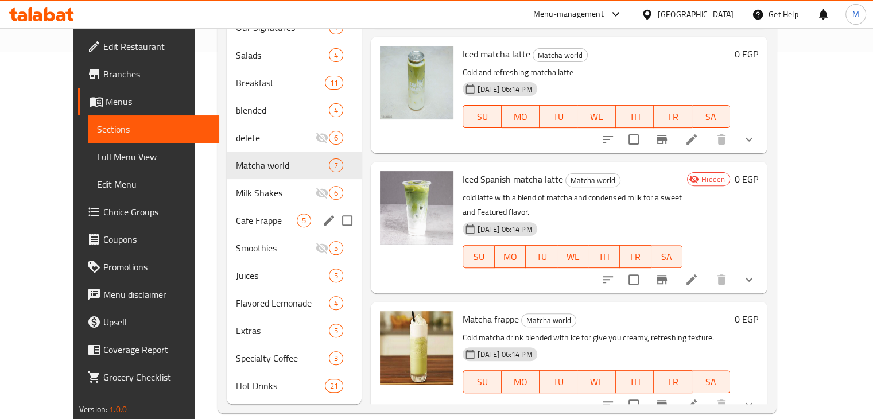
click at [297, 215] on span "5" at bounding box center [303, 220] width 13 height 11
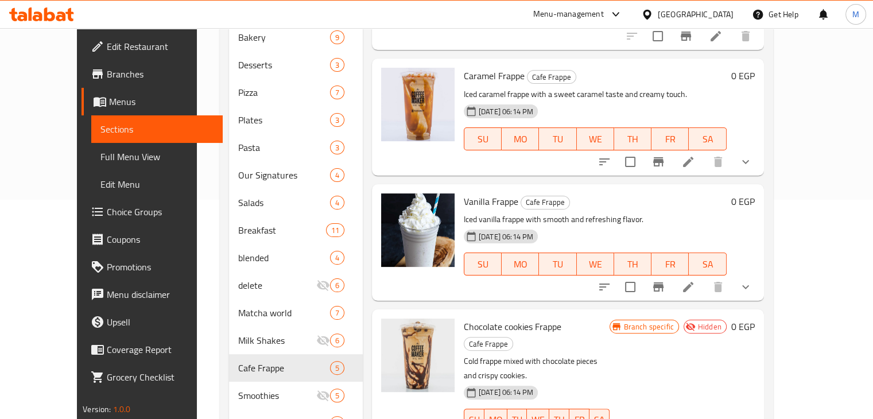
scroll to position [302, 0]
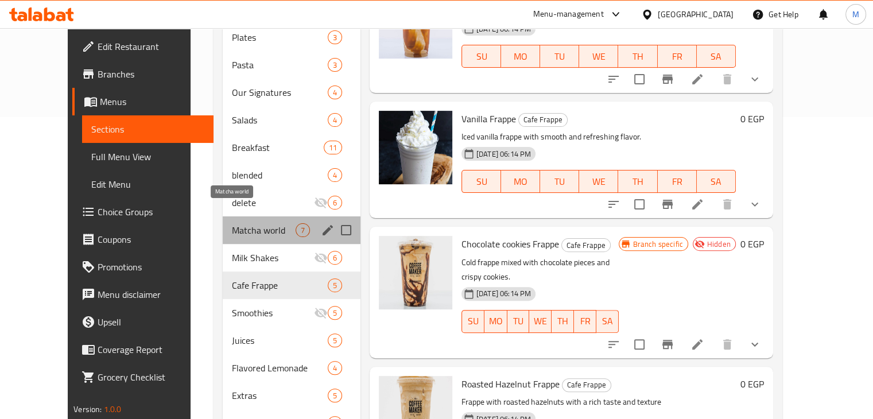
click at [239, 223] on span "Matcha world" at bounding box center [263, 230] width 63 height 14
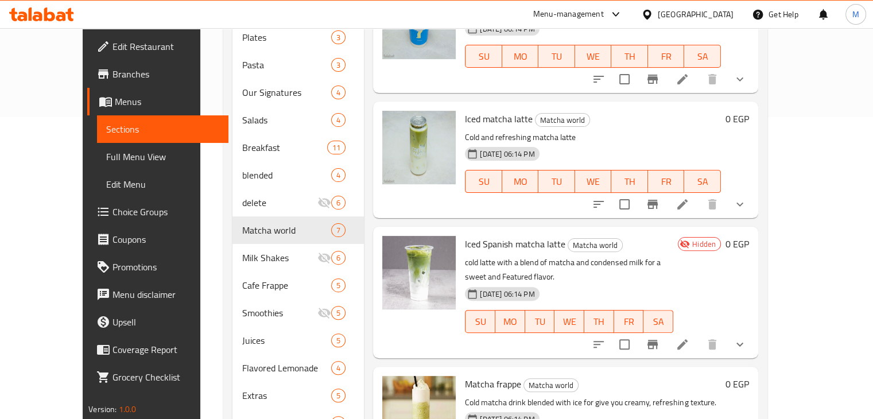
scroll to position [367, 0]
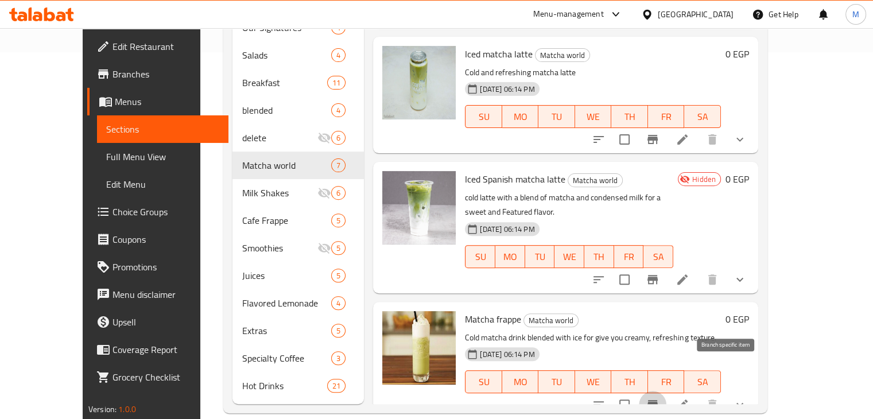
click at [658, 400] on icon "Branch-specific-item" at bounding box center [652, 404] width 10 height 9
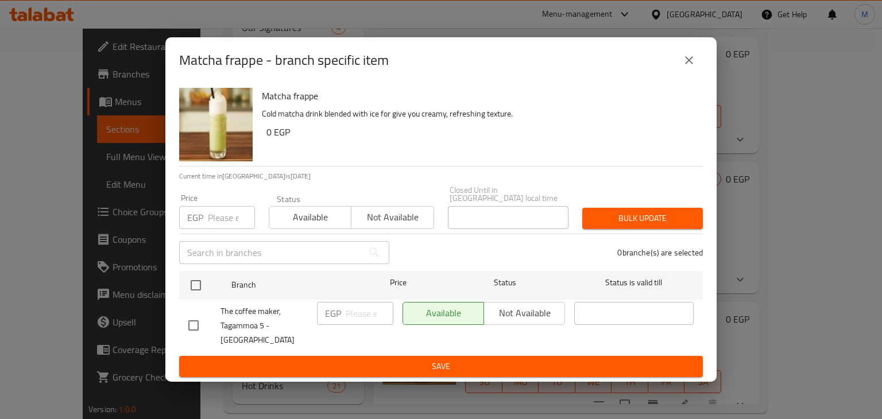
click at [360, 219] on span "Not available" at bounding box center [392, 217] width 73 height 17
click at [172, 296] on div "Matcha frappe Cold matcha drink blended with ice for give you creamy, refreshin…" at bounding box center [440, 232] width 551 height 299
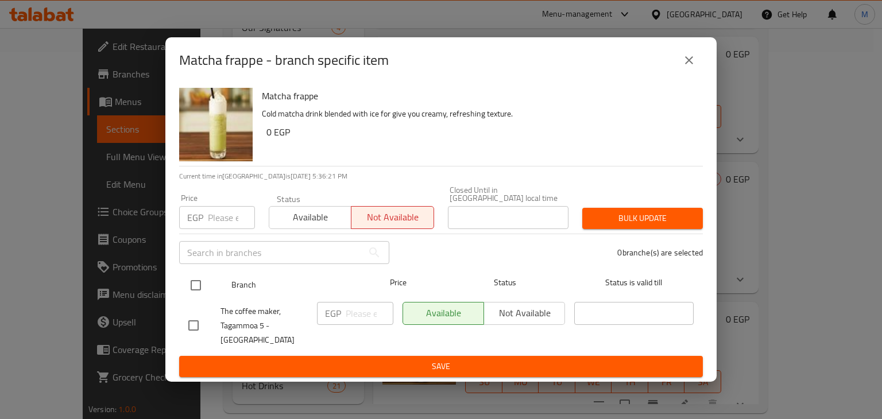
click at [189, 293] on input "checkbox" at bounding box center [196, 285] width 24 height 24
checkbox input "true"
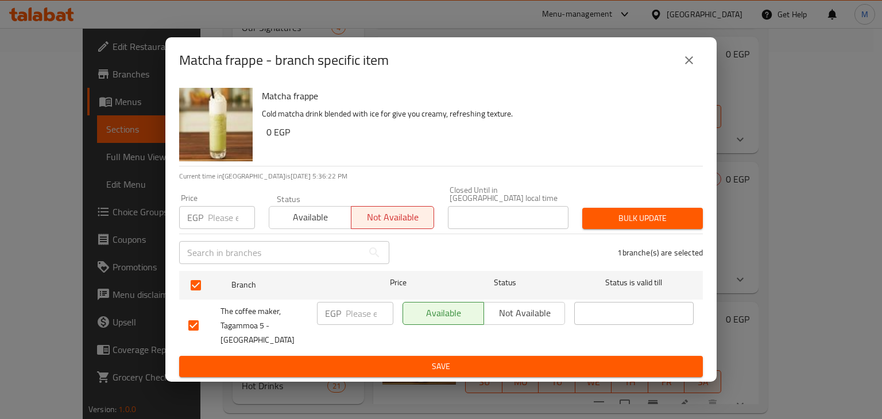
click at [607, 218] on span "Bulk update" at bounding box center [642, 218] width 102 height 14
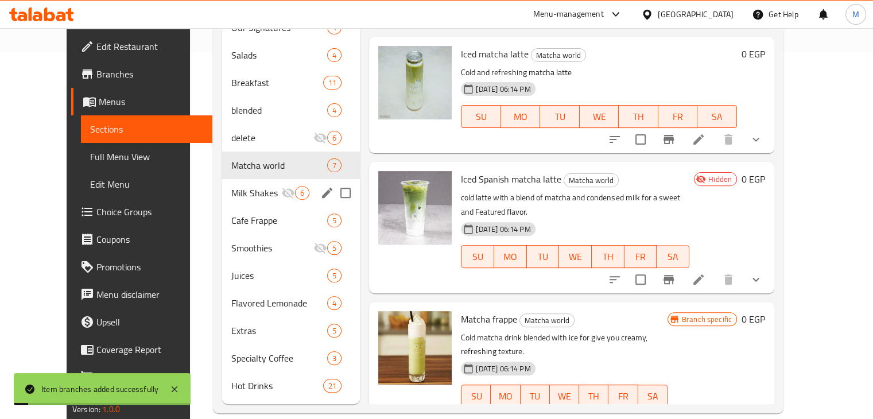
click at [241, 207] on div "Cafe Frappe 5" at bounding box center [291, 221] width 138 height 28
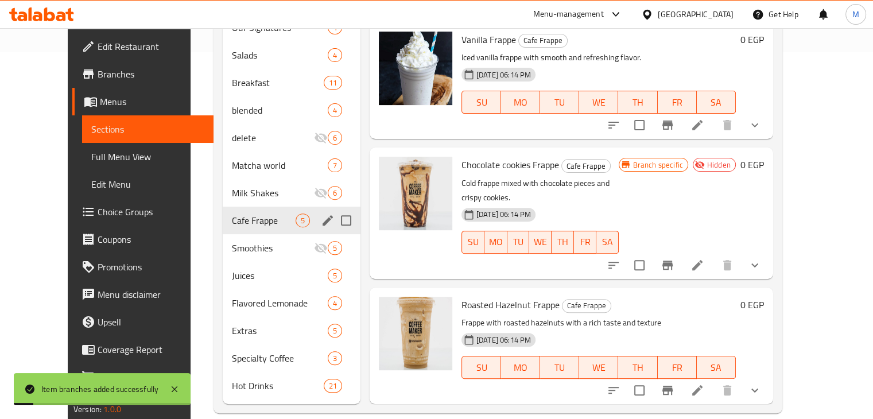
scroll to position [30, 0]
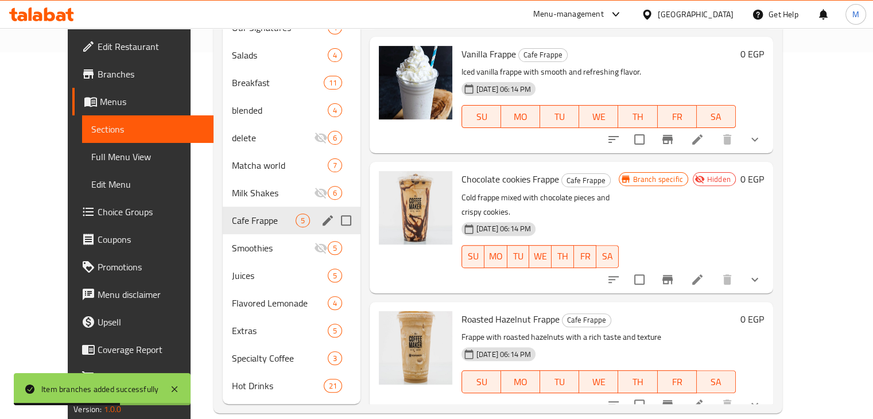
click at [323, 215] on icon "edit" at bounding box center [328, 220] width 10 height 10
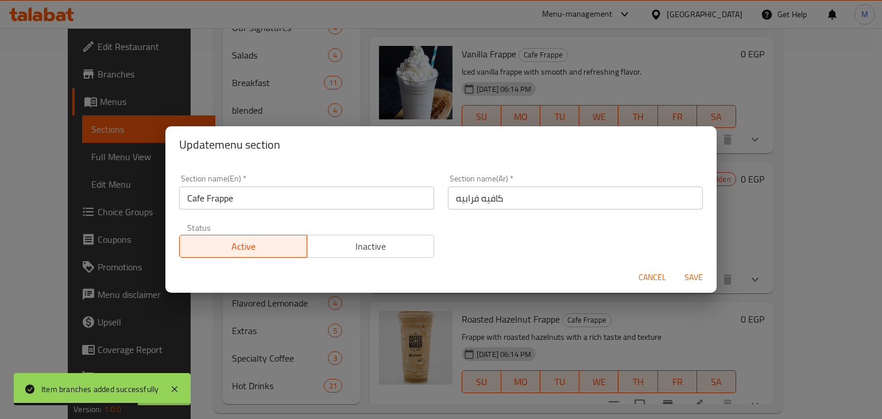
click at [365, 238] on span "Inactive" at bounding box center [371, 246] width 118 height 17
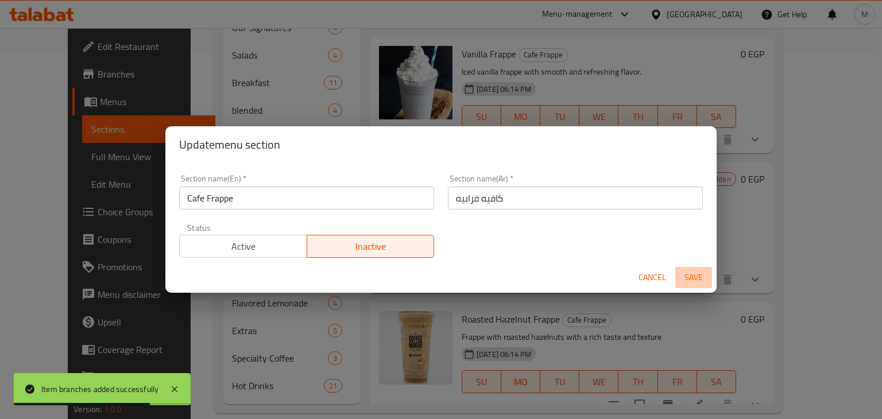
click at [695, 278] on span "Save" at bounding box center [694, 277] width 28 height 14
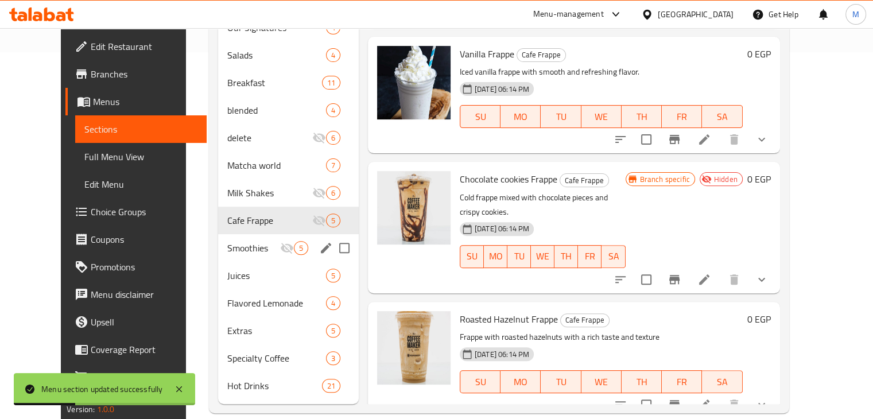
click at [294, 243] on span "5" at bounding box center [300, 248] width 13 height 11
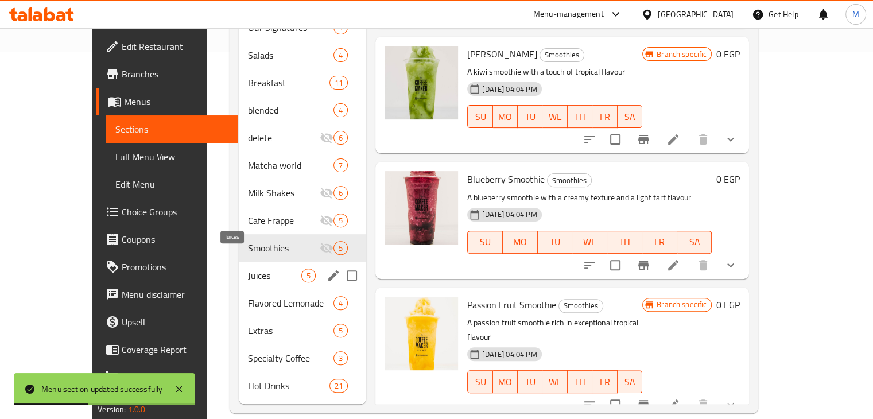
click at [248, 269] on span "Juices" at bounding box center [274, 276] width 53 height 14
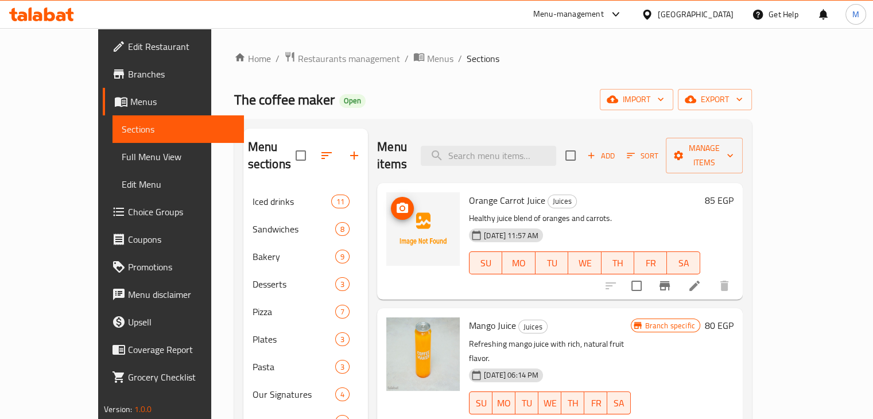
click at [397, 203] on icon "upload picture" at bounding box center [402, 208] width 11 height 10
click at [479, 111] on div "Home / Restaurants management / Menus / Sections The coffee maker Open import e…" at bounding box center [493, 415] width 518 height 729
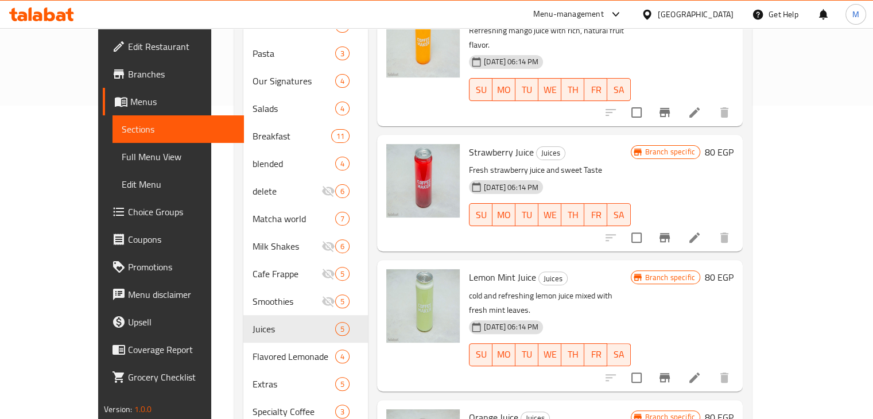
scroll to position [30, 0]
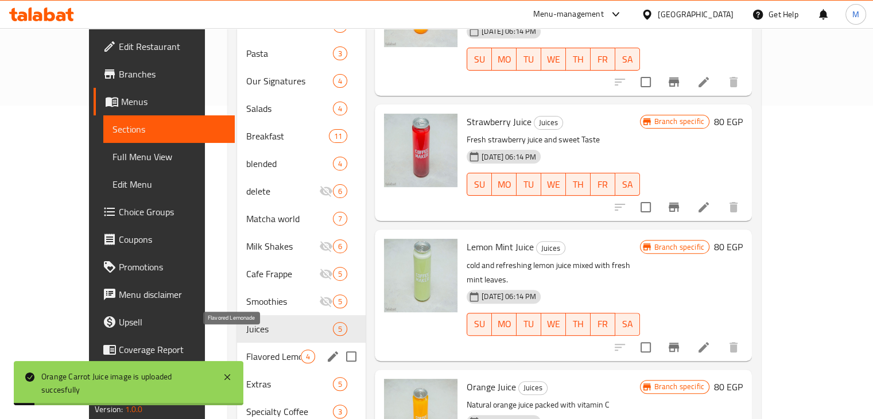
click at [246, 350] on span "Flavored Lemonade" at bounding box center [273, 357] width 55 height 14
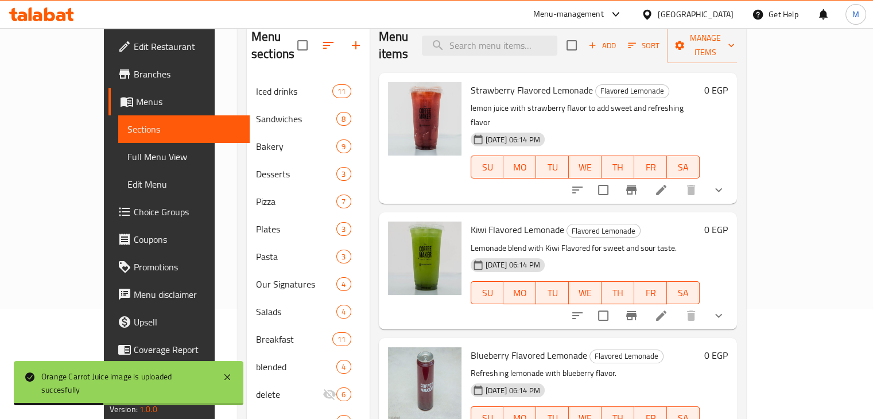
scroll to position [83, 0]
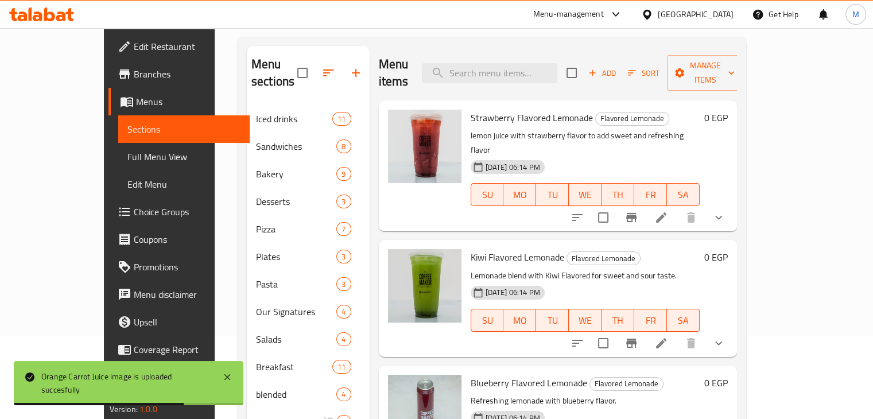
click at [631, 249] on h6 "Kiwi Flavored Lemonade Flavored Lemonade" at bounding box center [586, 257] width 230 height 16
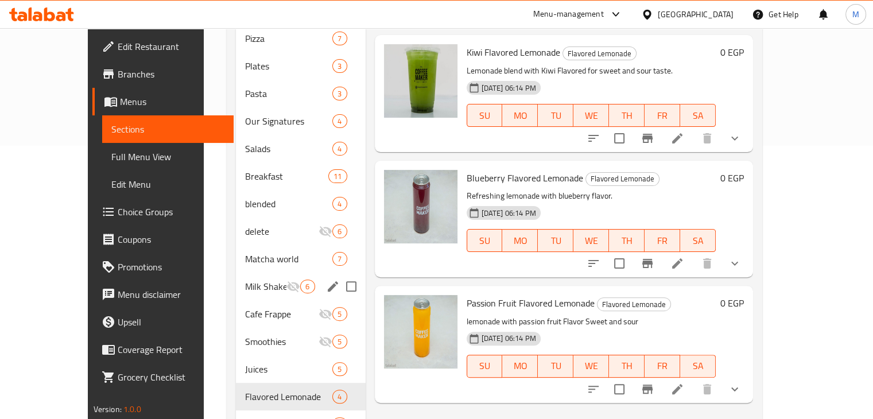
scroll to position [367, 0]
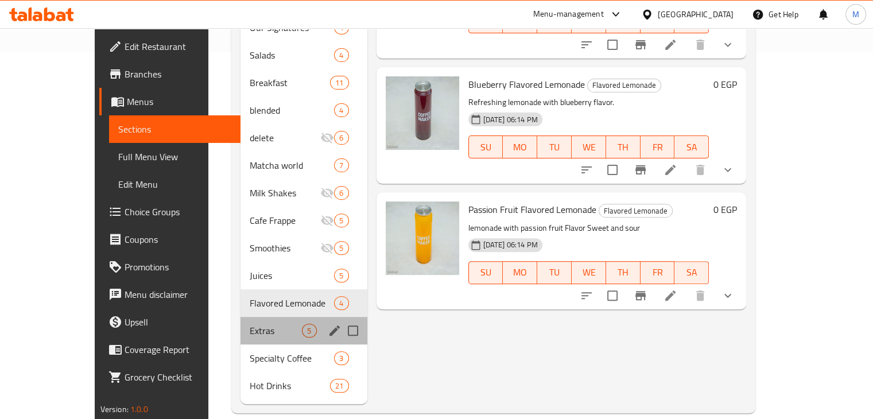
click at [254, 317] on div "Extras 5" at bounding box center [304, 331] width 126 height 28
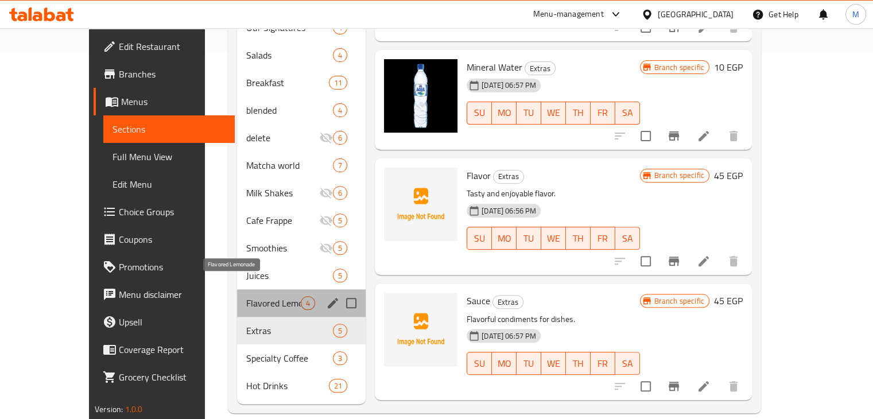
click at [255, 296] on span "Flavored Lemonade" at bounding box center [273, 303] width 55 height 14
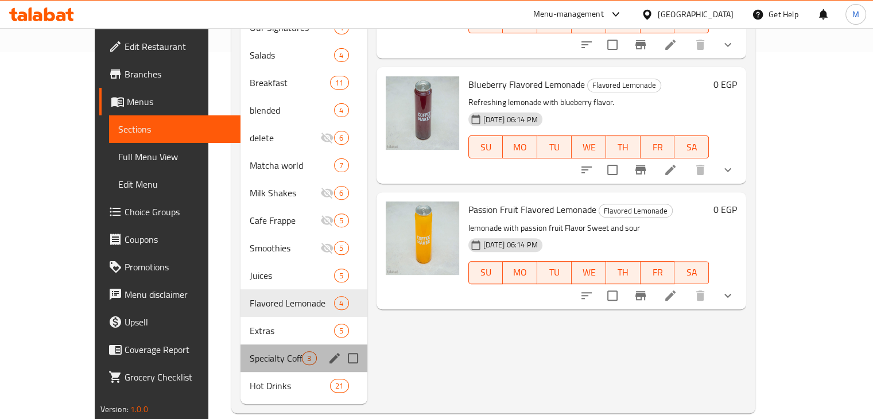
click at [245, 344] on div "Specialty Coffee 3" at bounding box center [304, 358] width 126 height 28
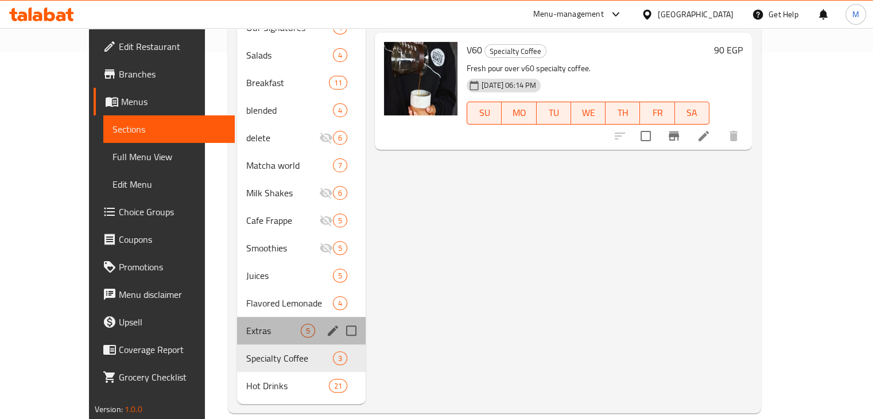
click at [255, 321] on div "Extras 5" at bounding box center [301, 331] width 129 height 28
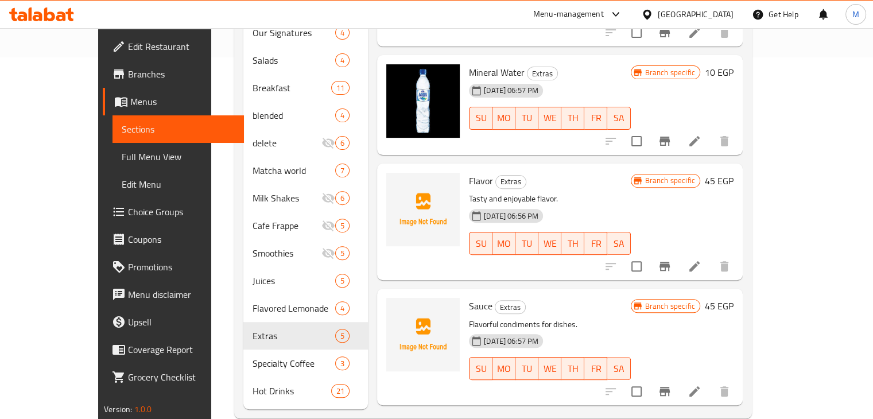
scroll to position [367, 0]
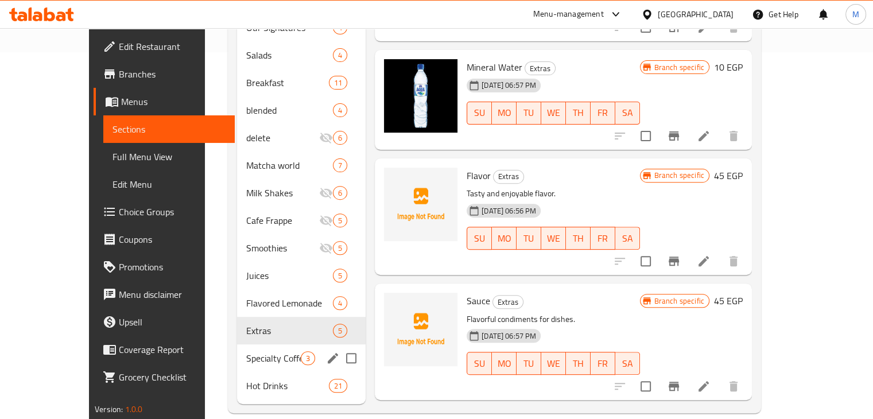
click at [237, 344] on div "Specialty Coffee 3" at bounding box center [301, 358] width 129 height 28
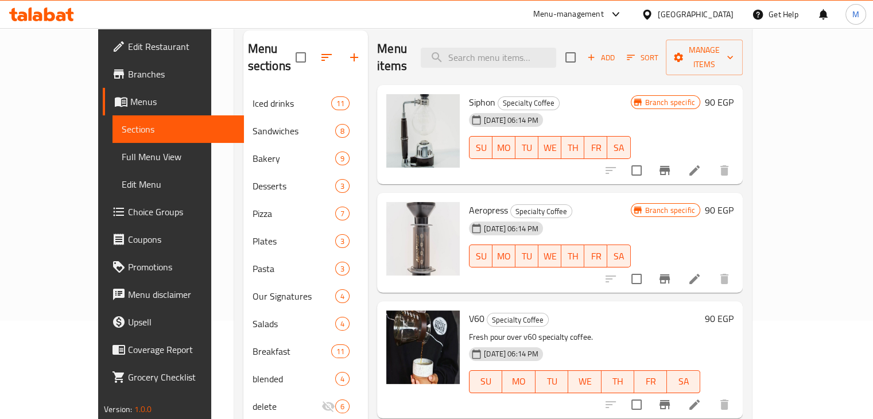
scroll to position [367, 0]
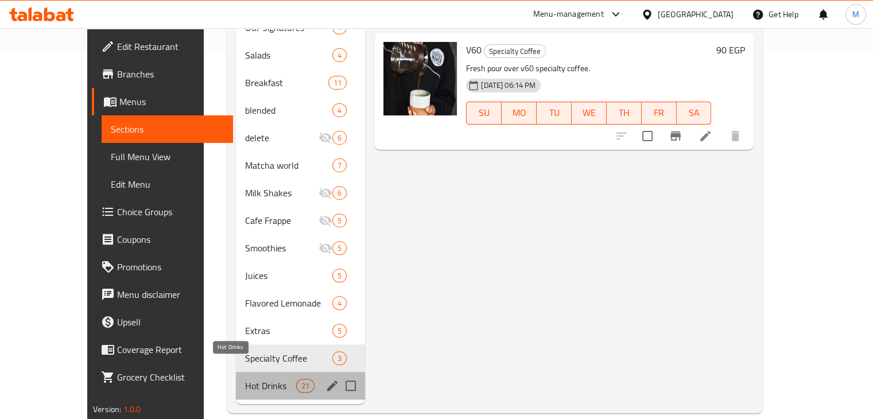
click at [258, 379] on span "Hot Drinks" at bounding box center [270, 386] width 51 height 14
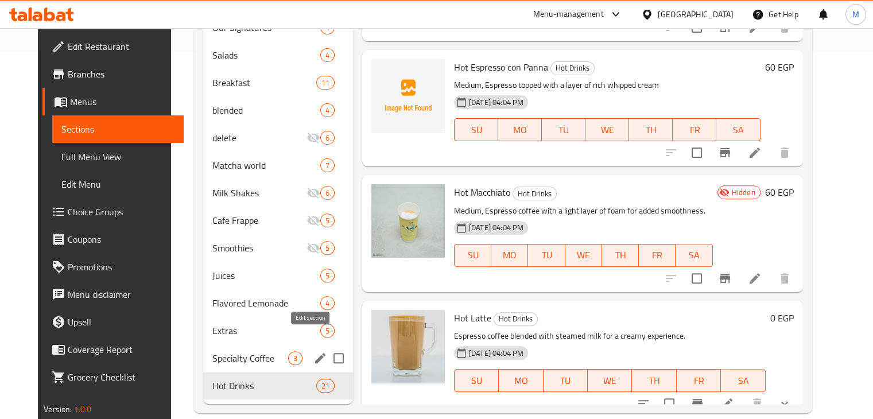
click at [313, 351] on icon "edit" at bounding box center [320, 358] width 14 height 14
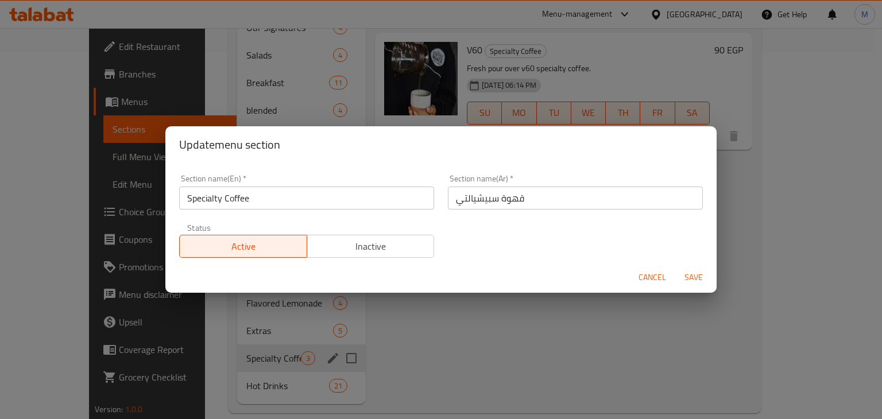
click at [402, 251] on span "Inactive" at bounding box center [371, 246] width 118 height 17
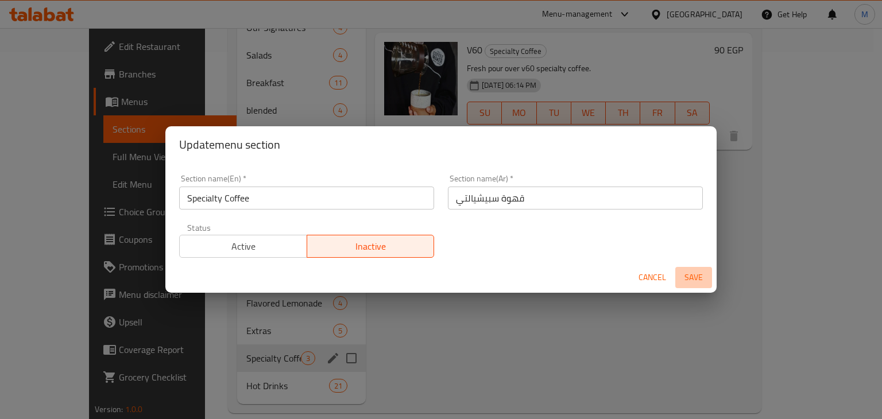
click at [687, 280] on span "Save" at bounding box center [694, 277] width 28 height 14
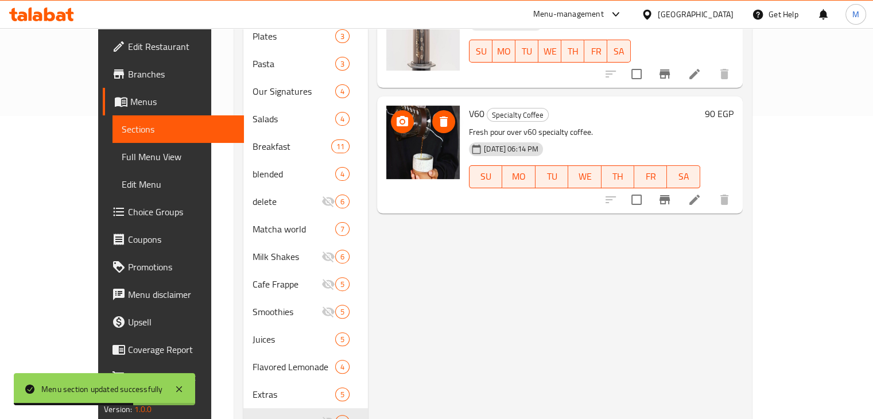
scroll to position [367, 0]
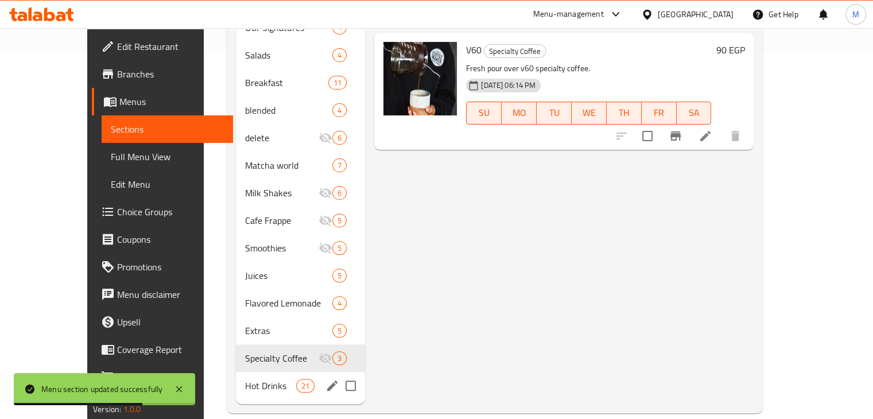
click at [240, 379] on div "Hot Drinks 21" at bounding box center [301, 386] width 130 height 28
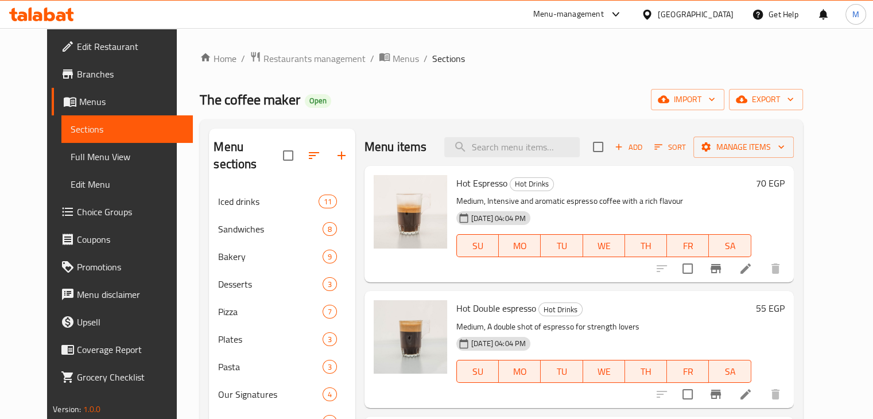
click at [660, 317] on div "Hot Double espresso Hot Drinks Medium, A double shot of espresso for strength l…" at bounding box center [604, 349] width 304 height 107
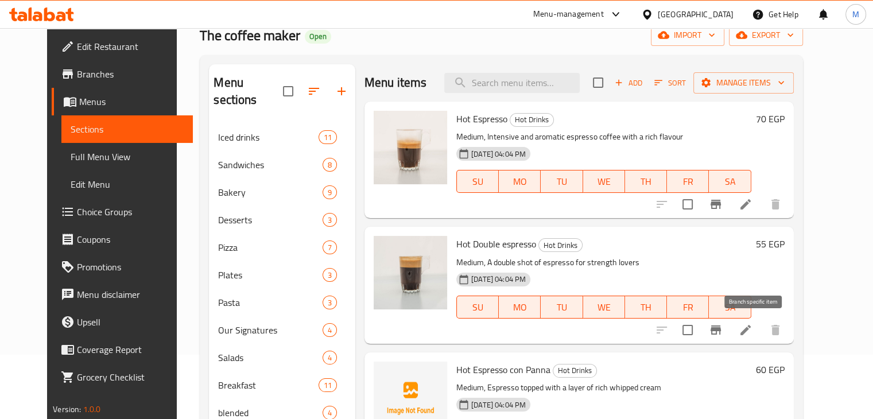
click at [730, 337] on button "Branch-specific-item" at bounding box center [716, 330] width 28 height 28
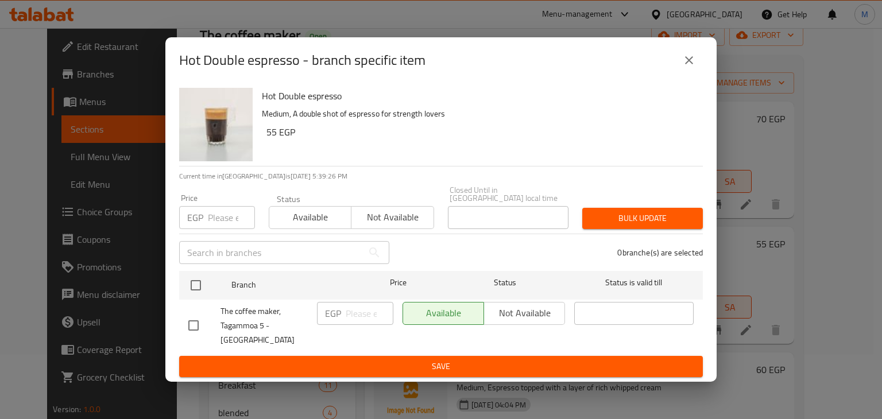
click at [378, 226] on span "Not available" at bounding box center [392, 217] width 73 height 17
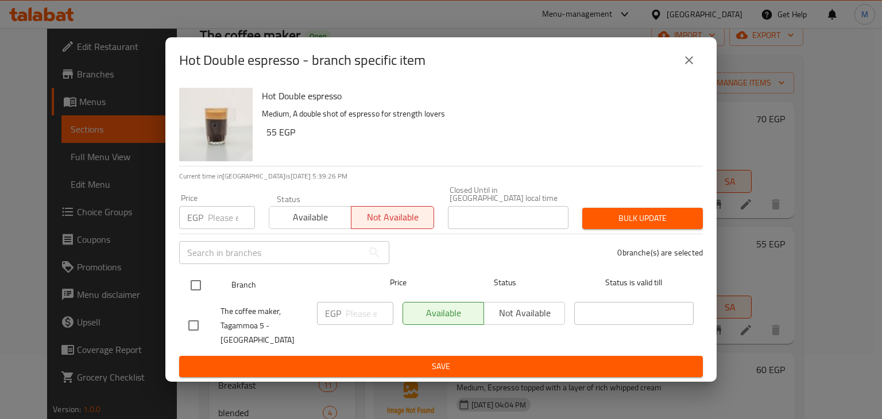
click at [196, 288] on input "checkbox" at bounding box center [196, 285] width 24 height 24
checkbox input "true"
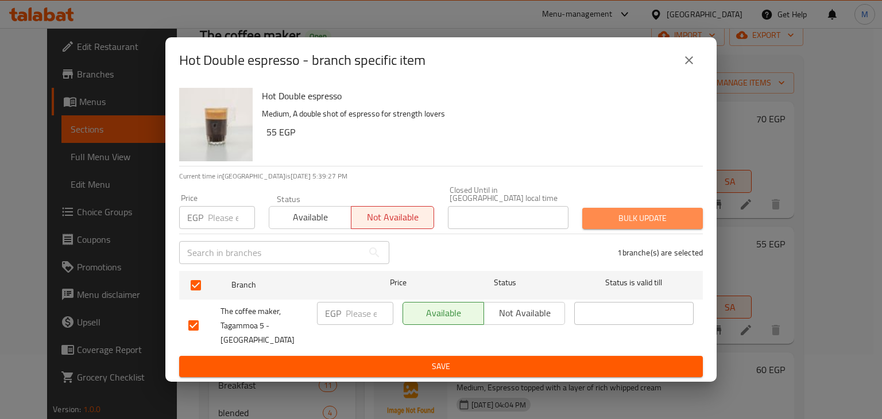
click at [599, 219] on span "Bulk update" at bounding box center [642, 218] width 102 height 14
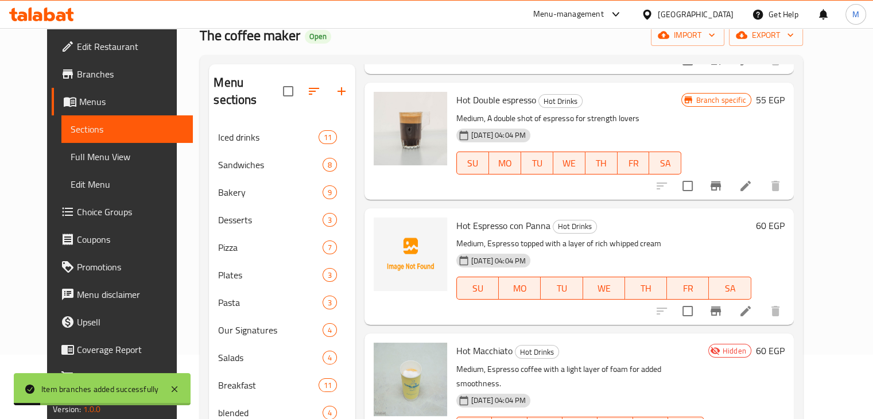
scroll to position [153, 0]
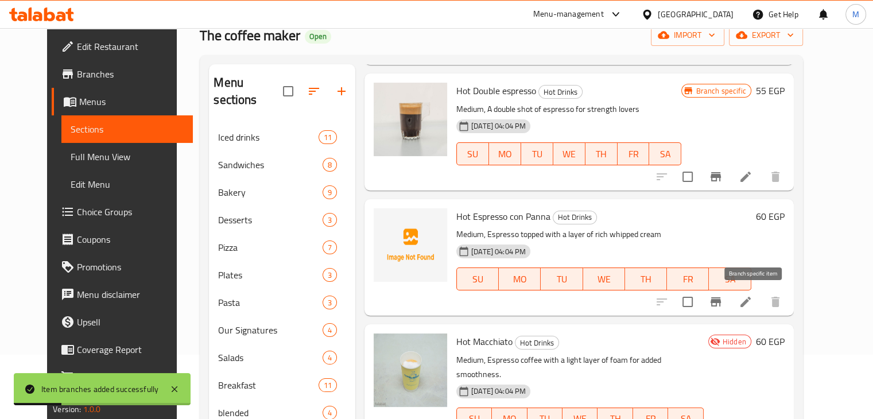
click at [730, 303] on button "Branch-specific-item" at bounding box center [716, 302] width 28 height 28
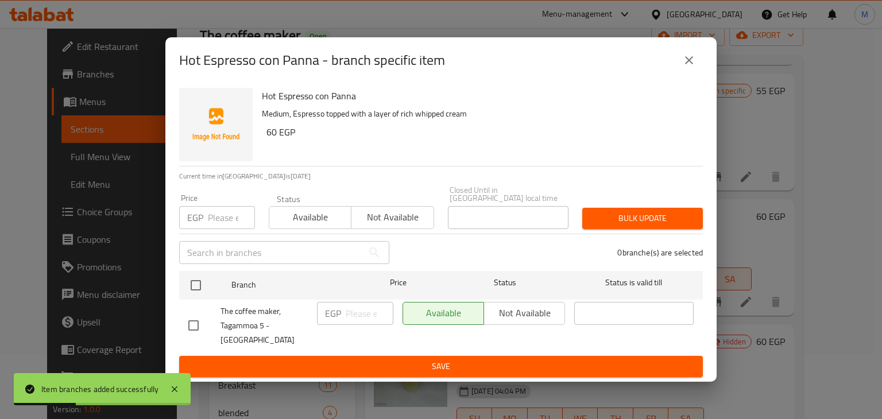
click at [379, 229] on button "Not available" at bounding box center [392, 217] width 83 height 23
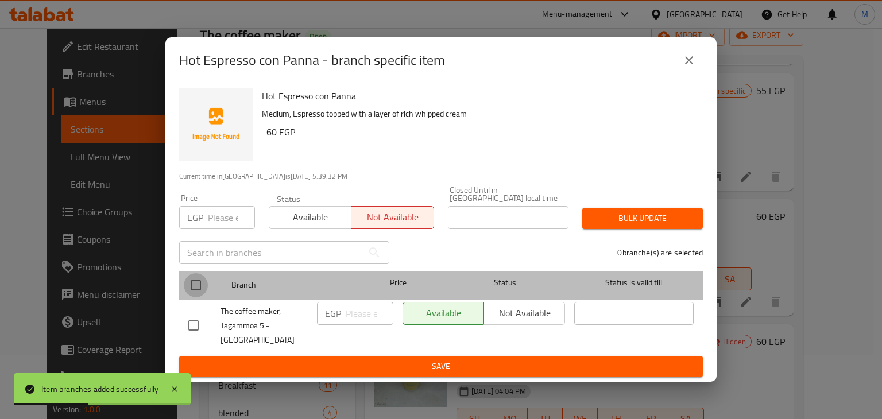
click at [207, 282] on input "checkbox" at bounding box center [196, 285] width 24 height 24
checkbox input "true"
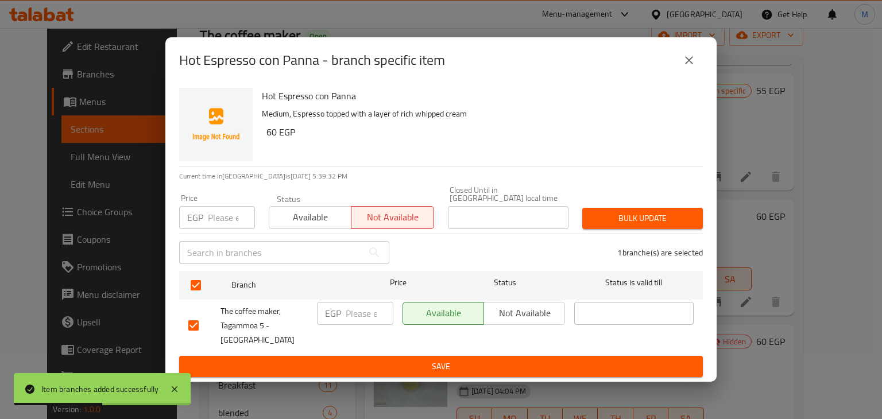
click at [662, 221] on span "Bulk update" at bounding box center [642, 218] width 102 height 14
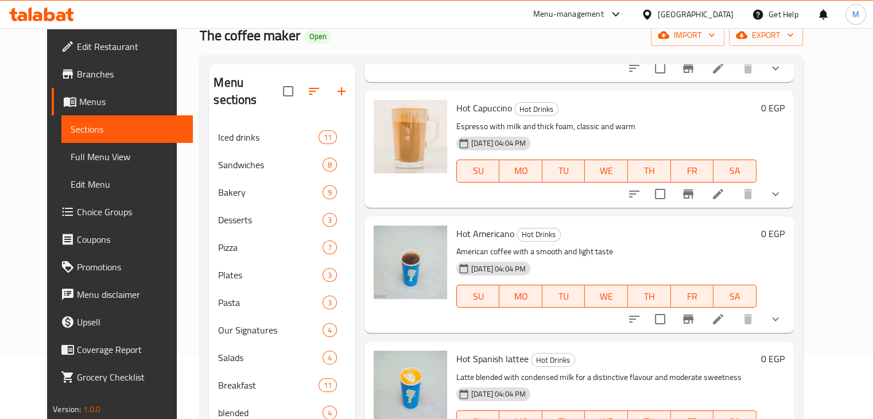
scroll to position [447, 0]
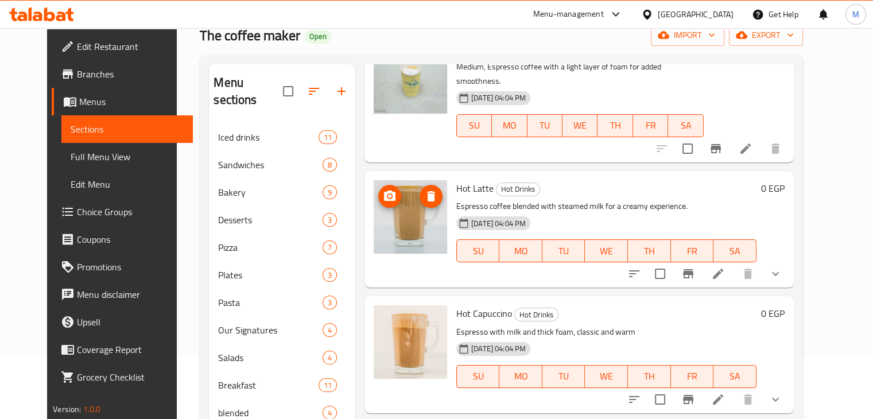
click at [378, 189] on button "upload picture" at bounding box center [389, 196] width 23 height 23
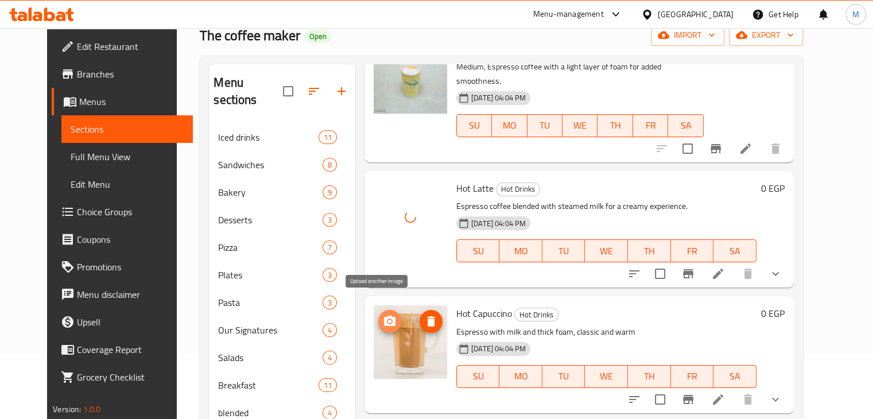
click at [383, 315] on icon "upload picture" at bounding box center [390, 322] width 14 height 14
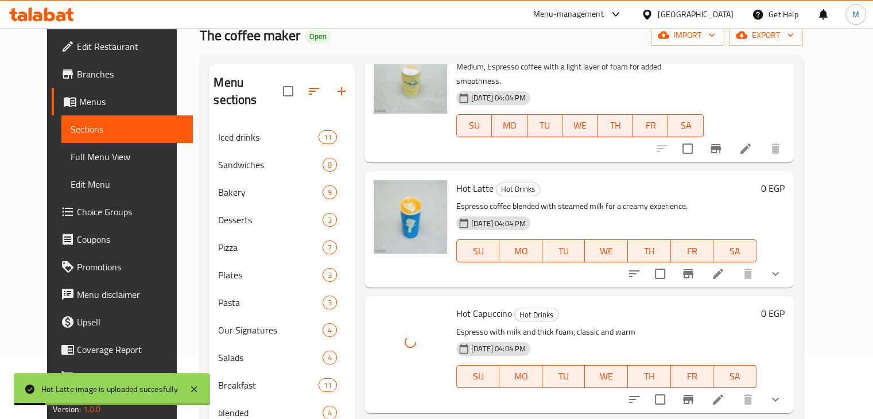
click at [588, 325] on p "Espresso with milk and thick foam, classic and warm" at bounding box center [606, 332] width 300 height 14
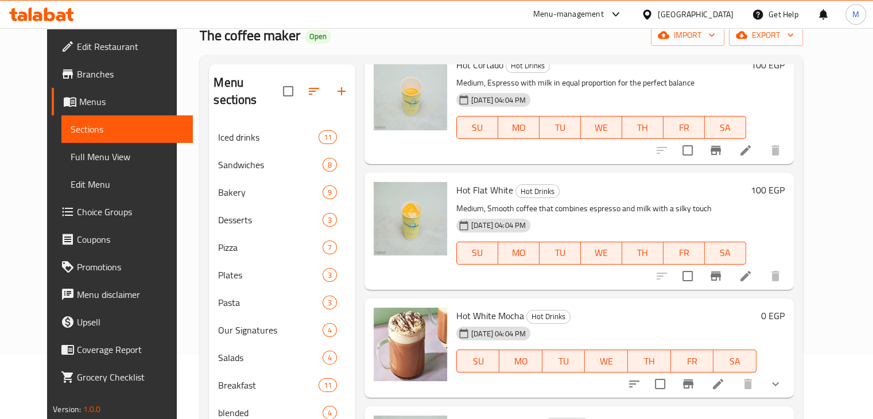
scroll to position [1072, 0]
click at [601, 201] on p "Medium, Smooth coffee that combines espresso and milk with a silky touch" at bounding box center [601, 208] width 290 height 14
click at [384, 318] on icon "upload picture" at bounding box center [389, 323] width 11 height 10
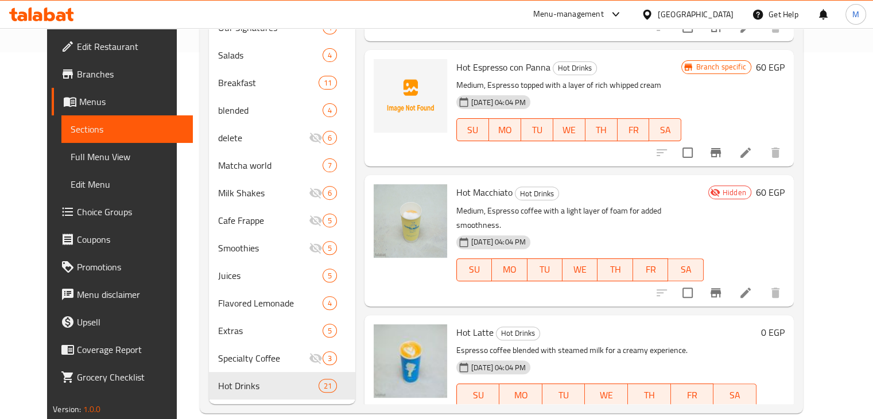
scroll to position [0, 0]
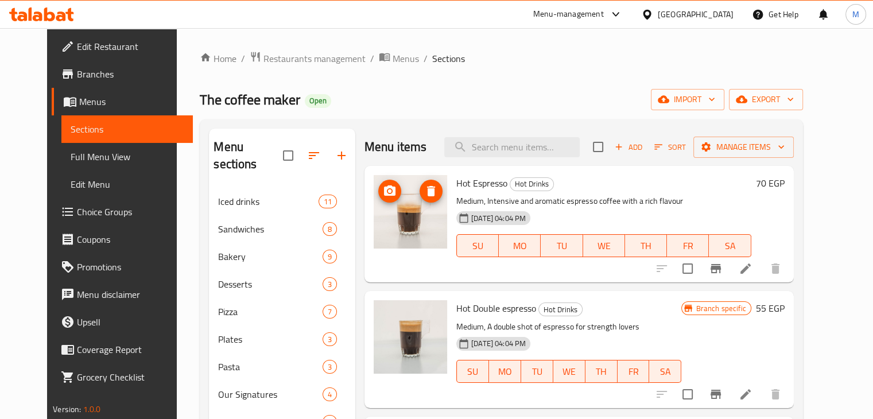
click at [378, 200] on button "upload picture" at bounding box center [389, 191] width 23 height 23
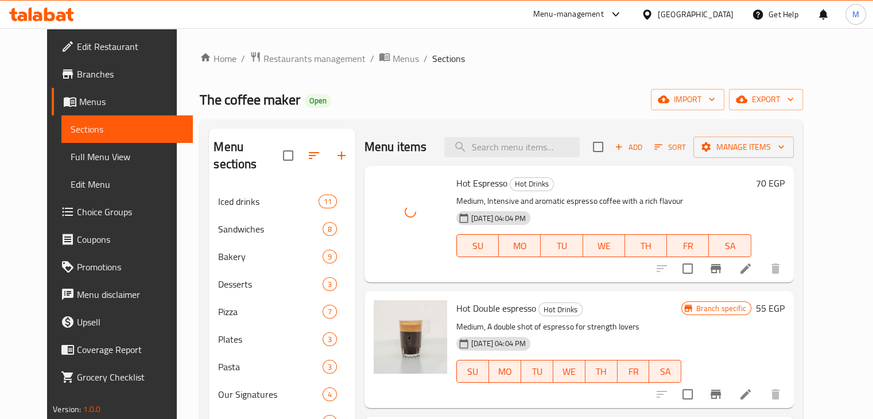
click at [564, 200] on p "Medium, Intensive and aromatic espresso coffee with a rich flavour" at bounding box center [603, 201] width 295 height 14
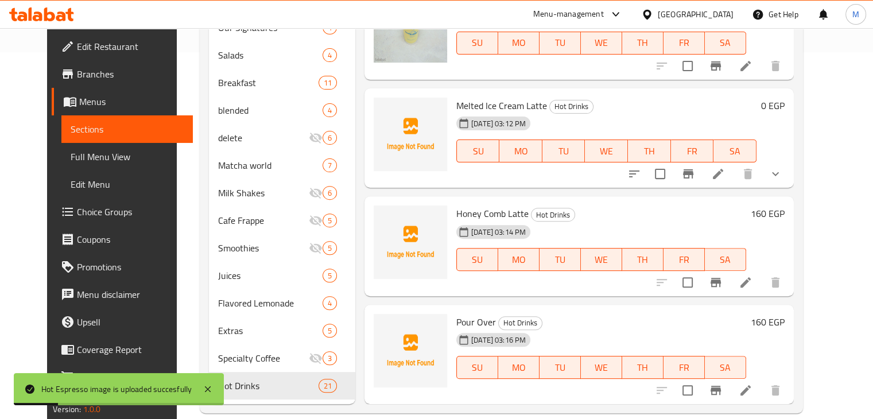
scroll to position [1946, 0]
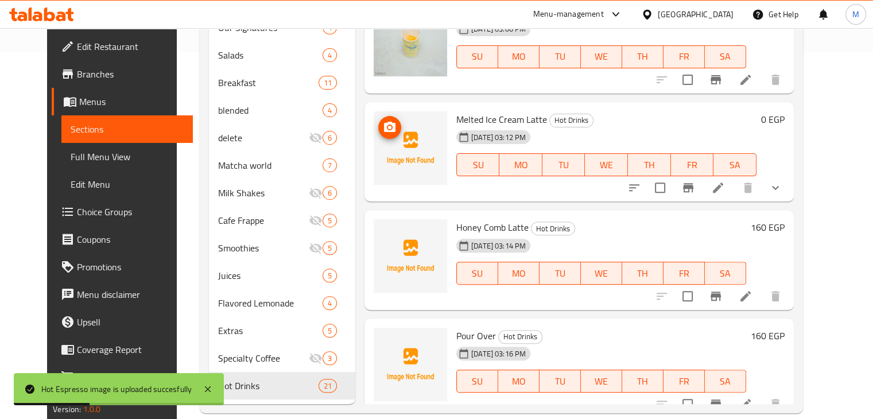
click at [383, 121] on icon "upload picture" at bounding box center [390, 128] width 14 height 14
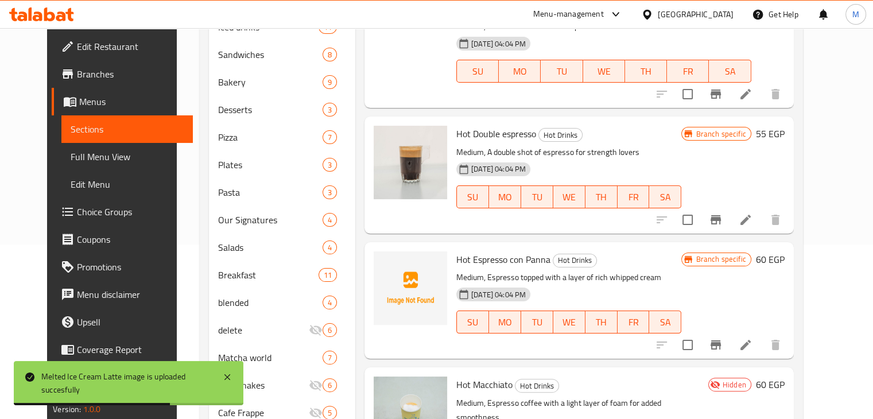
scroll to position [0, 0]
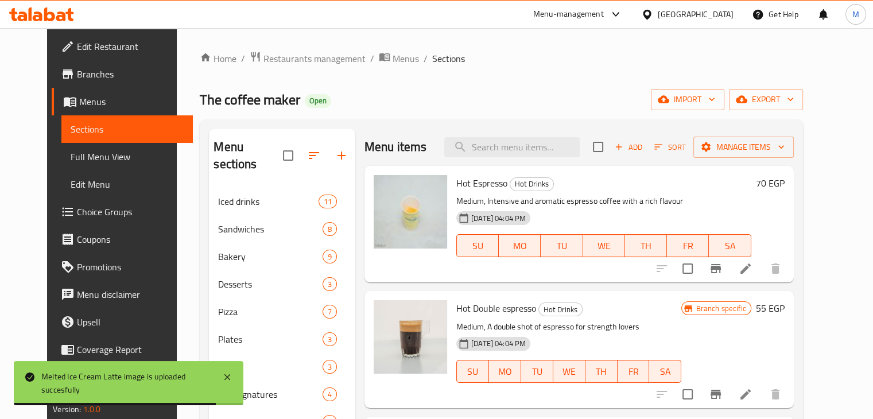
click at [529, 136] on div "Menu items Add Sort Manage items" at bounding box center [578, 147] width 429 height 37
click at [512, 146] on input "search" at bounding box center [511, 147] width 135 height 20
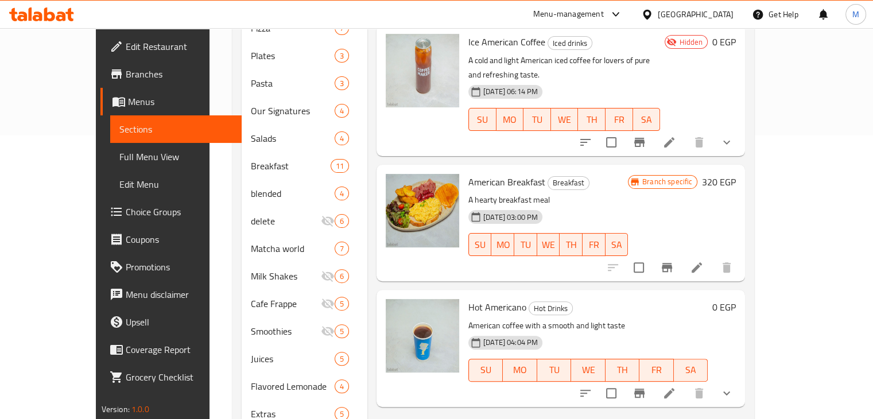
scroll to position [285, 0]
type input "americ"
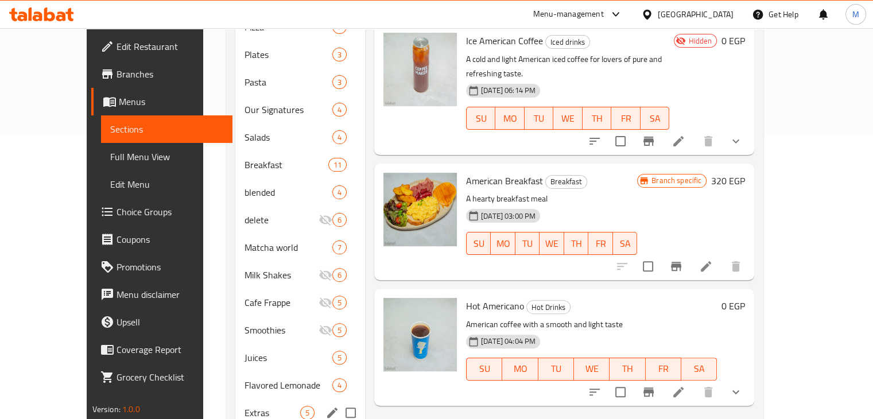
scroll to position [367, 0]
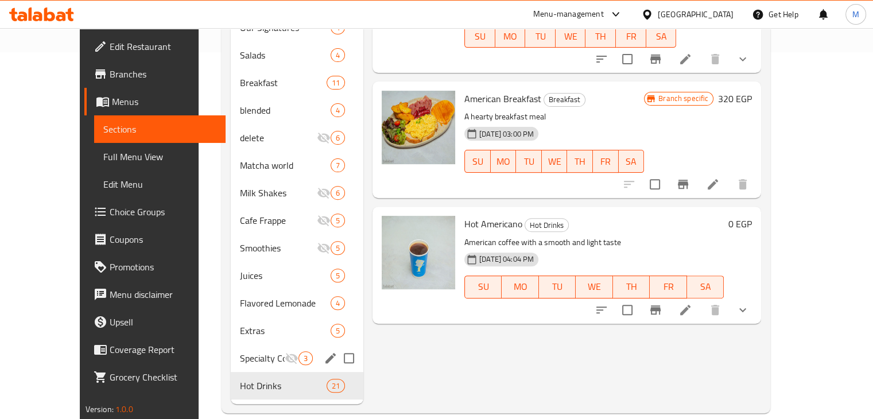
click at [251, 347] on div "Specialty Coffee 3" at bounding box center [297, 358] width 133 height 28
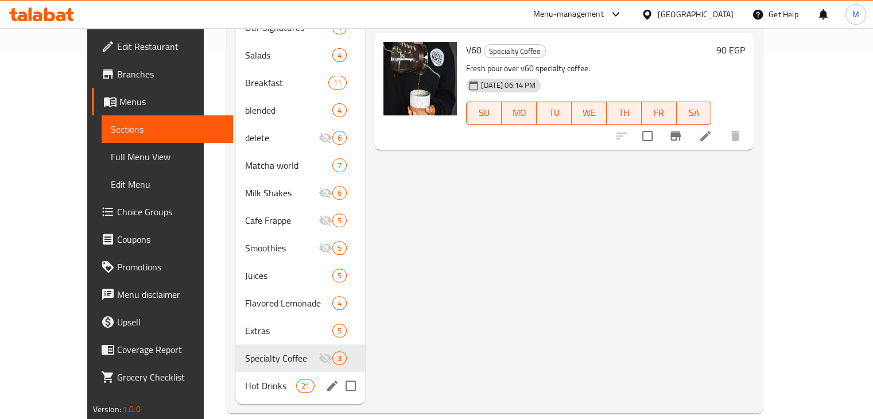
click at [245, 379] on span "Hot Drinks" at bounding box center [270, 386] width 51 height 14
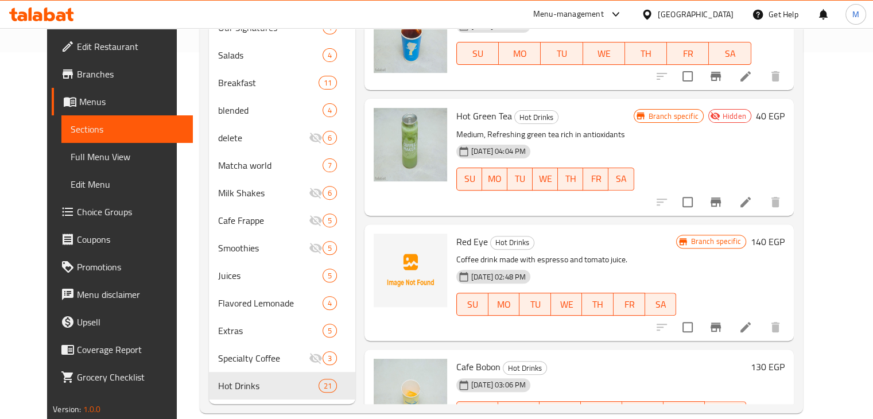
scroll to position [1963, 0]
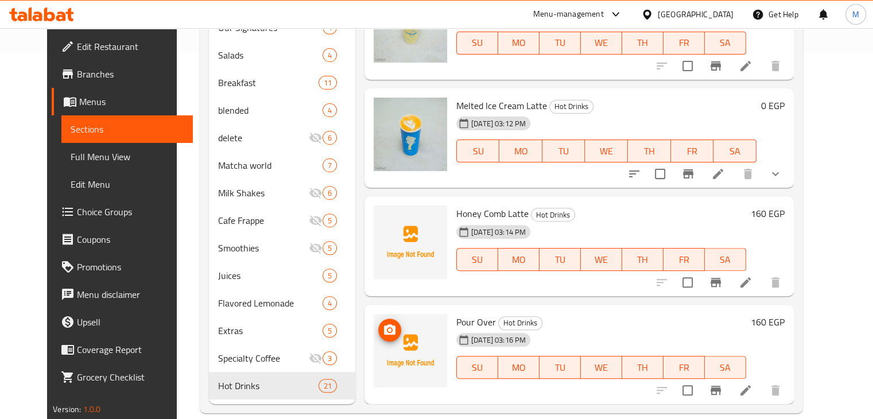
click at [384, 324] on icon "upload picture" at bounding box center [389, 329] width 11 height 10
click at [556, 314] on h6 "Pour Over Hot Drinks" at bounding box center [601, 322] width 290 height 16
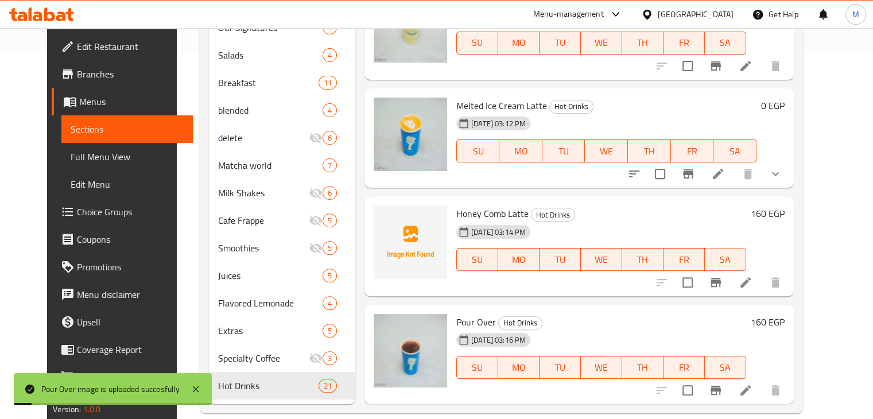
scroll to position [1838, 0]
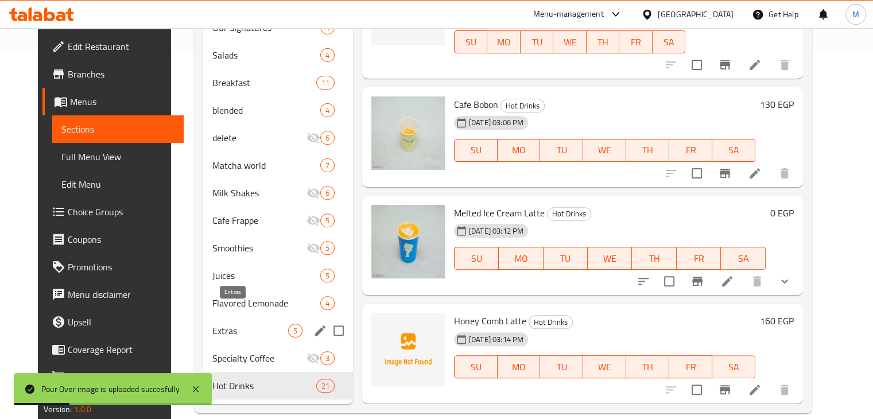
click at [220, 324] on span "Extras" at bounding box center [250, 331] width 76 height 14
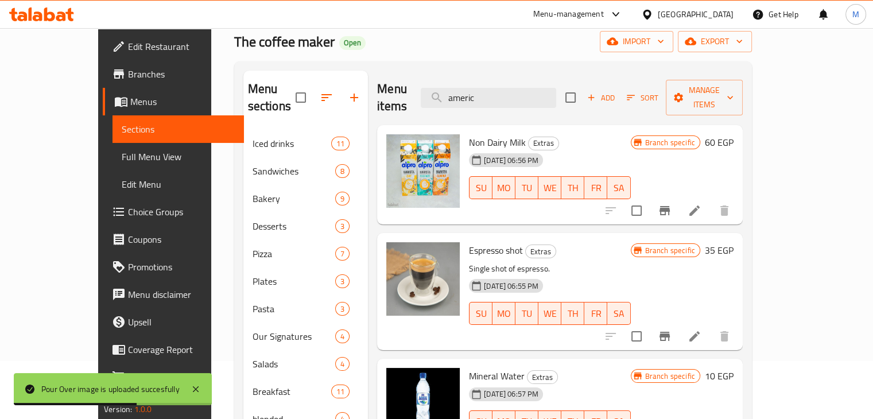
scroll to position [56, 0]
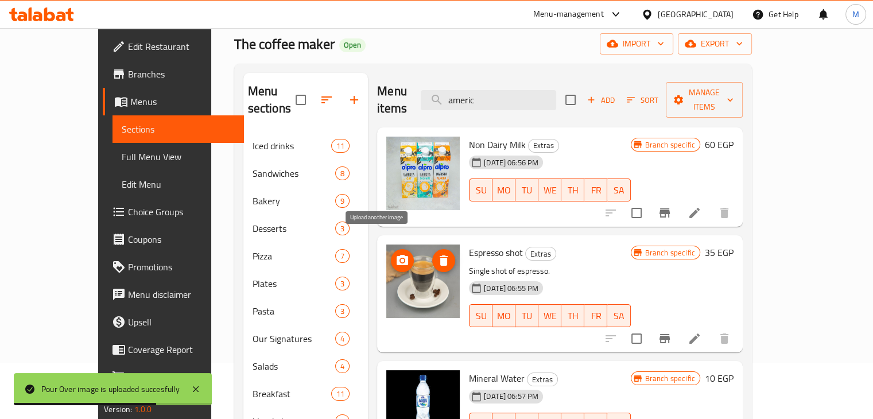
click at [397, 255] on icon "upload picture" at bounding box center [402, 260] width 11 height 10
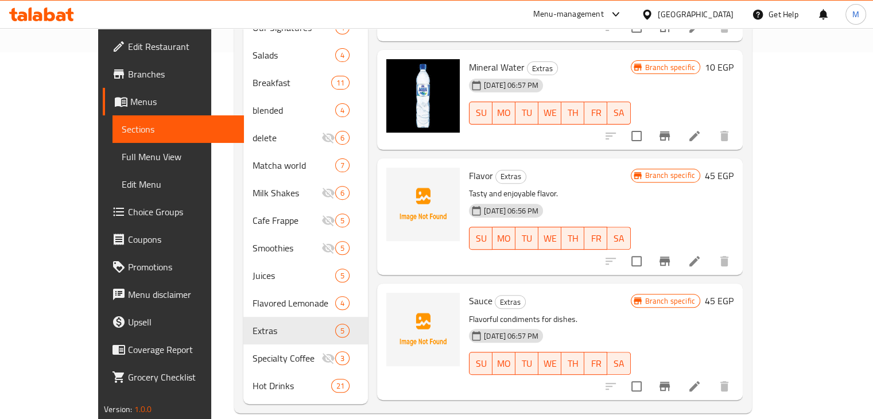
scroll to position [0, 0]
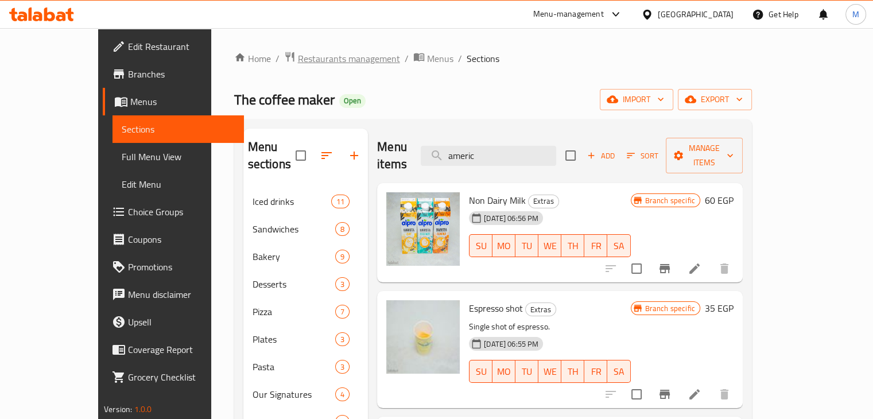
click at [305, 53] on span "Restaurants management" at bounding box center [349, 59] width 102 height 14
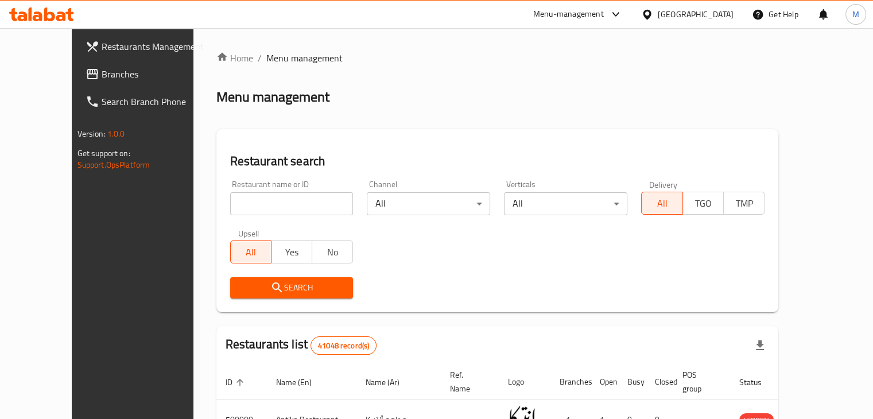
click at [265, 198] on input "search" at bounding box center [291, 203] width 123 height 23
type input "coffee maker"
click at [264, 298] on div "Search" at bounding box center [291, 287] width 137 height 35
click at [273, 293] on span "Search" at bounding box center [291, 288] width 105 height 14
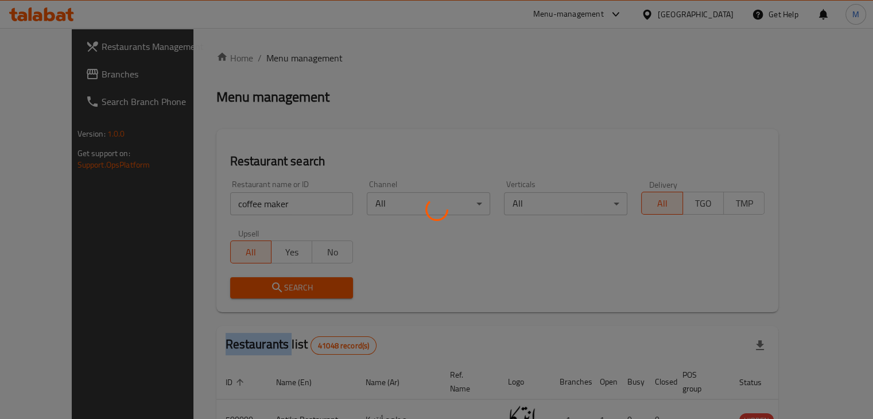
click at [273, 293] on div at bounding box center [436, 209] width 873 height 419
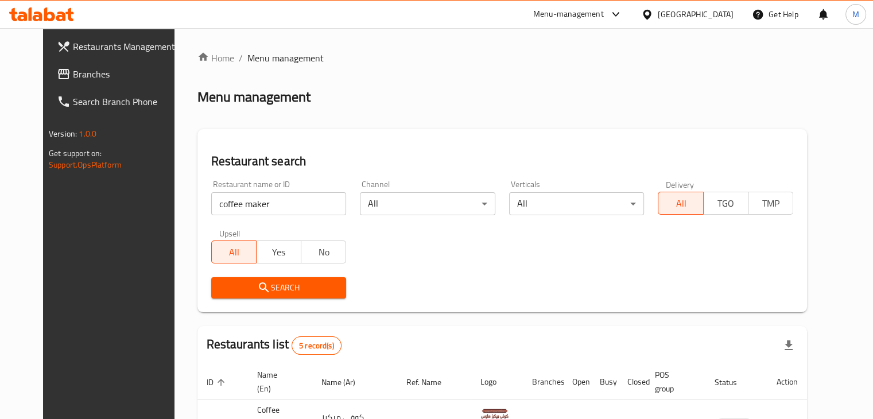
click at [463, 259] on div "Restaurant name or ID coffee maker Restaurant name or ID Channel All ​ Vertical…" at bounding box center [502, 239] width 596 height 132
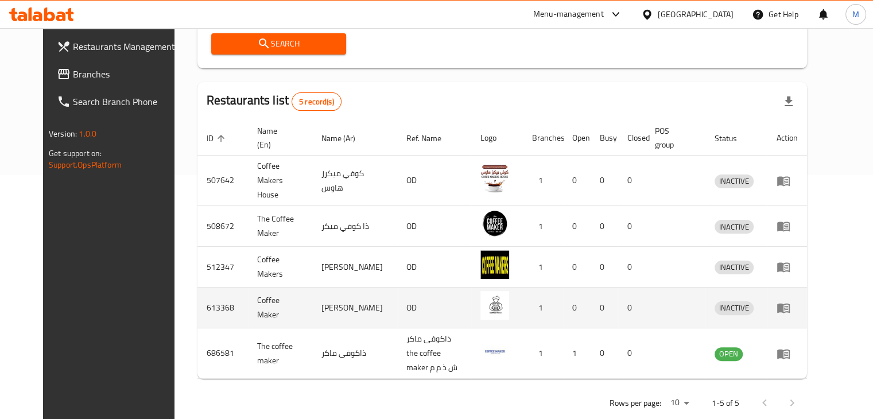
scroll to position [243, 0]
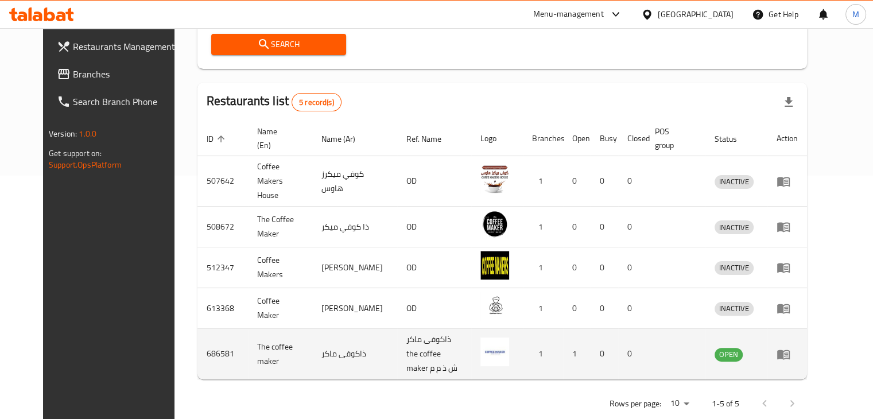
click at [199, 331] on td "686581" at bounding box center [222, 354] width 51 height 51
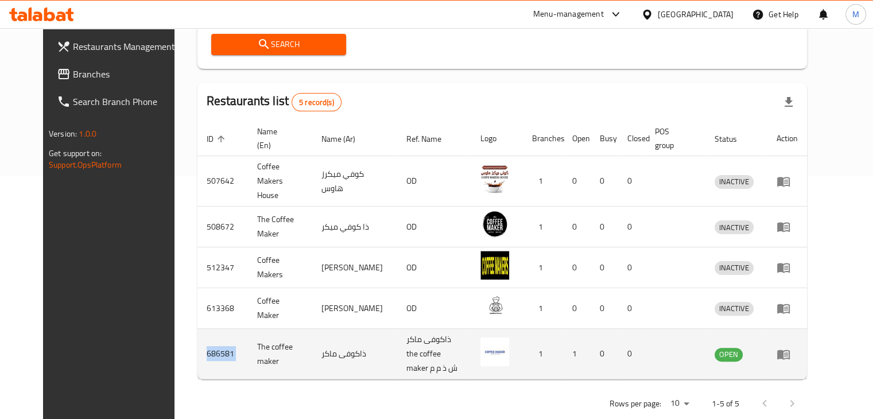
click at [197, 331] on td "686581" at bounding box center [222, 354] width 51 height 51
drag, startPoint x: 172, startPoint y: 329, endPoint x: 298, endPoint y: 336, distance: 125.9
click at [298, 336] on tr "686581 The coffee maker ذاكوفى ماكر ذاكوفى ماكر the coffee maker ش ذ م م 1 1 0 …" at bounding box center [502, 354] width 610 height 51
copy tr "686581 The coffee maker"
click at [298, 336] on td "The coffee maker" at bounding box center [280, 354] width 64 height 51
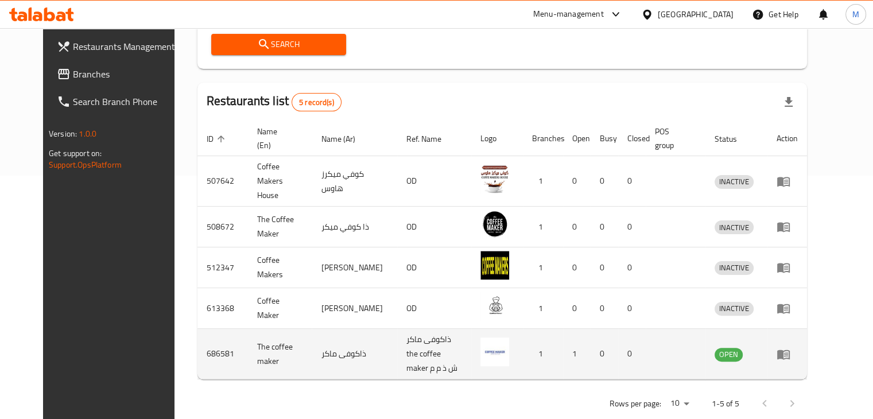
click at [790, 347] on icon "enhanced table" at bounding box center [784, 354] width 14 height 14
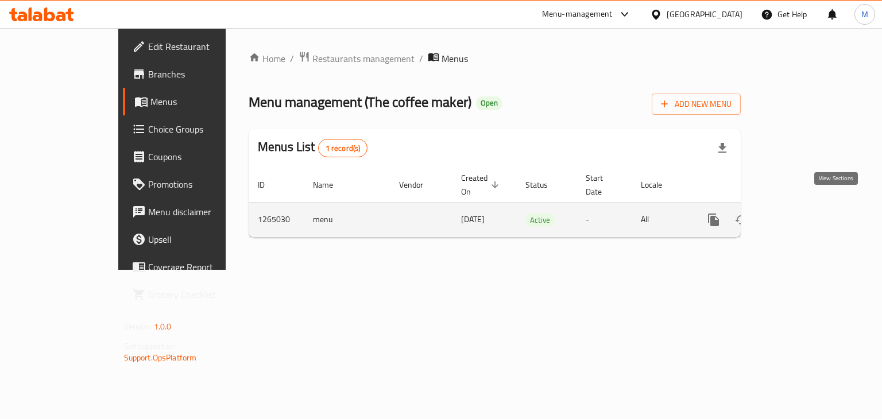
click at [803, 213] on icon "enhanced table" at bounding box center [796, 220] width 14 height 14
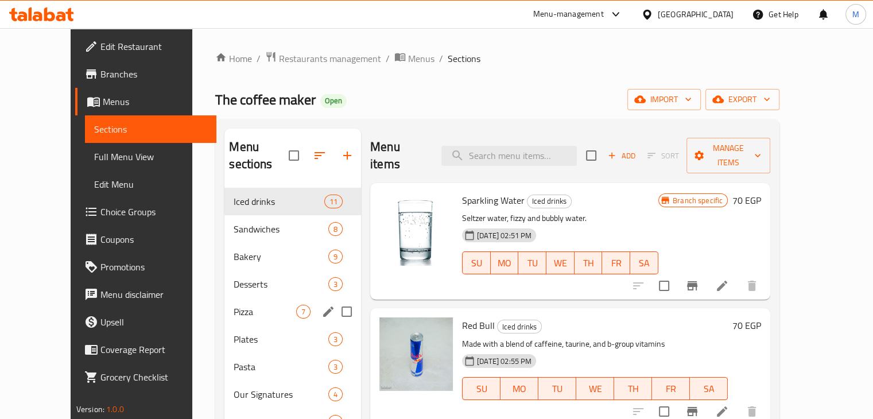
click at [224, 304] on div "Pizza 7" at bounding box center [292, 312] width 137 height 28
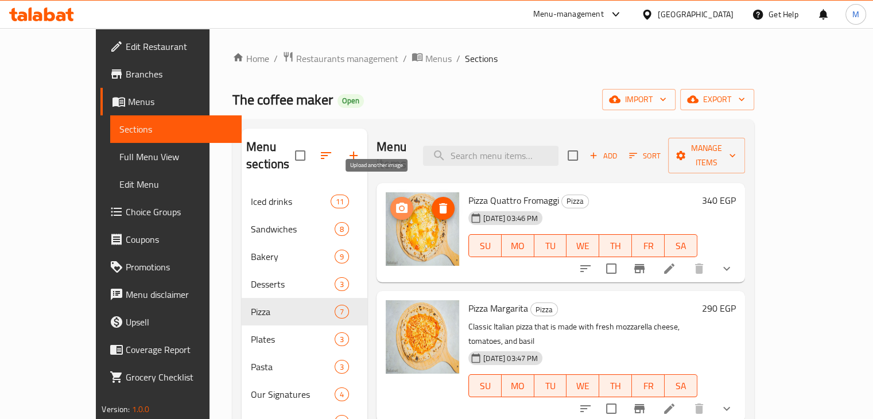
click at [396, 203] on icon "upload picture" at bounding box center [401, 208] width 11 height 10
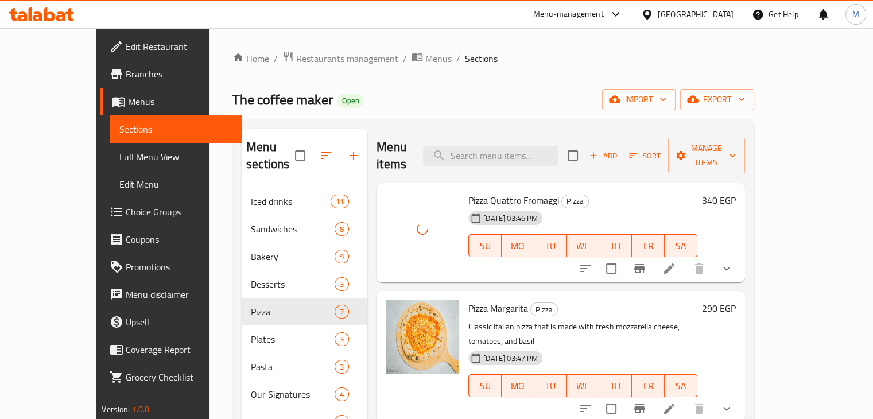
click at [618, 320] on p "Classic Italian pizza that is made with fresh mozzarella cheese, tomatoes, and …" at bounding box center [582, 334] width 228 height 29
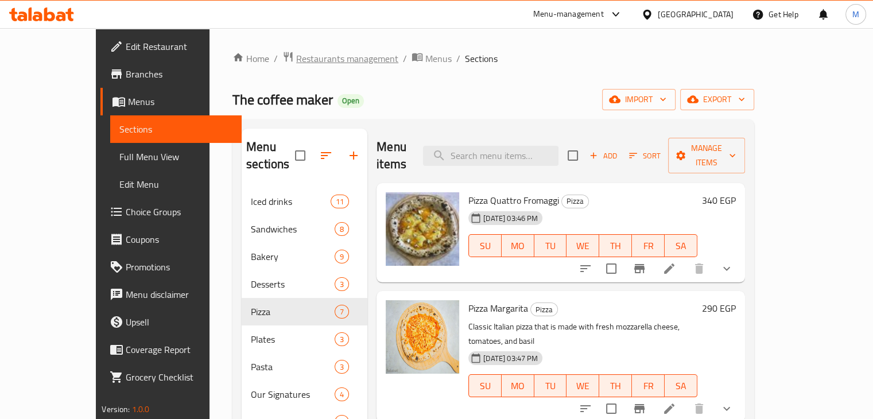
click at [298, 58] on span "Restaurants management" at bounding box center [347, 59] width 102 height 14
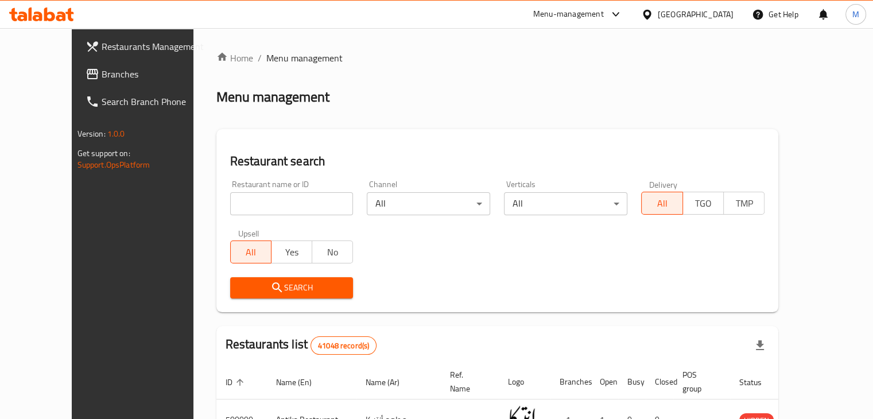
click at [270, 203] on input "search" at bounding box center [291, 203] width 123 height 23
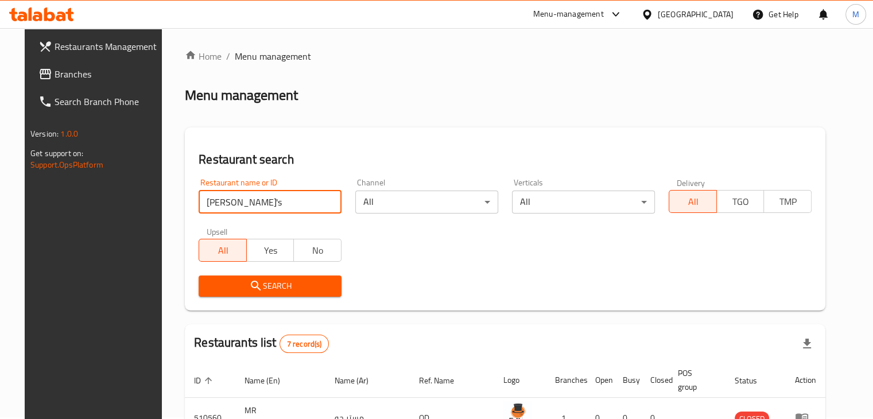
scroll to position [1, 0]
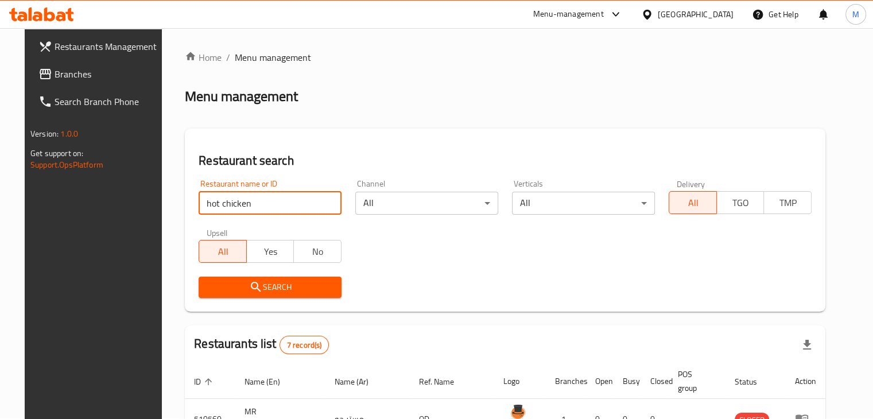
type input "hot chicken"
click button "Search" at bounding box center [270, 287] width 143 height 21
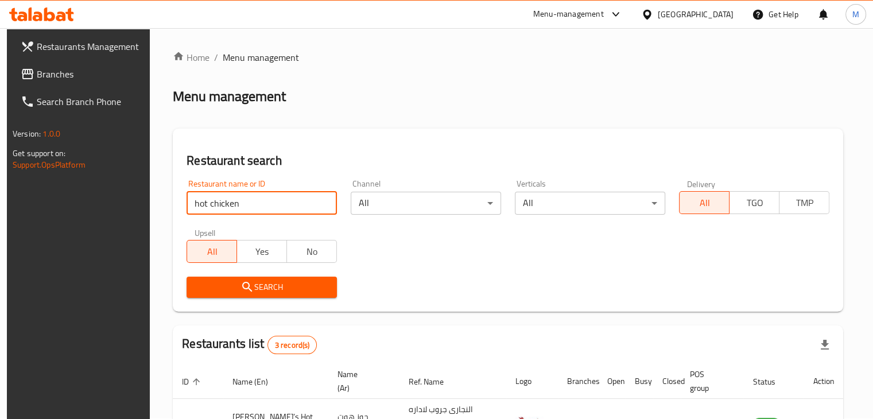
scroll to position [164, 0]
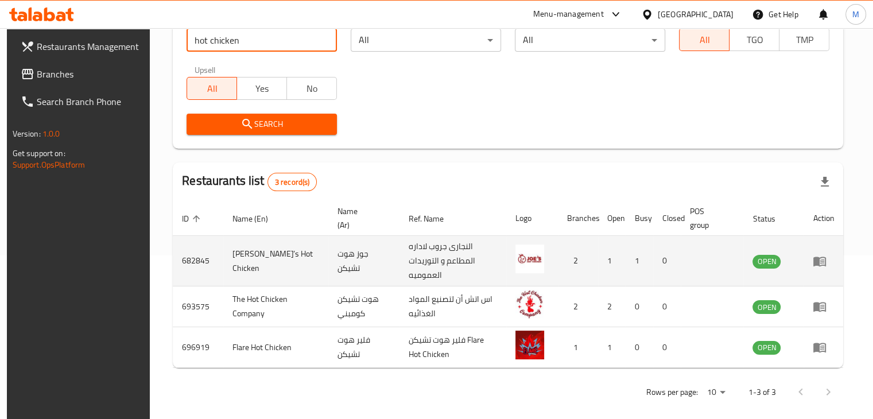
click at [826, 260] on icon "enhanced table" at bounding box center [819, 262] width 13 height 10
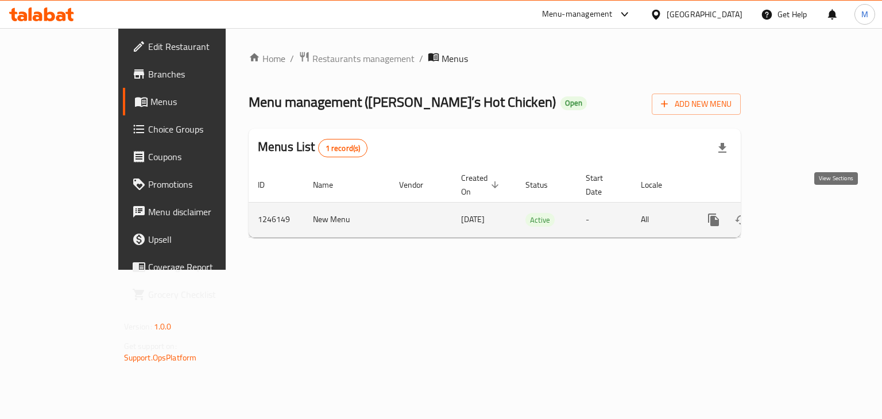
click at [803, 213] on icon "enhanced table" at bounding box center [796, 220] width 14 height 14
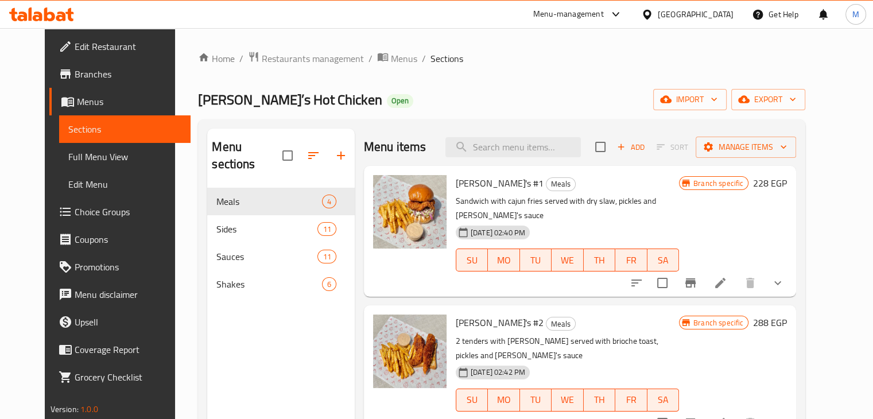
click at [78, 79] on span "Branches" at bounding box center [128, 74] width 107 height 14
